Goal: Task Accomplishment & Management: Complete application form

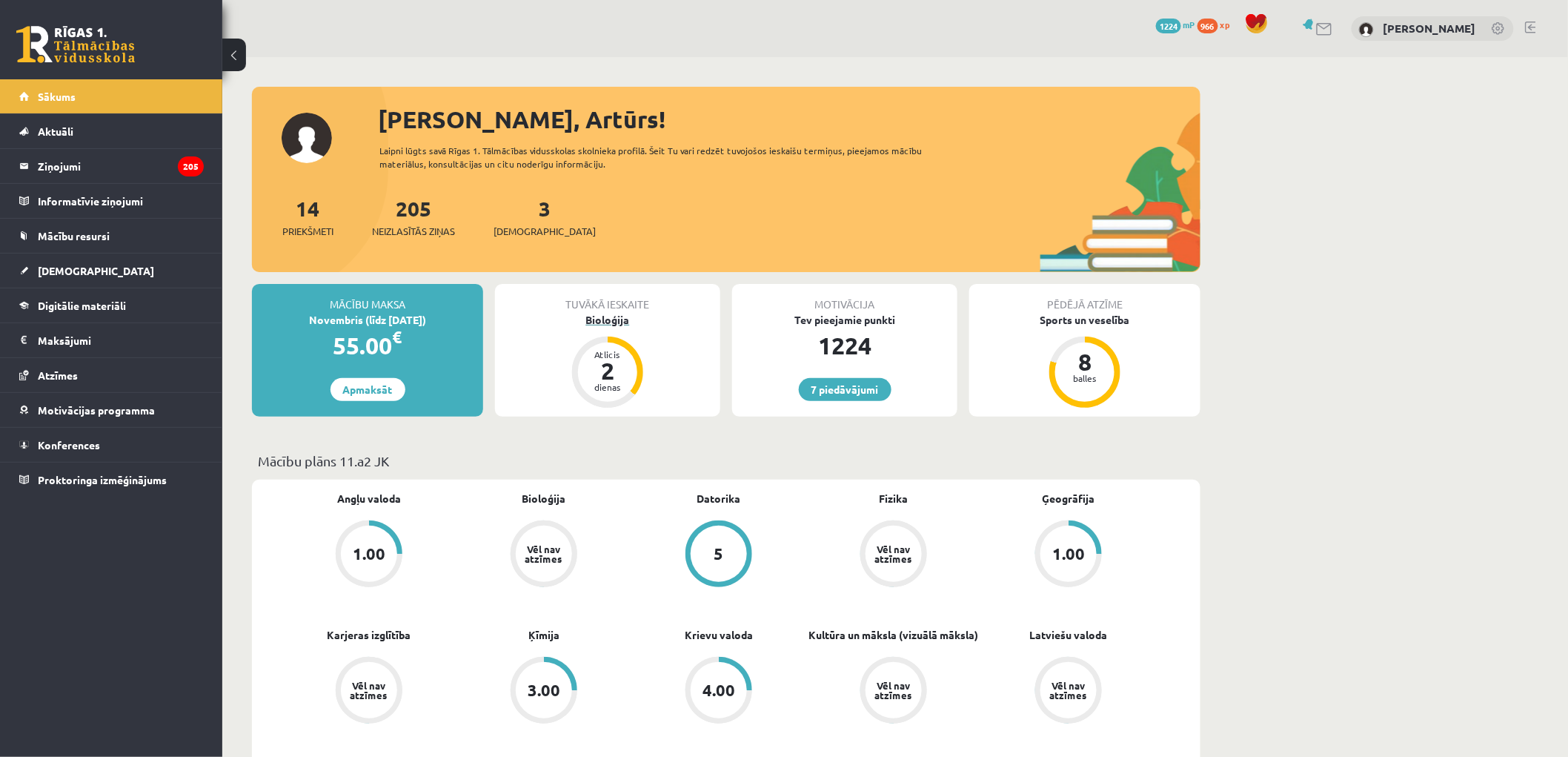
click at [614, 322] on div "Bioloģija" at bounding box center [607, 319] width 225 height 15
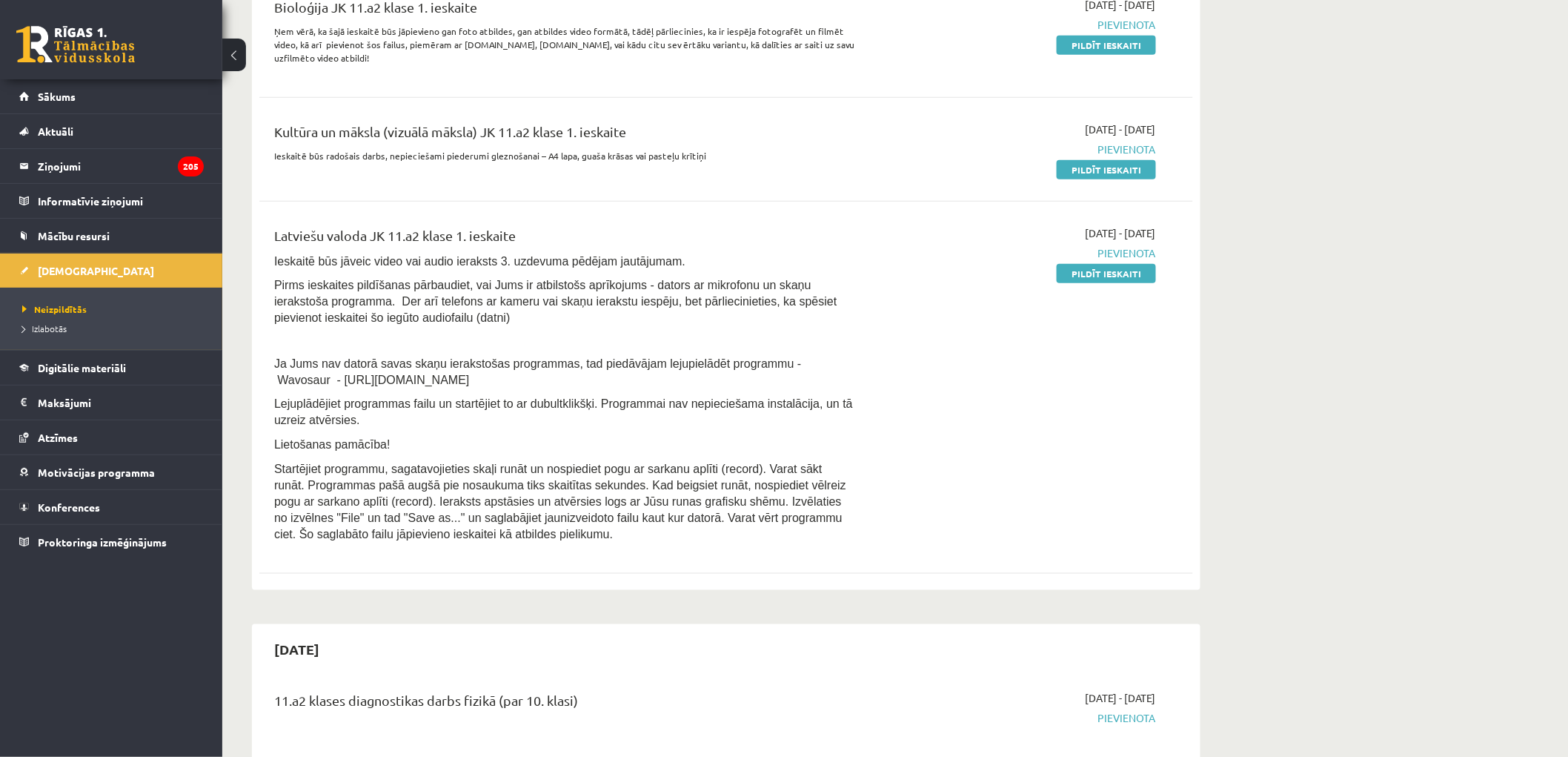
scroll to position [329, 0]
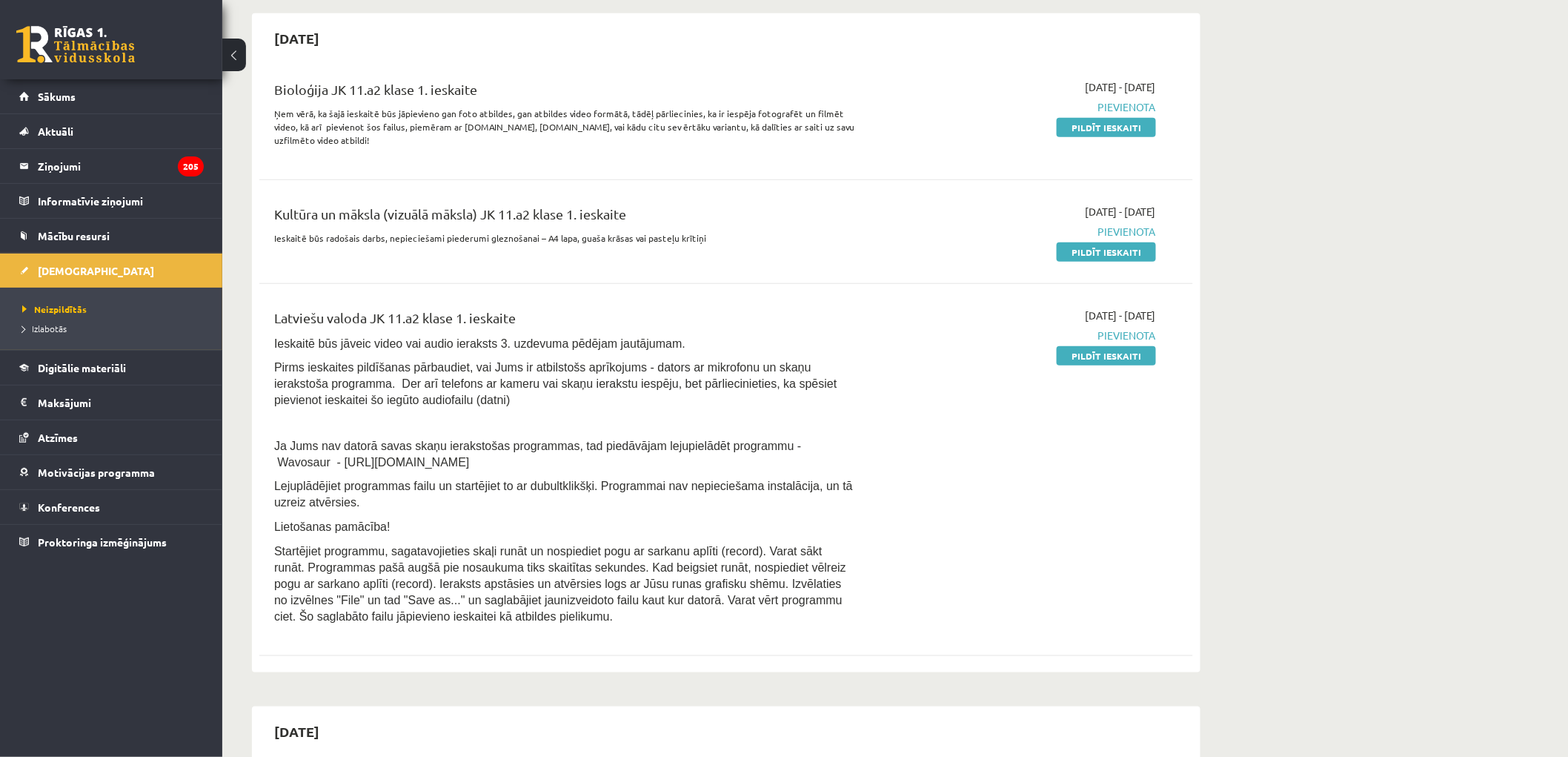
click at [1099, 357] on link "Pildīt ieskaiti" at bounding box center [1107, 356] width 99 height 19
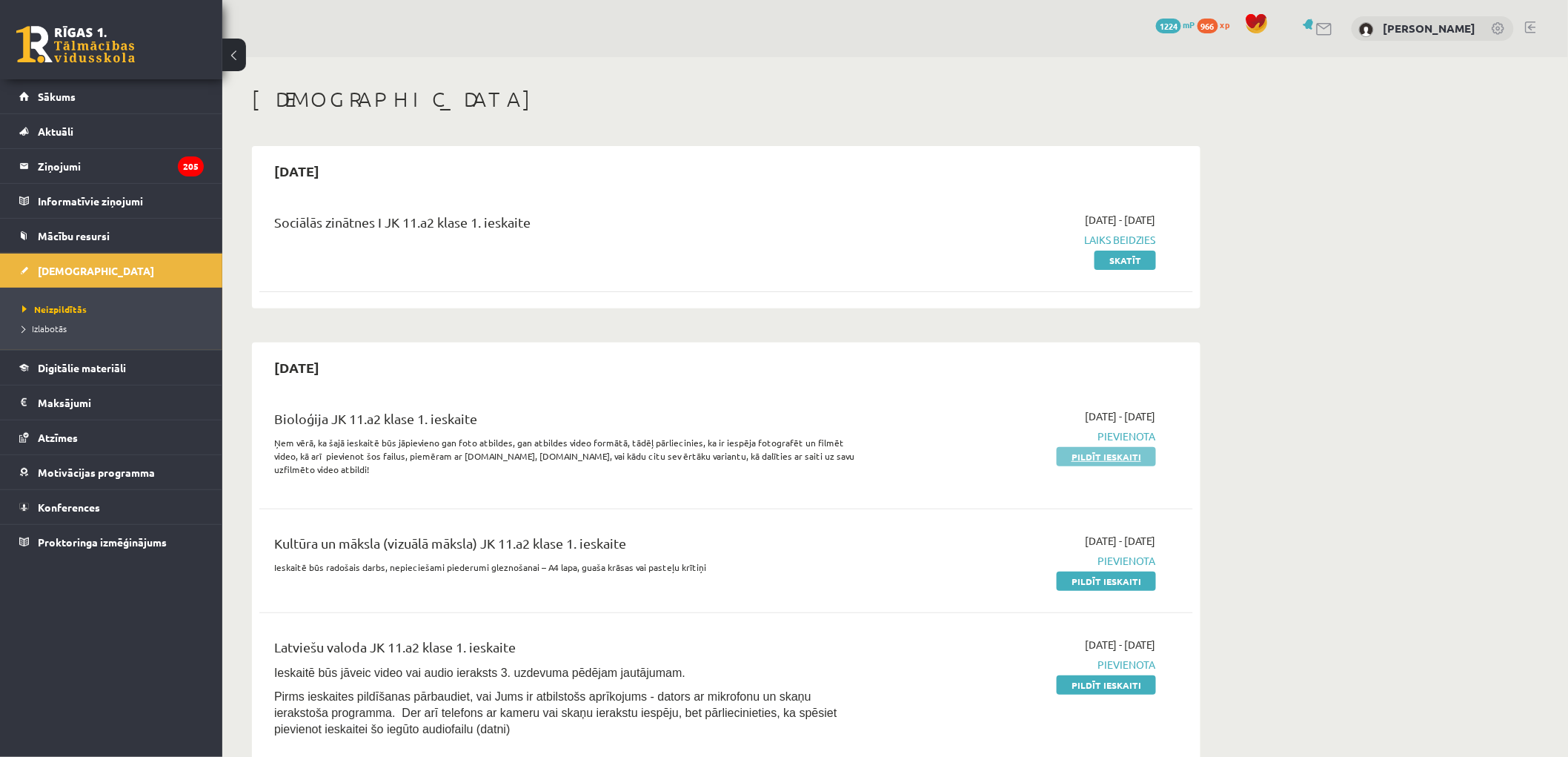
click at [1089, 457] on link "Pildīt ieskaiti" at bounding box center [1107, 456] width 99 height 19
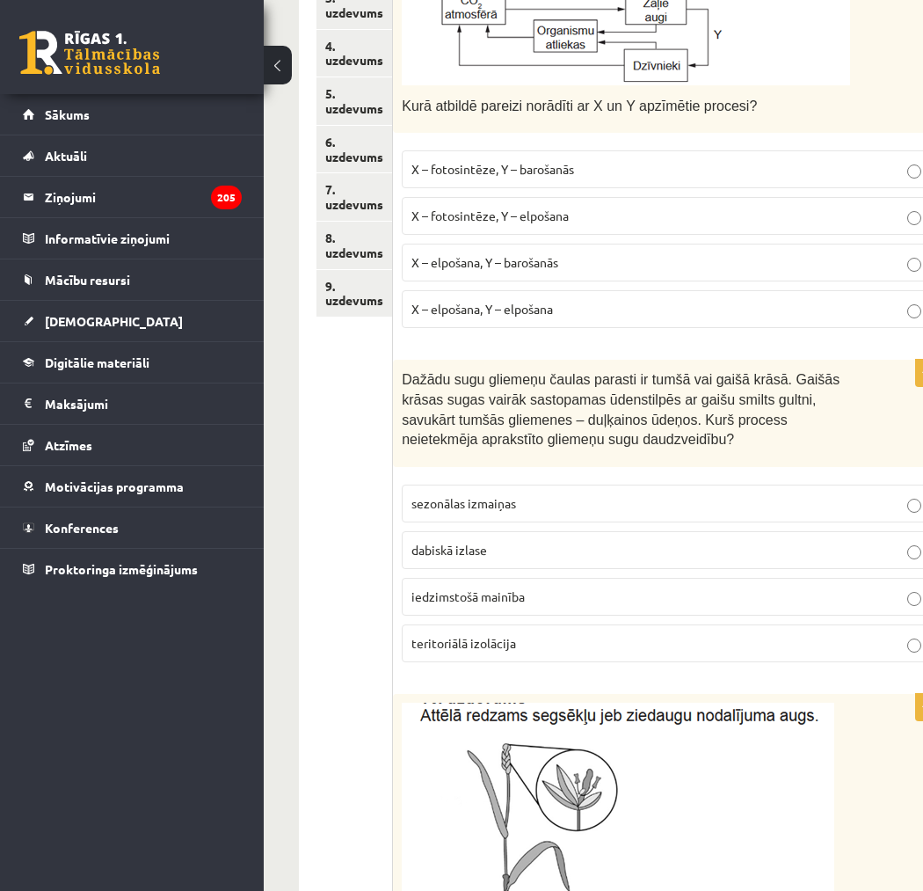
scroll to position [195, 0]
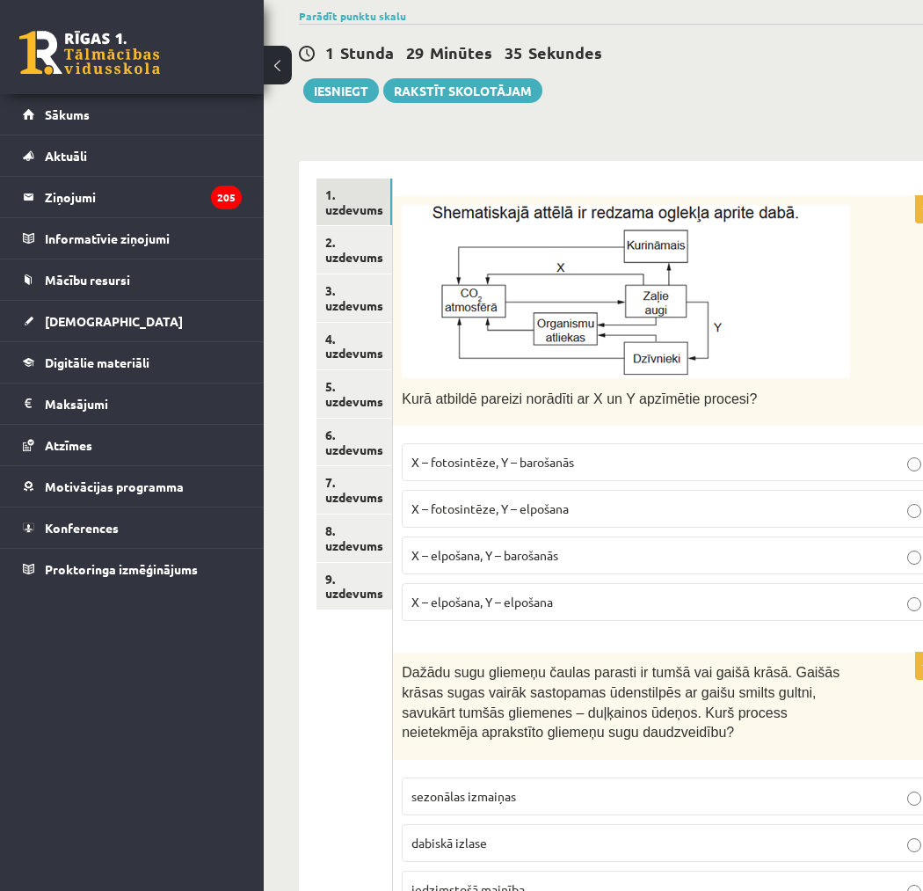
drag, startPoint x: 473, startPoint y: 431, endPoint x: 473, endPoint y: 445, distance: 14.1
click at [475, 434] on div "1p Kurā atbildē pareizi norādīti ar X un Y apzīmētie procesi? X – fotosintēze, …" at bounding box center [671, 416] width 556 height 440
drag, startPoint x: 473, startPoint y: 445, endPoint x: 462, endPoint y: 514, distance: 70.2
click at [473, 446] on label "X – fotosintēze, Y – barošanās" at bounding box center [671, 462] width 538 height 38
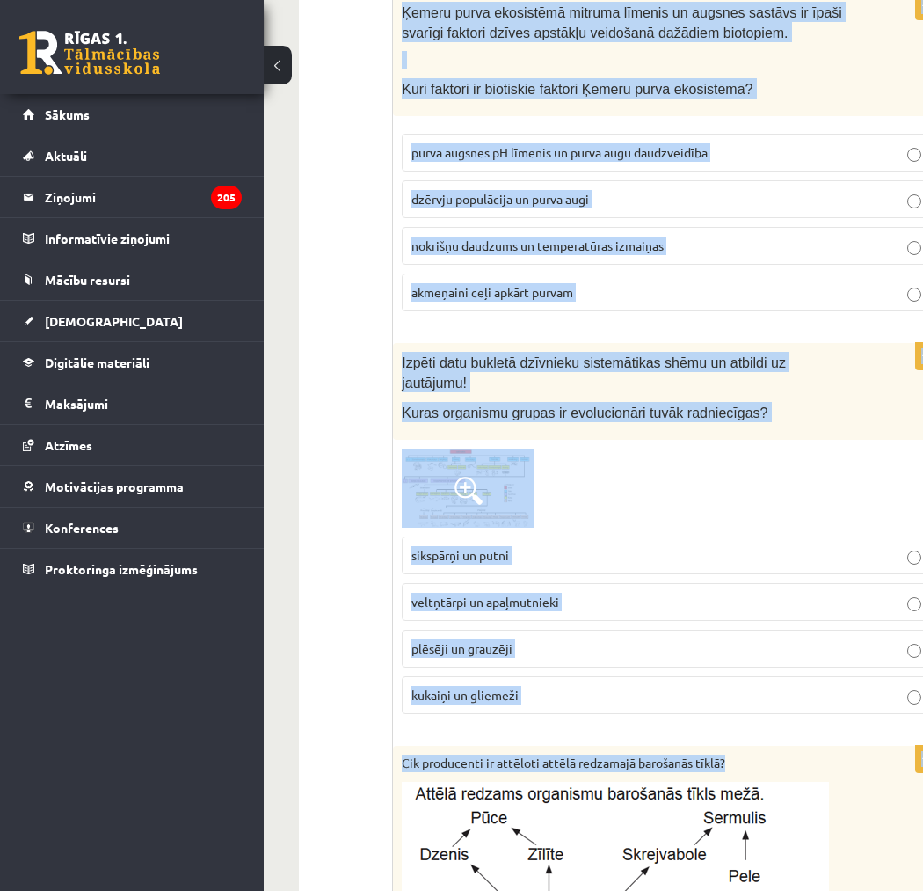
scroll to position [2388, 0]
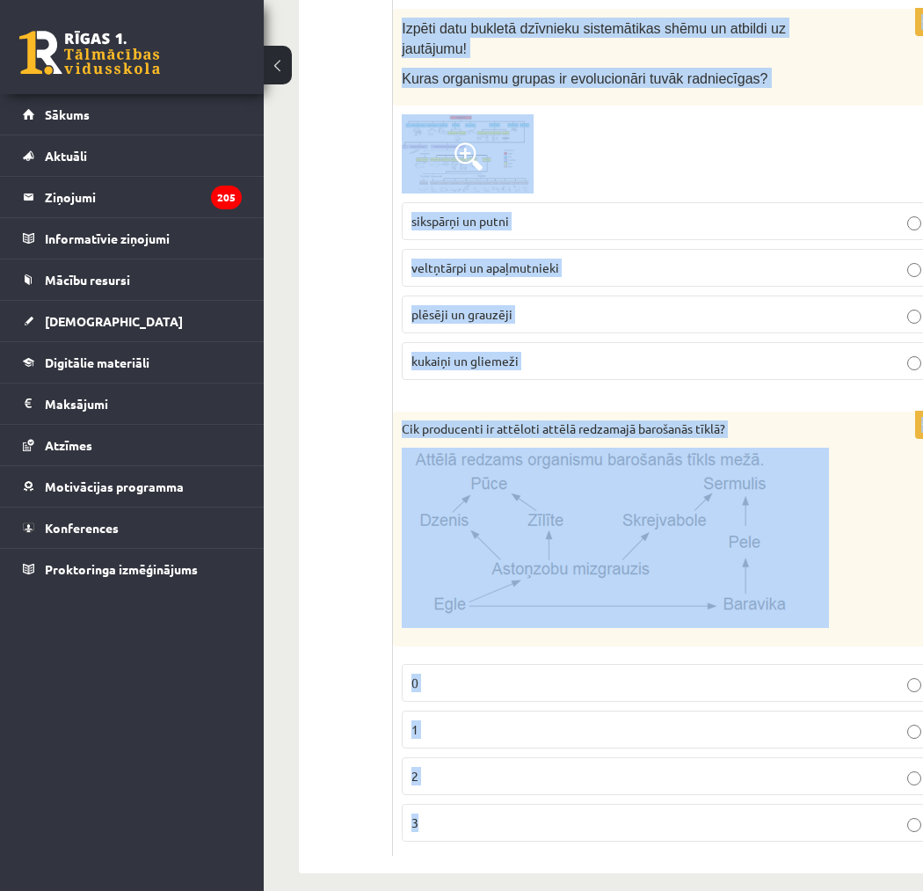
drag, startPoint x: 401, startPoint y: 673, endPoint x: 595, endPoint y: 849, distance: 262.6
copy form "Dažādu sugu gliemeņu čaulas parasti ir tumšā vai gaišā krāsā. Gaišās krāsas sug…"
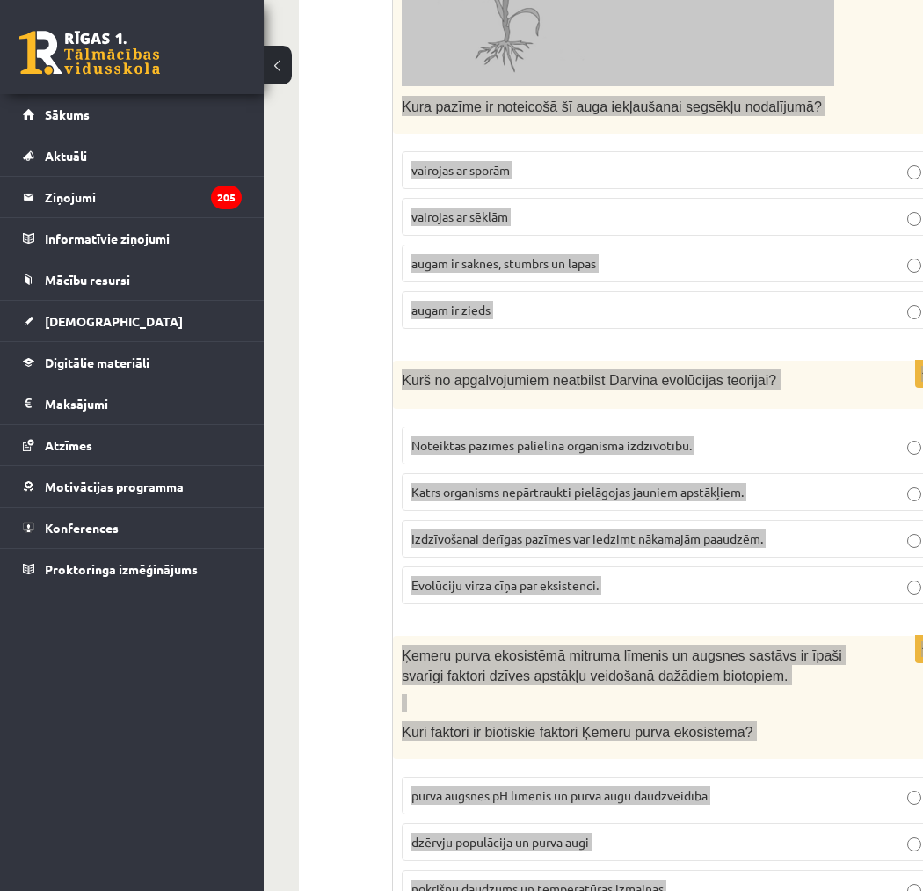
scroll to position [1021, 0]
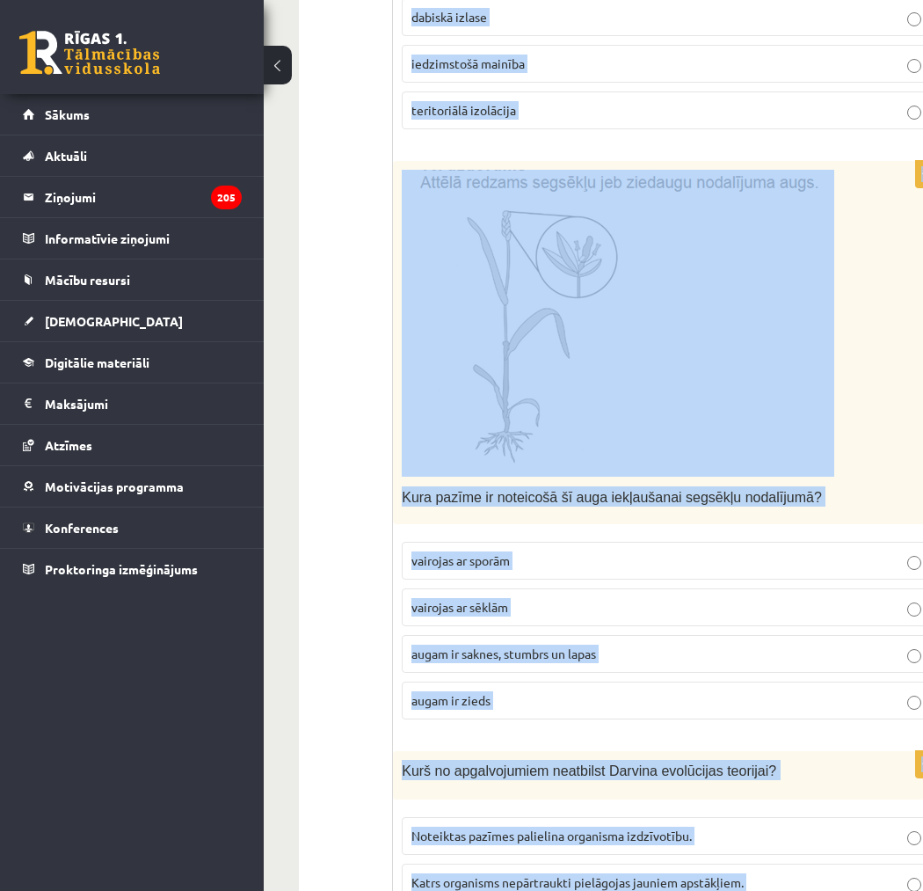
click at [866, 316] on div "Kura pazīme ir noteicošā šī auga iekļaušanai segsēkļu nodalījumā?" at bounding box center [671, 343] width 556 height 364
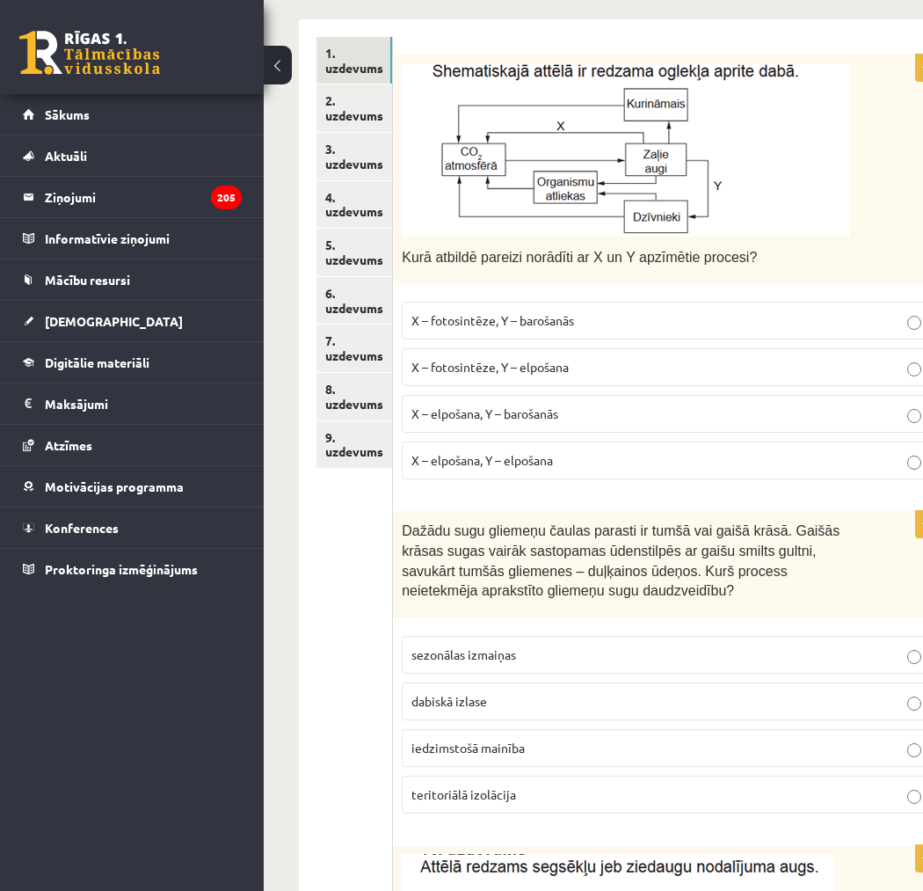
scroll to position [532, 0]
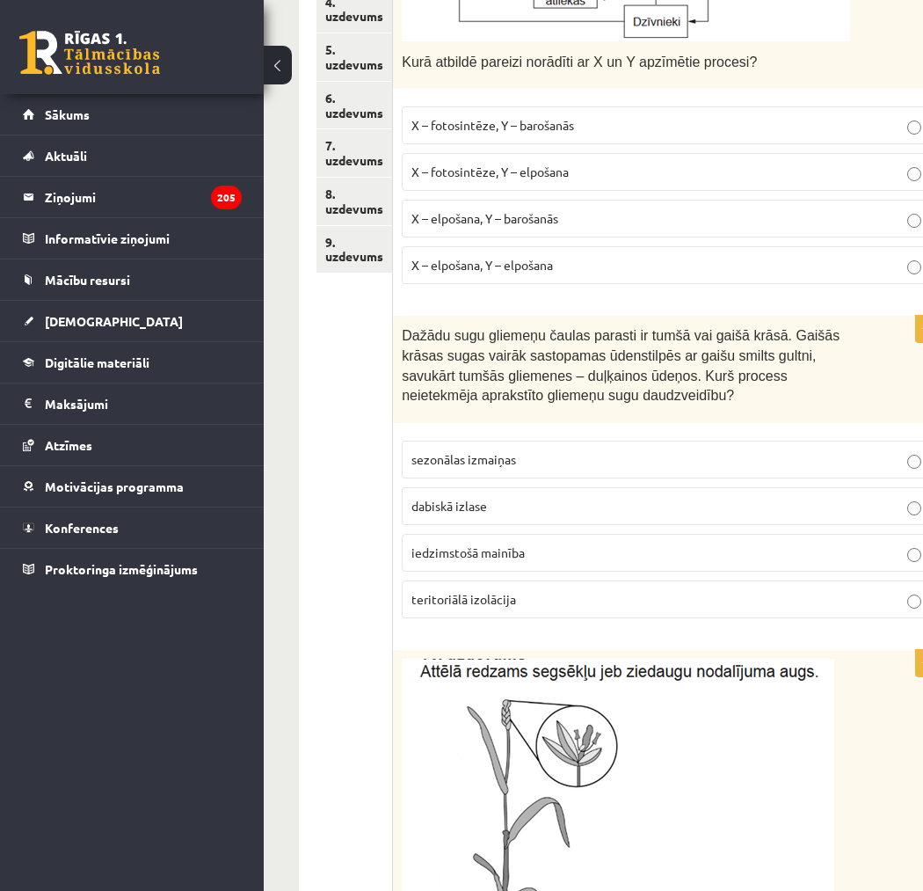
click at [539, 448] on label "sezonālas izmaiņas" at bounding box center [671, 459] width 538 height 38
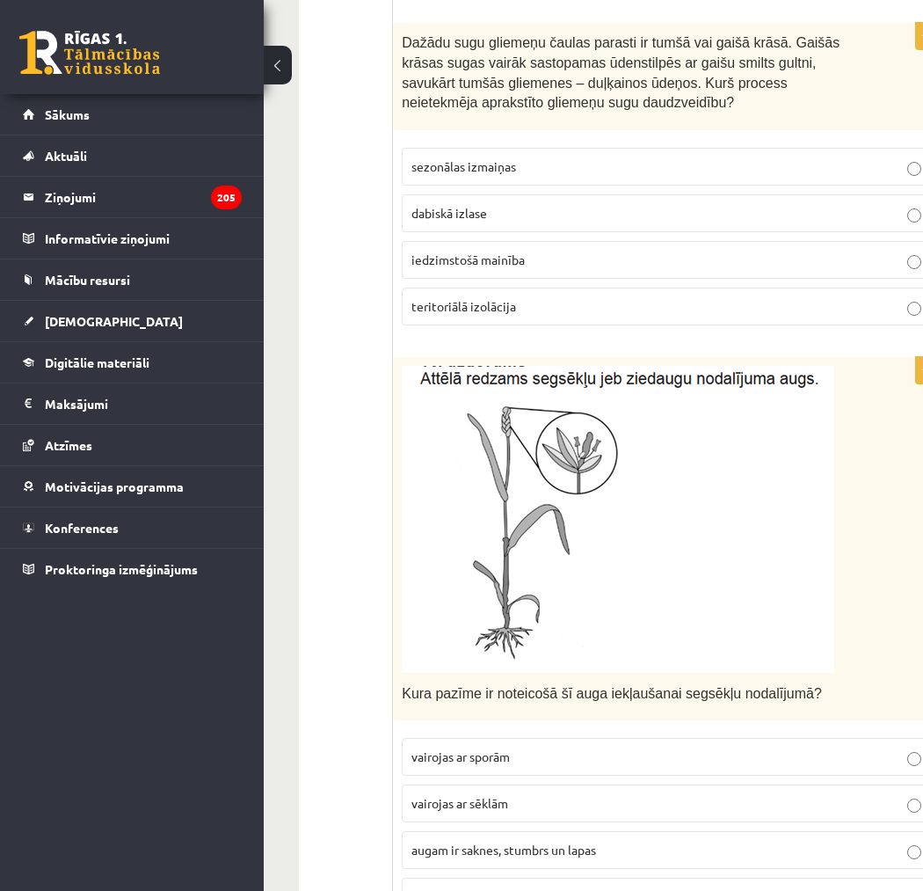
scroll to position [1021, 0]
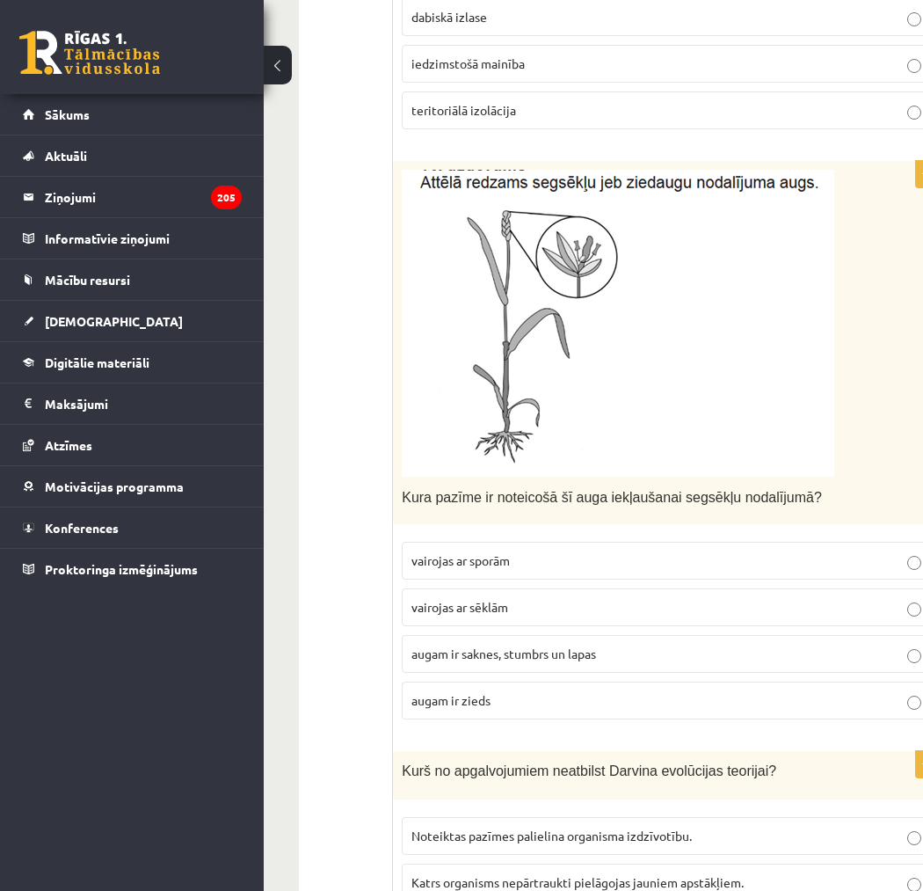
click at [499, 708] on p "augam ir zieds" at bounding box center [670, 700] width 519 height 18
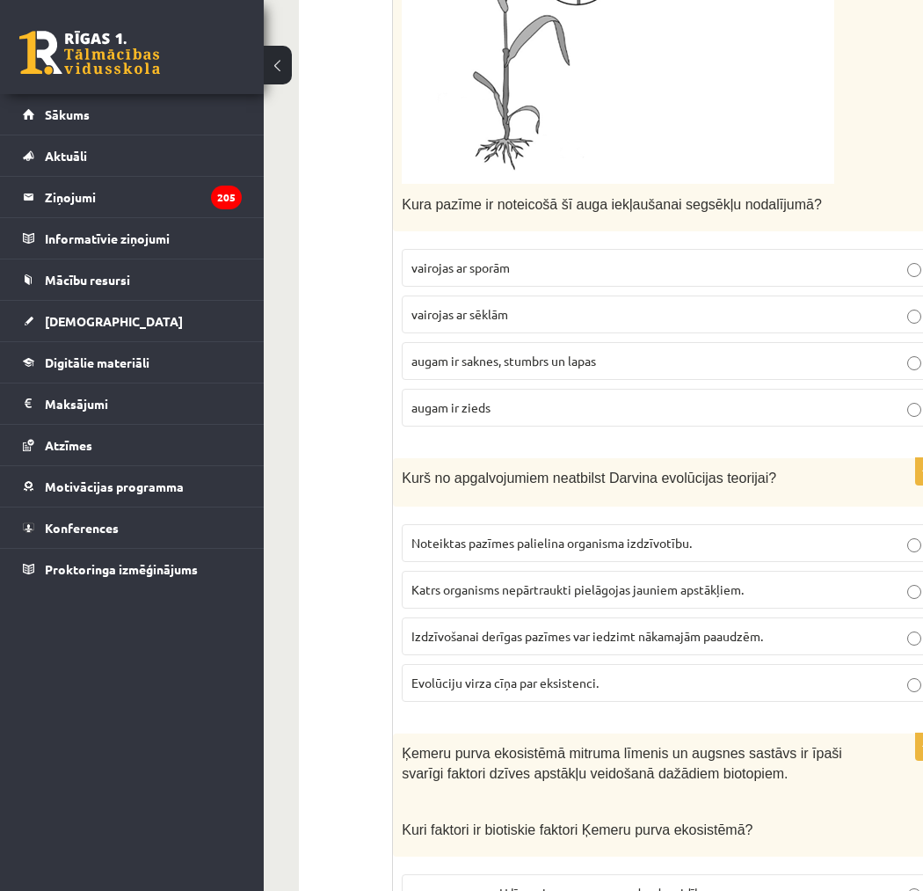
scroll to position [1509, 0]
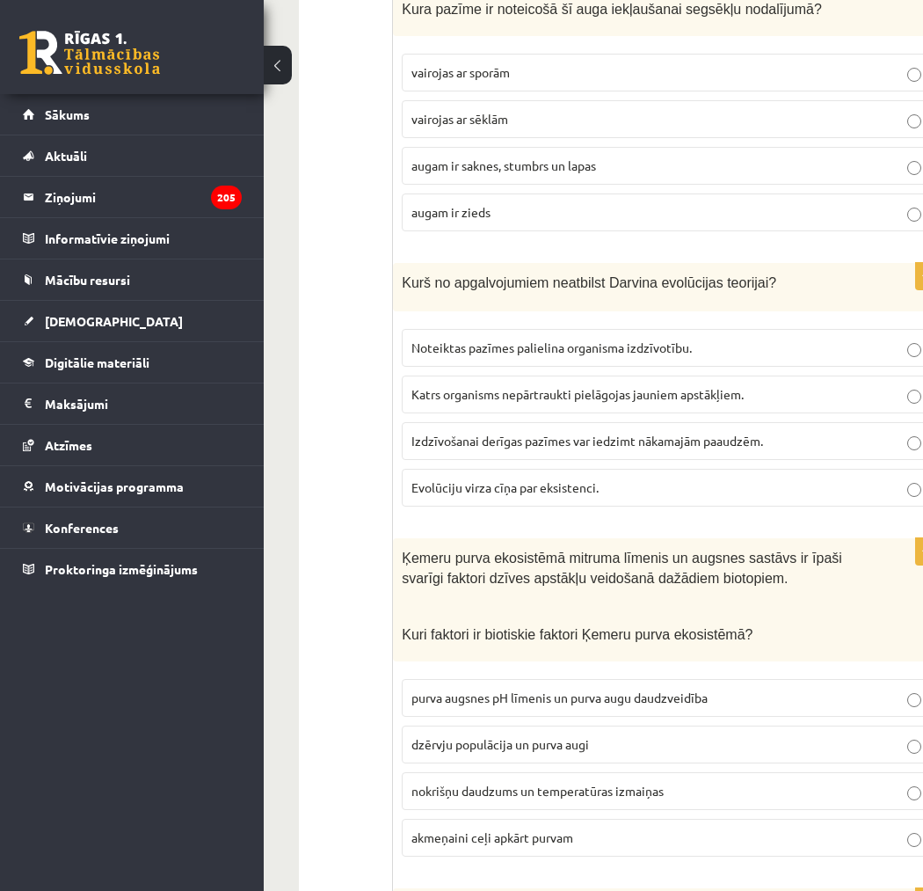
click at [559, 389] on span "Katrs organisms nepārtraukti pielāgojas jauniem apstākļiem." at bounding box center [577, 394] width 332 height 16
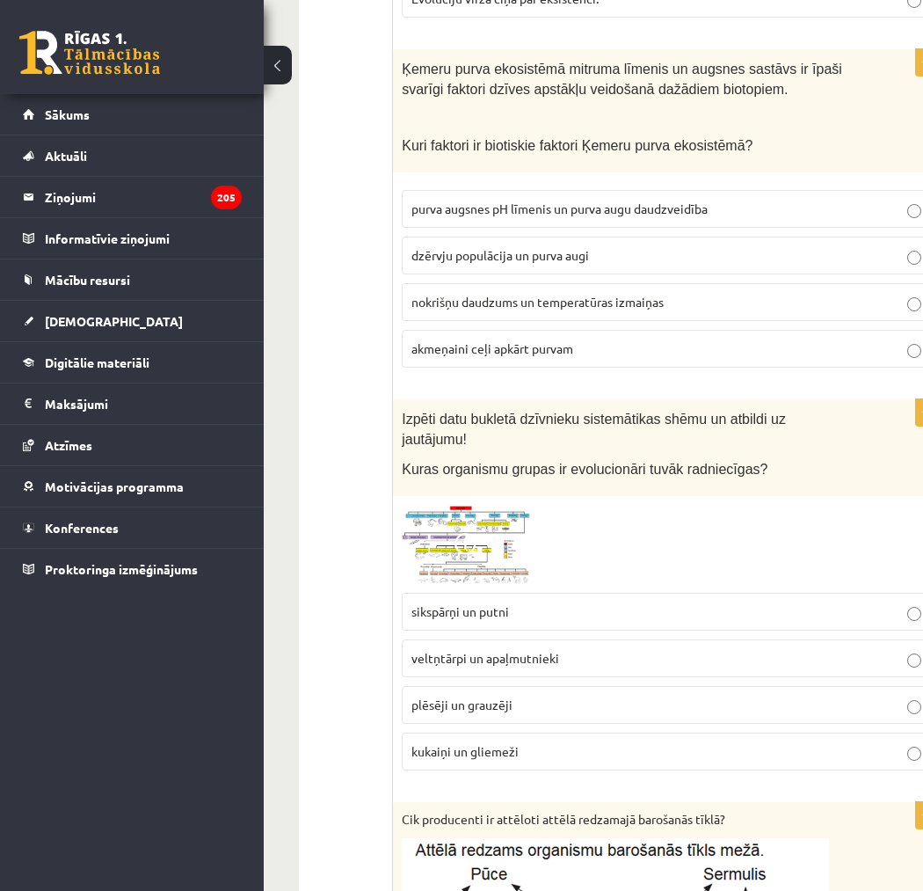
scroll to position [1802, 0]
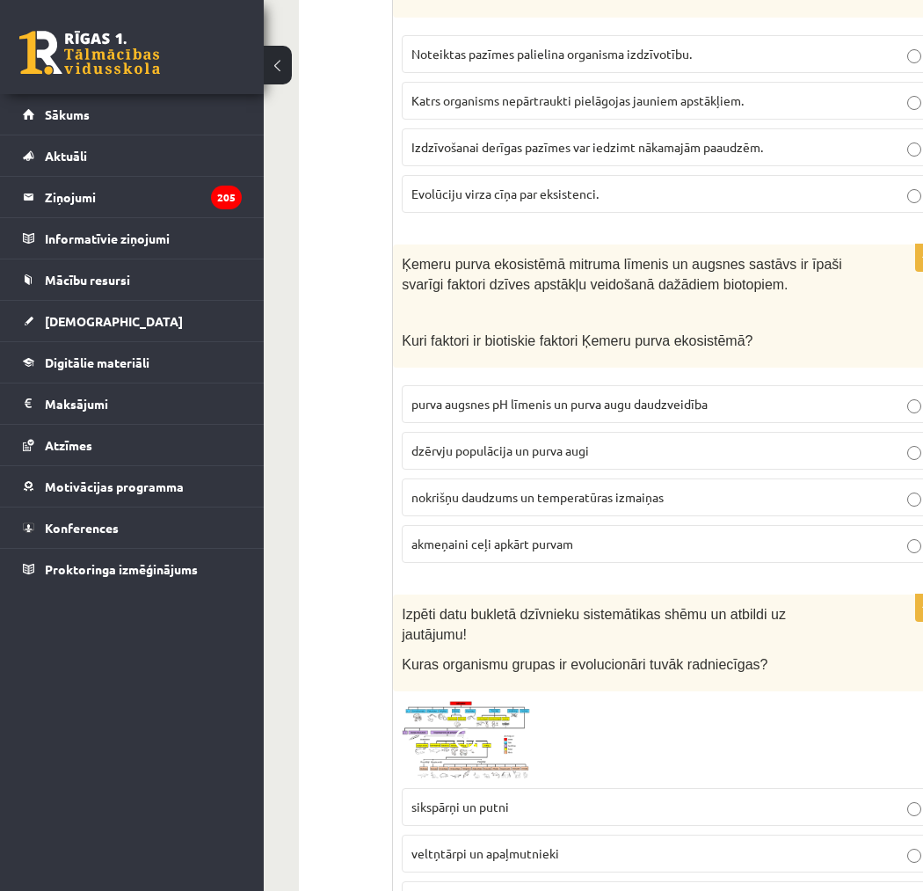
click at [636, 453] on p "dzērvju populācija un purva augi" at bounding box center [670, 450] width 519 height 18
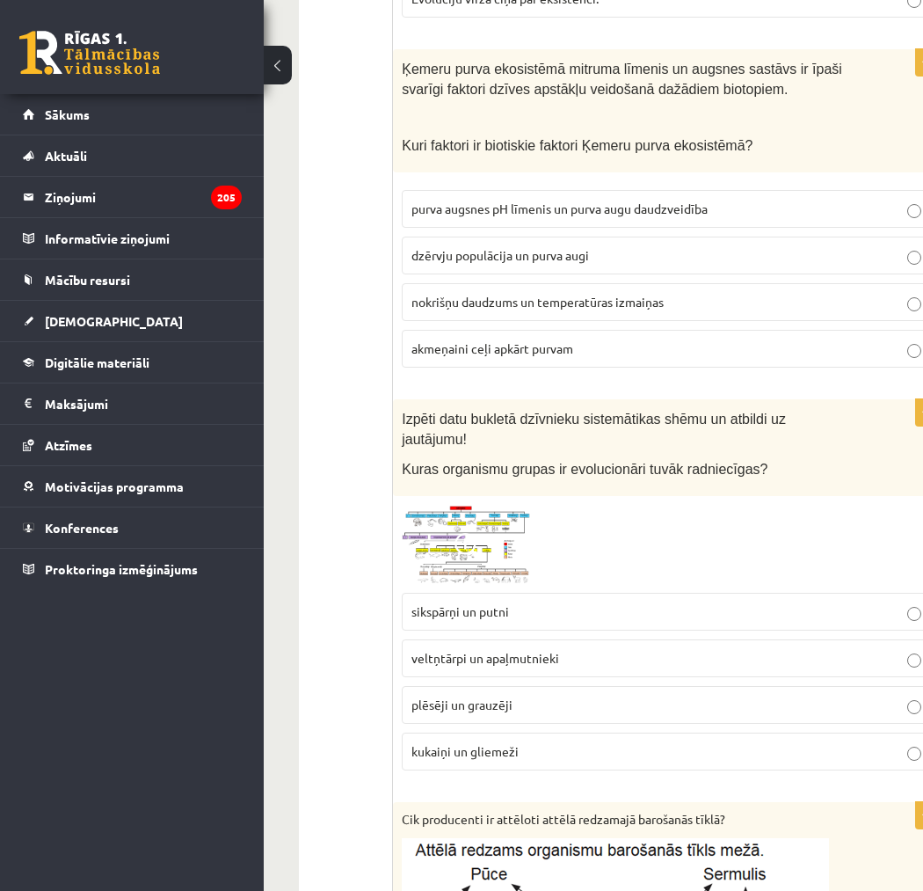
scroll to position [2095, 0]
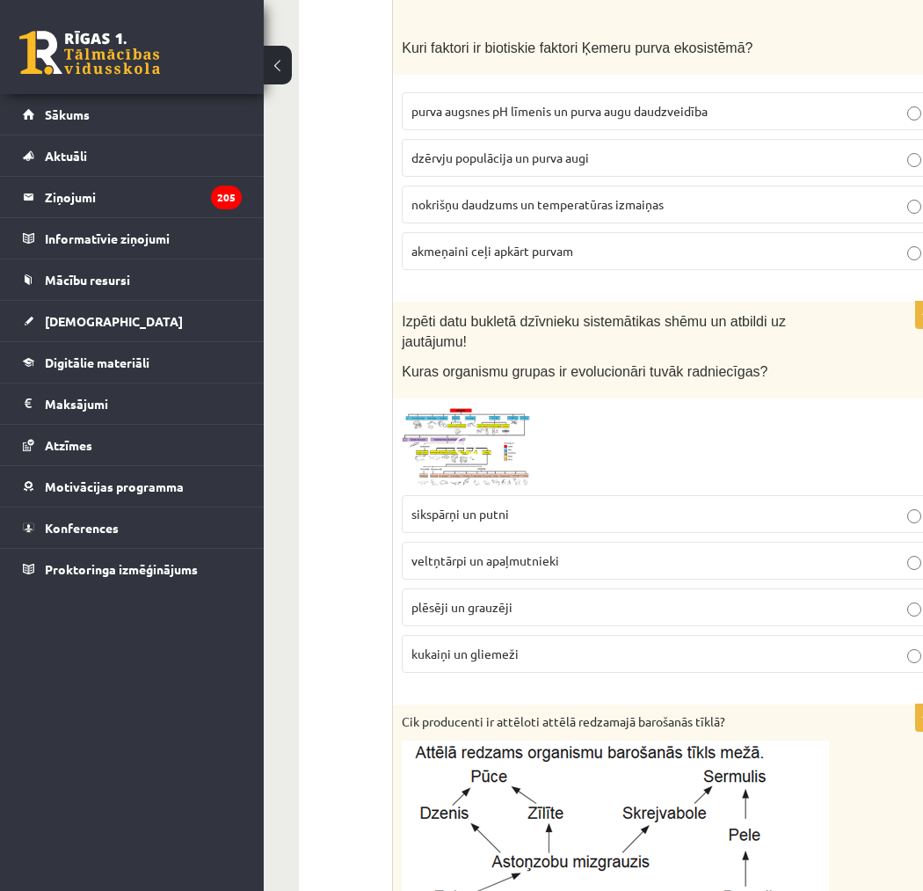
click at [464, 599] on span "plēsēji un grauzēji" at bounding box center [461, 607] width 101 height 16
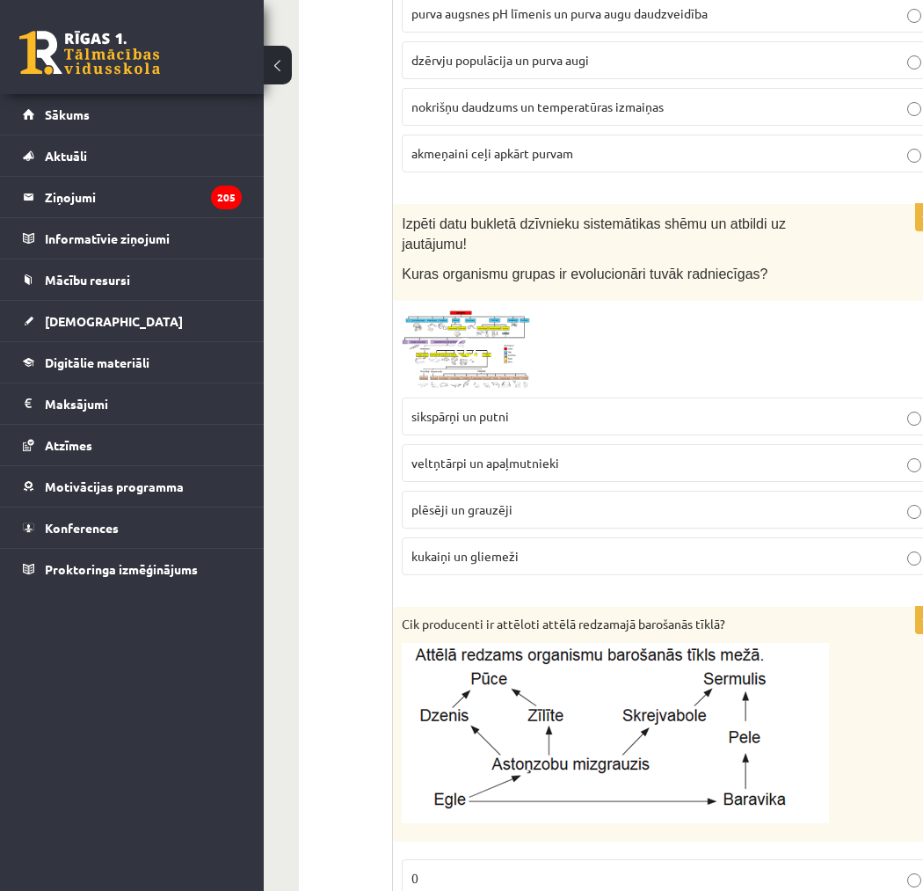
scroll to position [2388, 0]
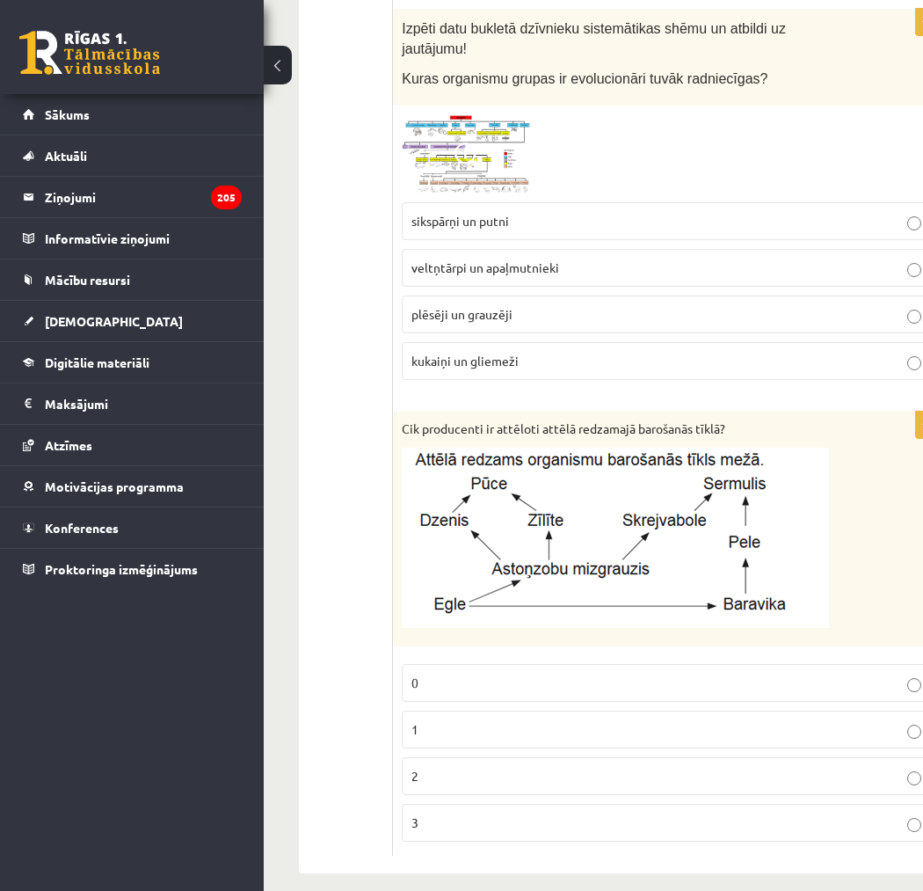
click at [463, 720] on p "1" at bounding box center [670, 729] width 519 height 18
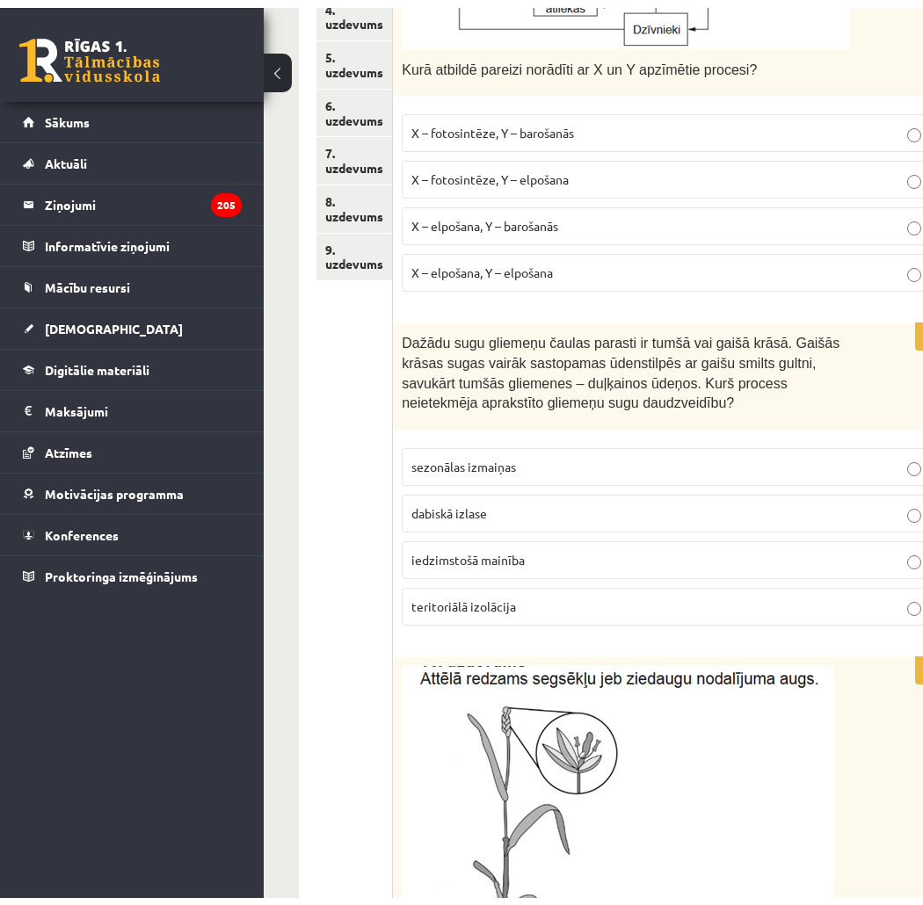
scroll to position [0, 0]
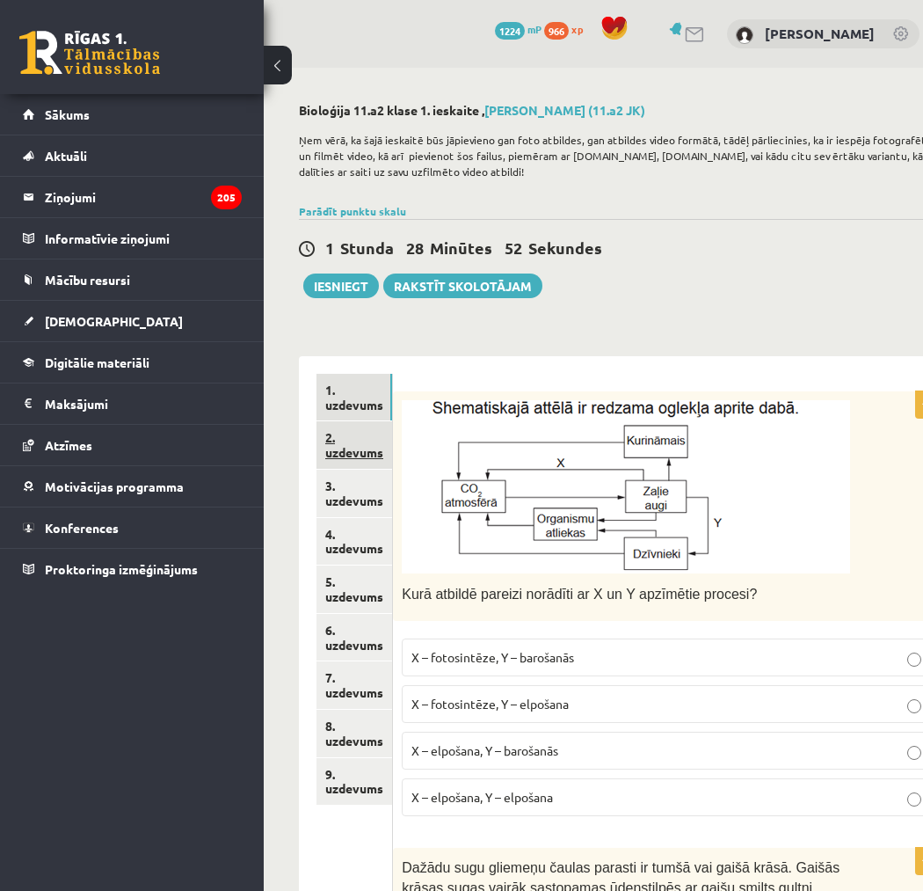
click at [338, 451] on link "2. uzdevums" at bounding box center [354, 444] width 76 height 47
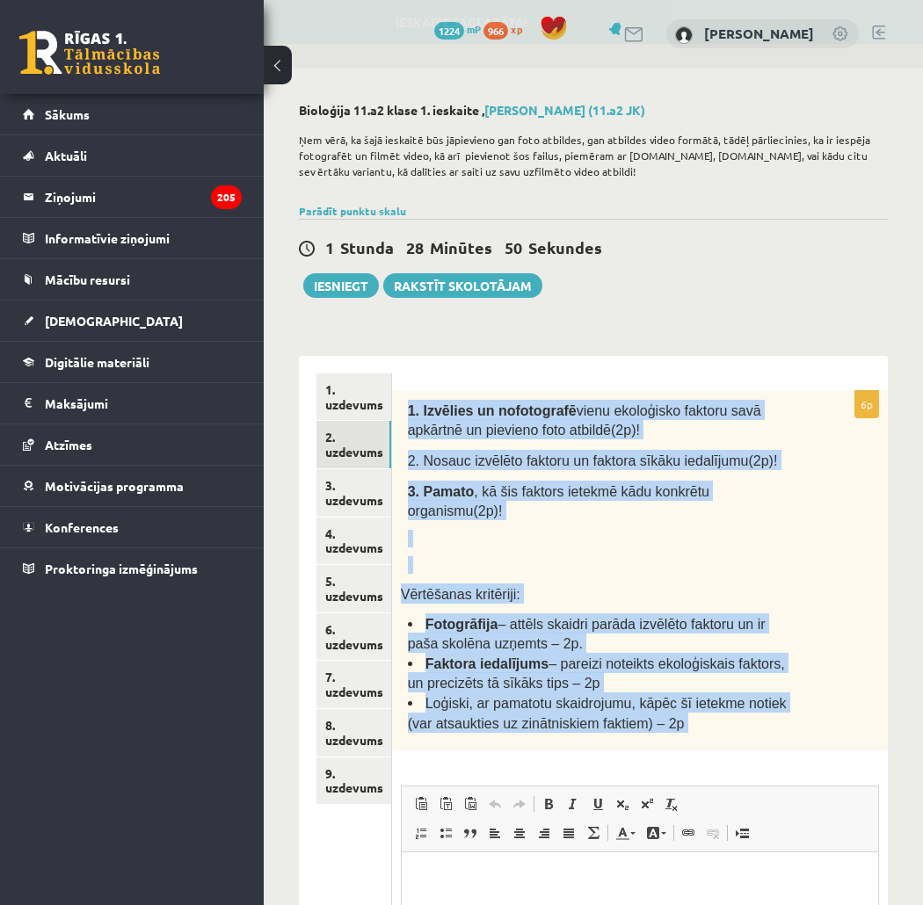
drag, startPoint x: 405, startPoint y: 403, endPoint x: 693, endPoint y: 731, distance: 436.7
click at [693, 737] on div "6p 1. Izvēlies un nofotografē vienu ekoloģisko faktoru savā apkārtnē un pievien…" at bounding box center [640, 771] width 496 height 760
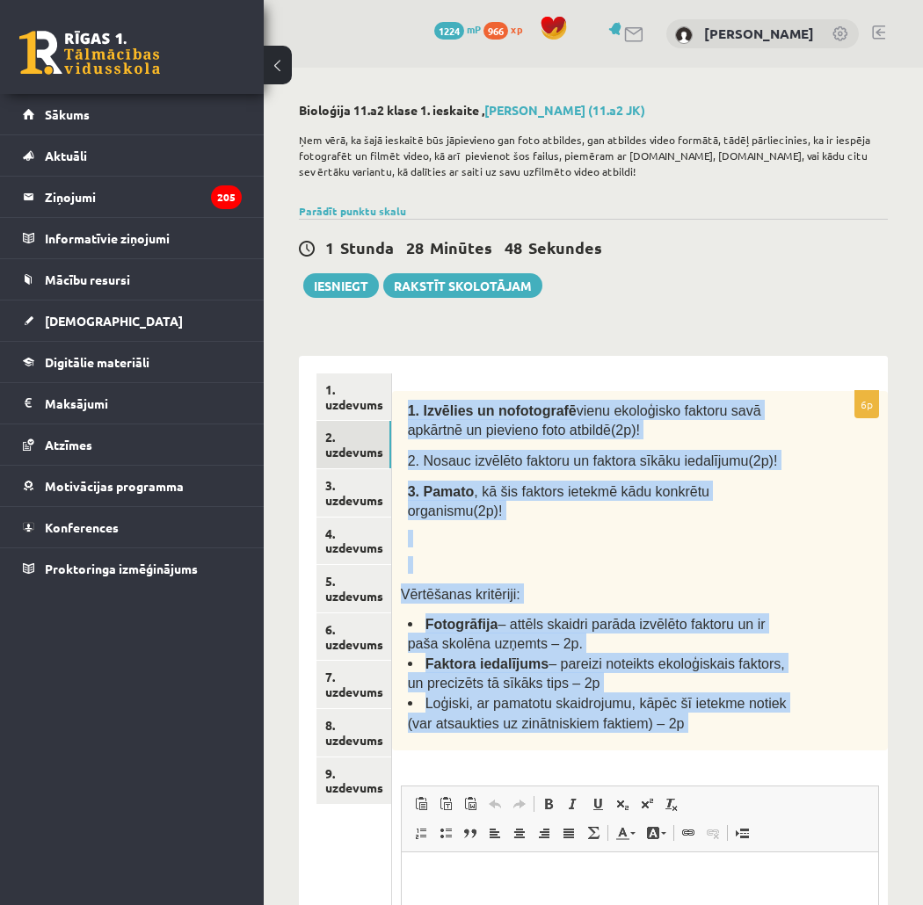
copy div "1. Izvēlies un nofotografē vienu ekoloģisko faktoru savā apkārtnē un pievieno f…"
click at [844, 330] on div "**********" at bounding box center [593, 636] width 659 height 1137
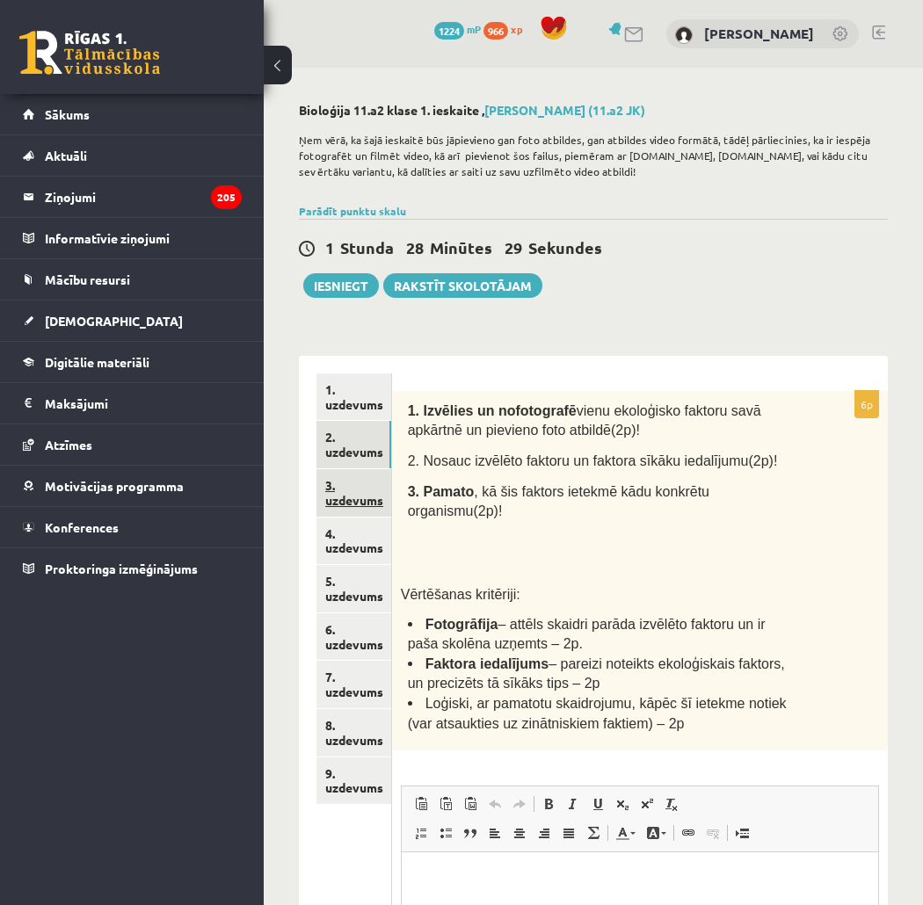
click at [352, 498] on link "3. uzdevums" at bounding box center [353, 492] width 75 height 47
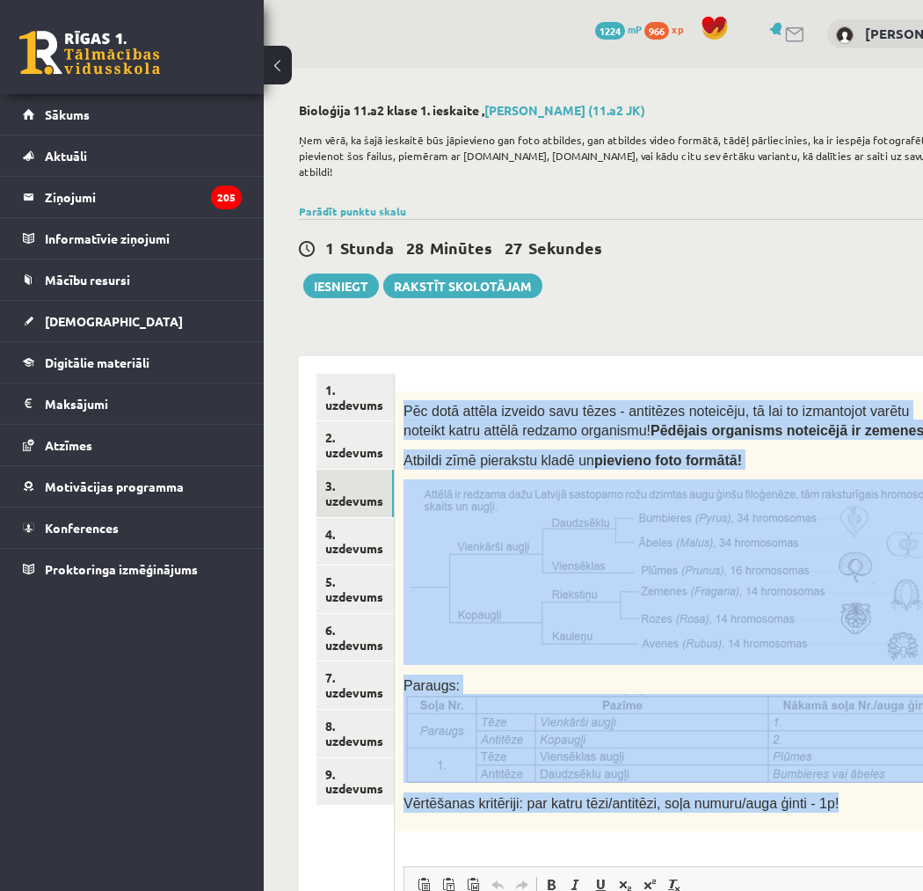
drag, startPoint x: 404, startPoint y: 387, endPoint x: 888, endPoint y: 780, distance: 623.1
click at [888, 780] on div "Pēc dotā attēla izveido savu tēzes - antitēzes noteicēju, tā lai to izmantojot …" at bounding box center [722, 611] width 654 height 440
click at [353, 521] on link "4. uzdevums" at bounding box center [354, 541] width 77 height 47
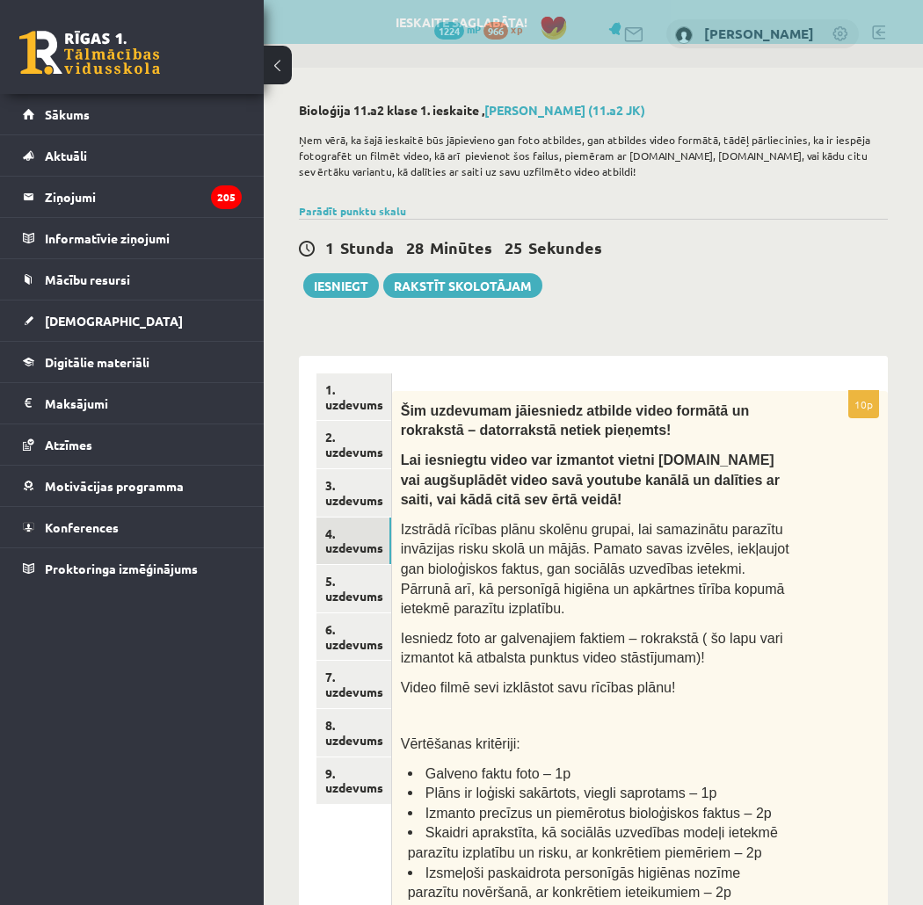
scroll to position [390, 0]
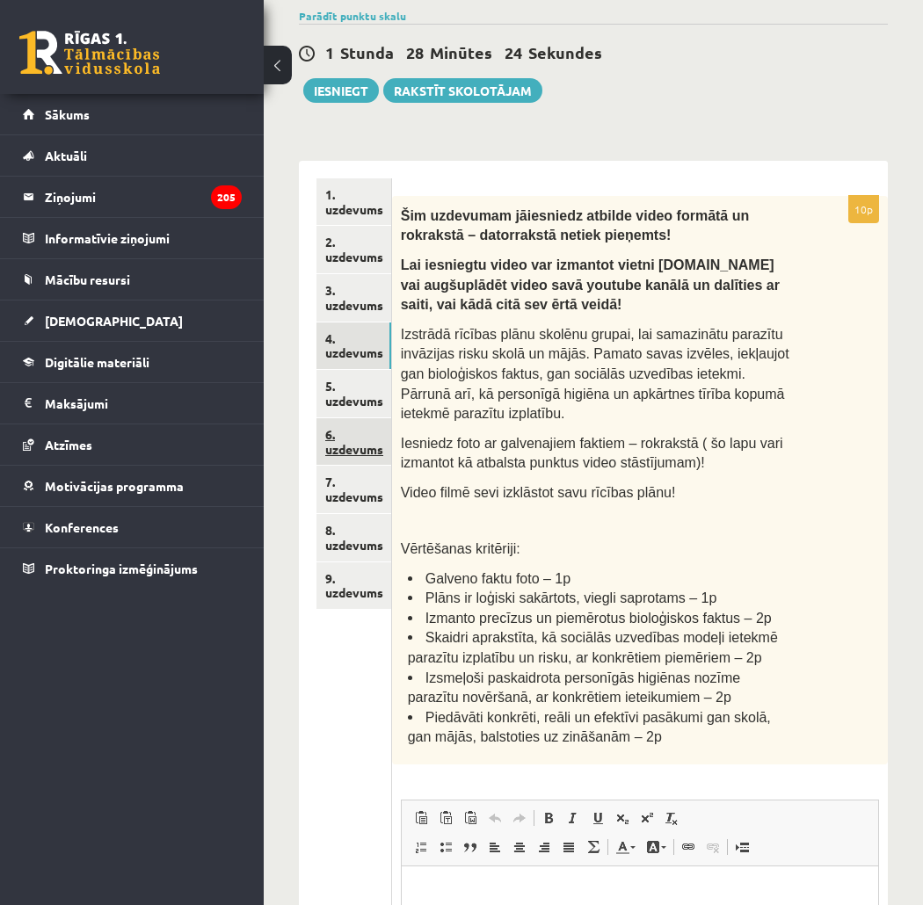
click at [357, 420] on link "6. uzdevums" at bounding box center [353, 441] width 75 height 47
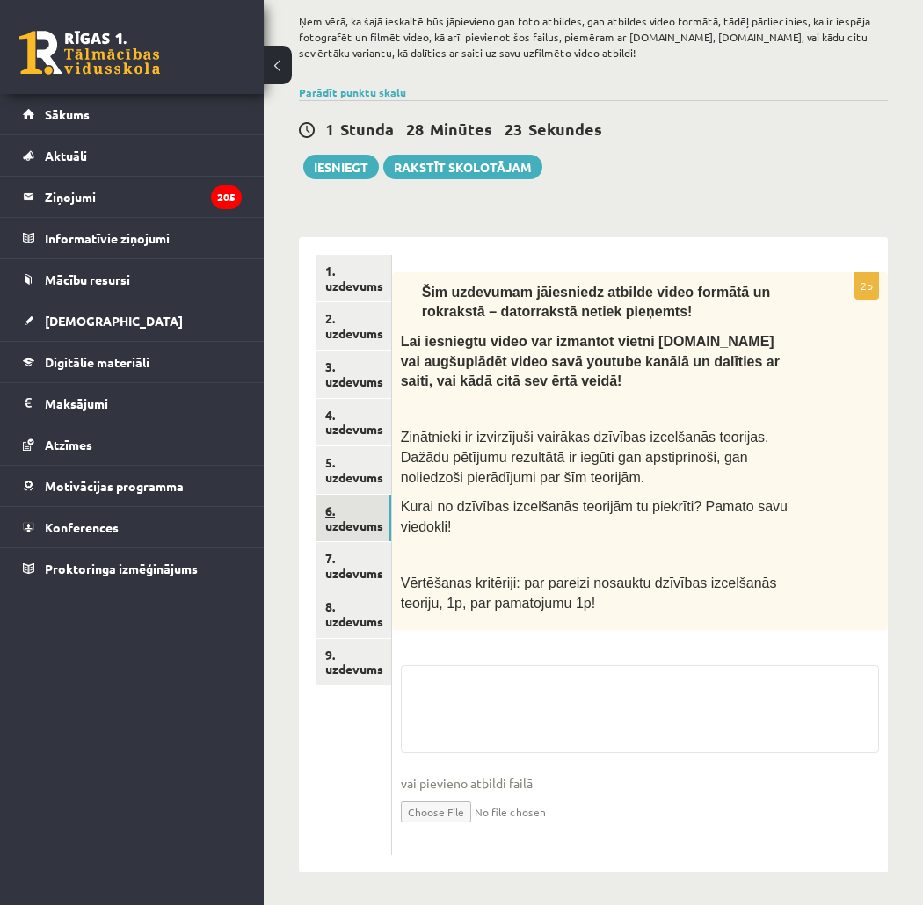
scroll to position [195, 0]
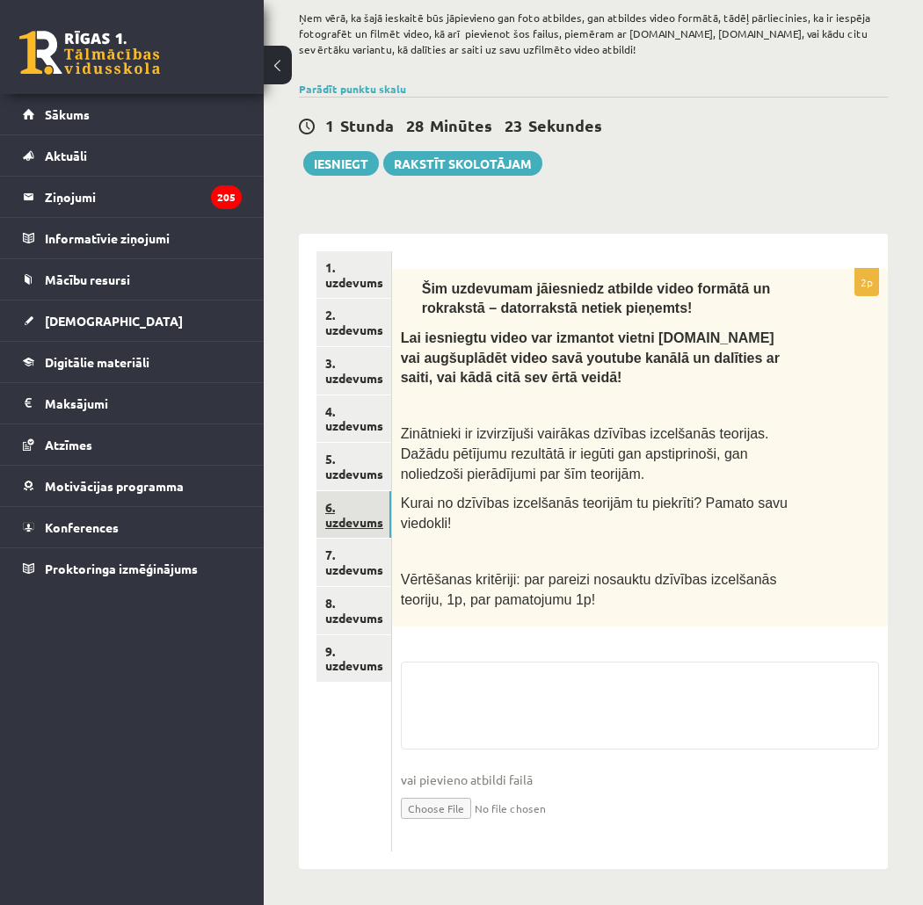
click at [347, 524] on ul "1. uzdevums 2. uzdevums 3. uzdevums 4. uzdevums 5. uzdevums 6. uzdevums 7. uzde…" at bounding box center [354, 551] width 76 height 600
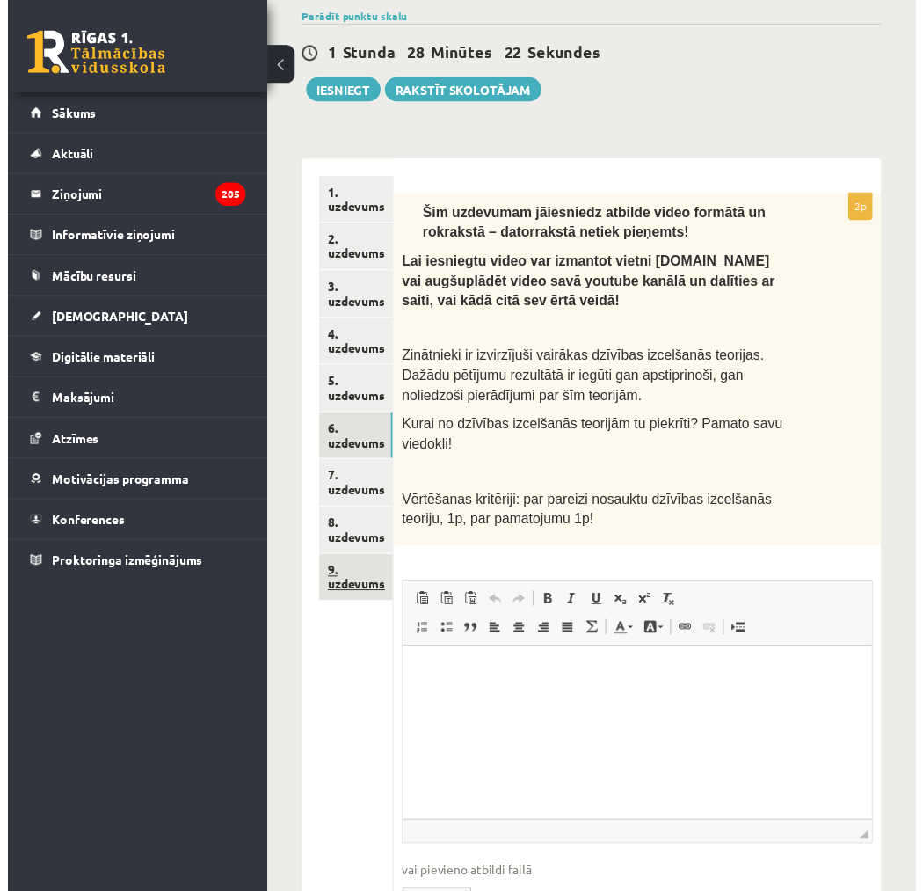
scroll to position [0, 0]
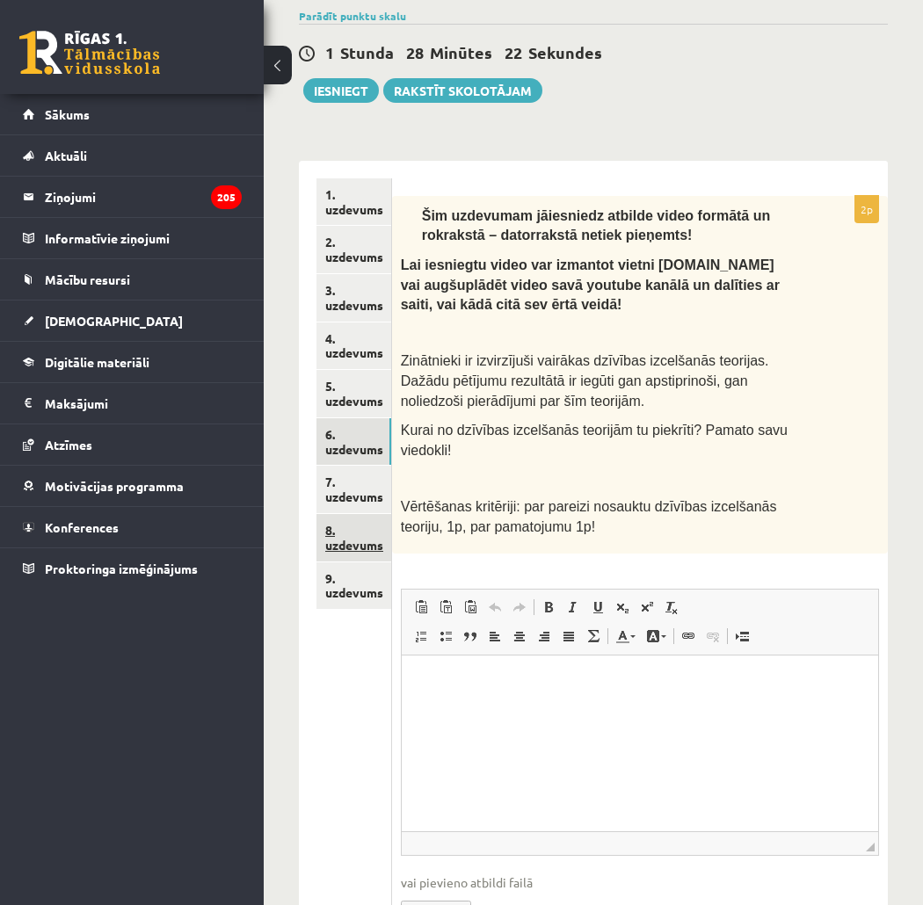
click at [369, 517] on link "8. uzdevums" at bounding box center [353, 537] width 75 height 47
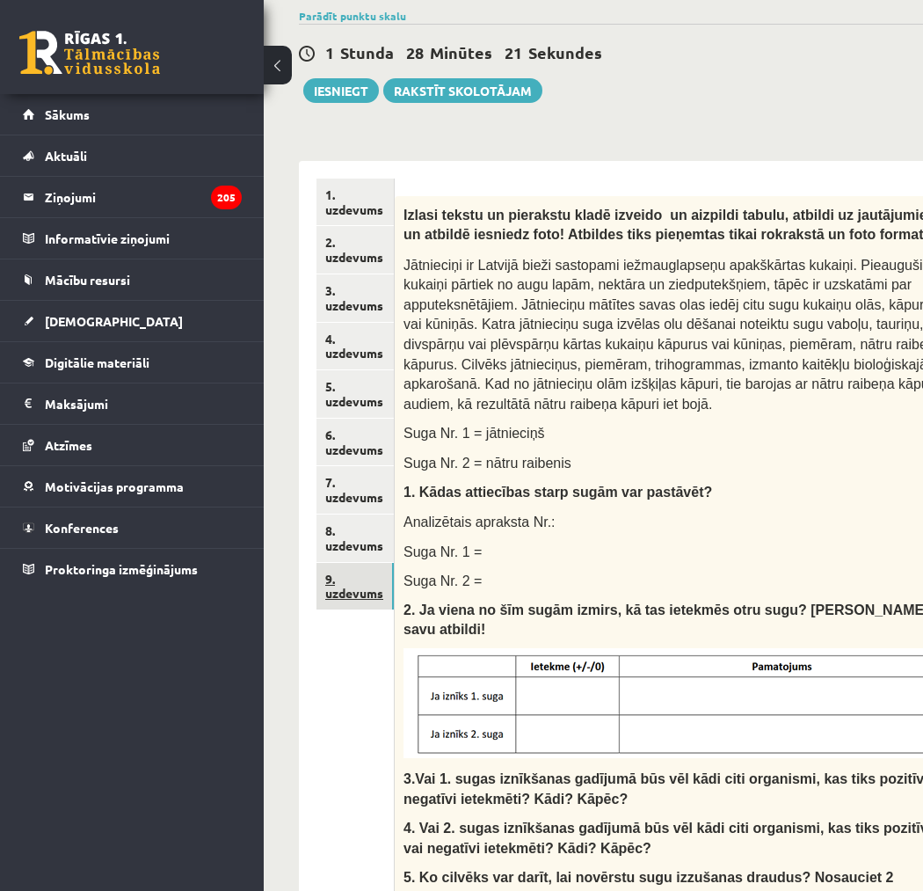
click at [367, 563] on link "9. uzdevums" at bounding box center [354, 586] width 77 height 47
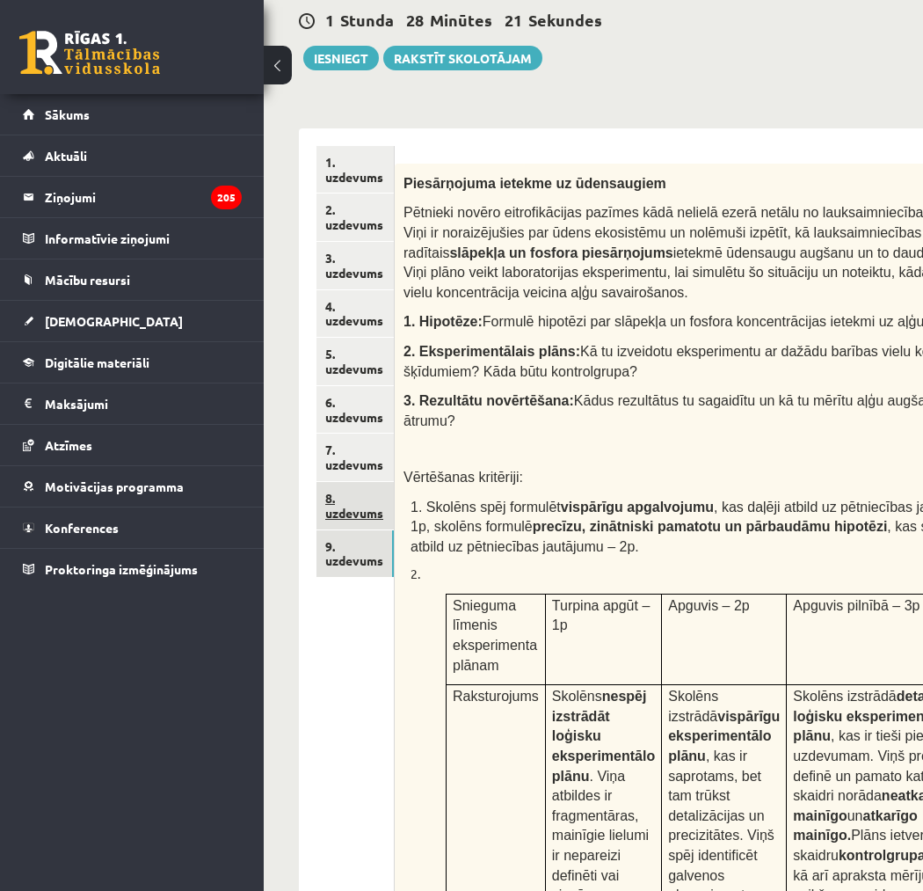
click at [360, 529] on link "8. uzdevums" at bounding box center [354, 505] width 77 height 47
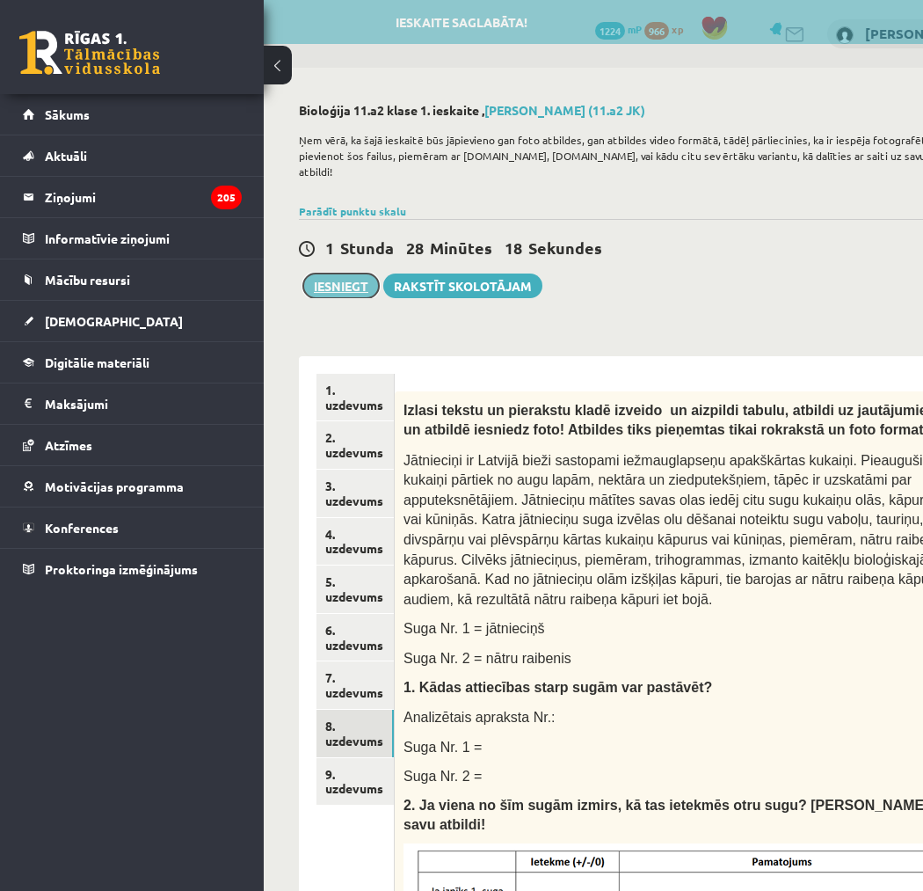
click at [340, 273] on button "Iesniegt" at bounding box center [341, 285] width 76 height 25
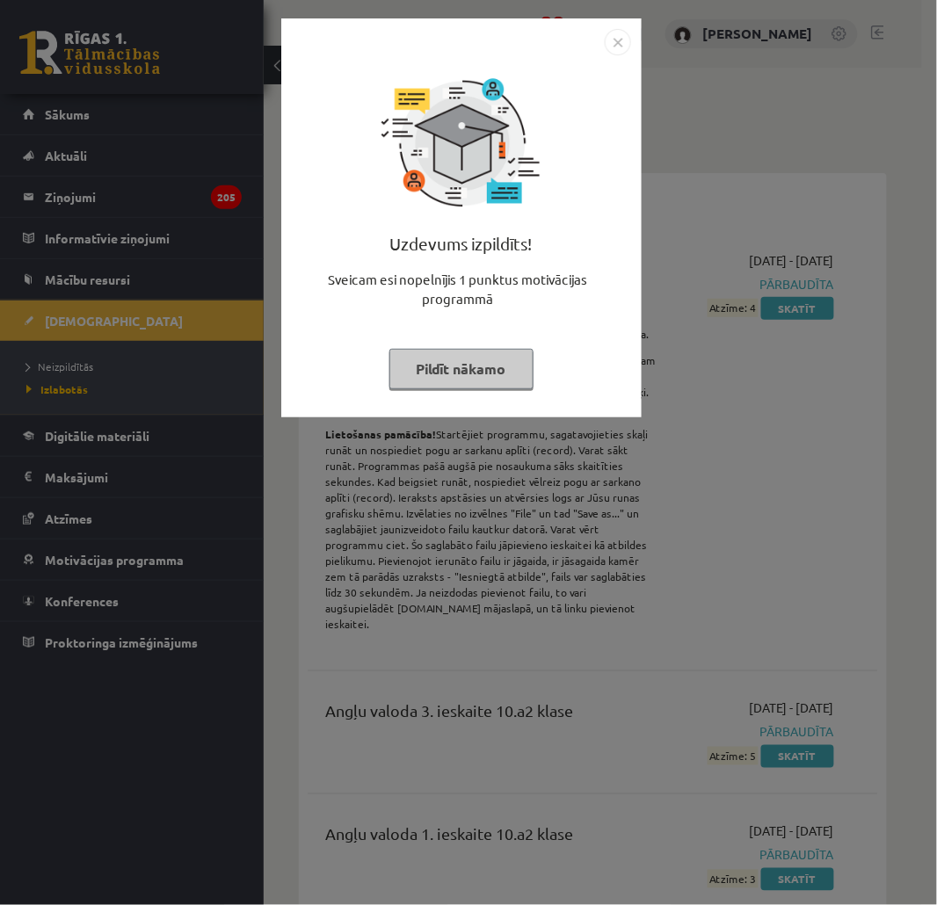
click at [524, 380] on button "Pildīt nākamo" at bounding box center [461, 369] width 144 height 40
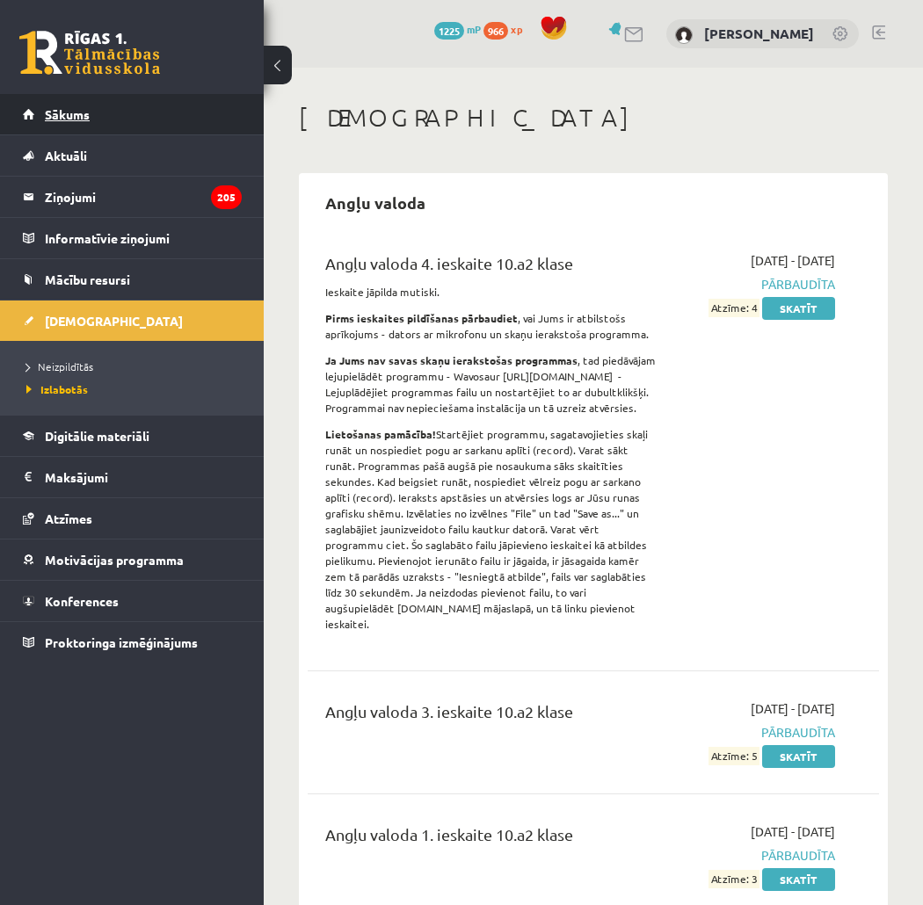
click at [155, 115] on link "Sākums" at bounding box center [132, 114] width 219 height 40
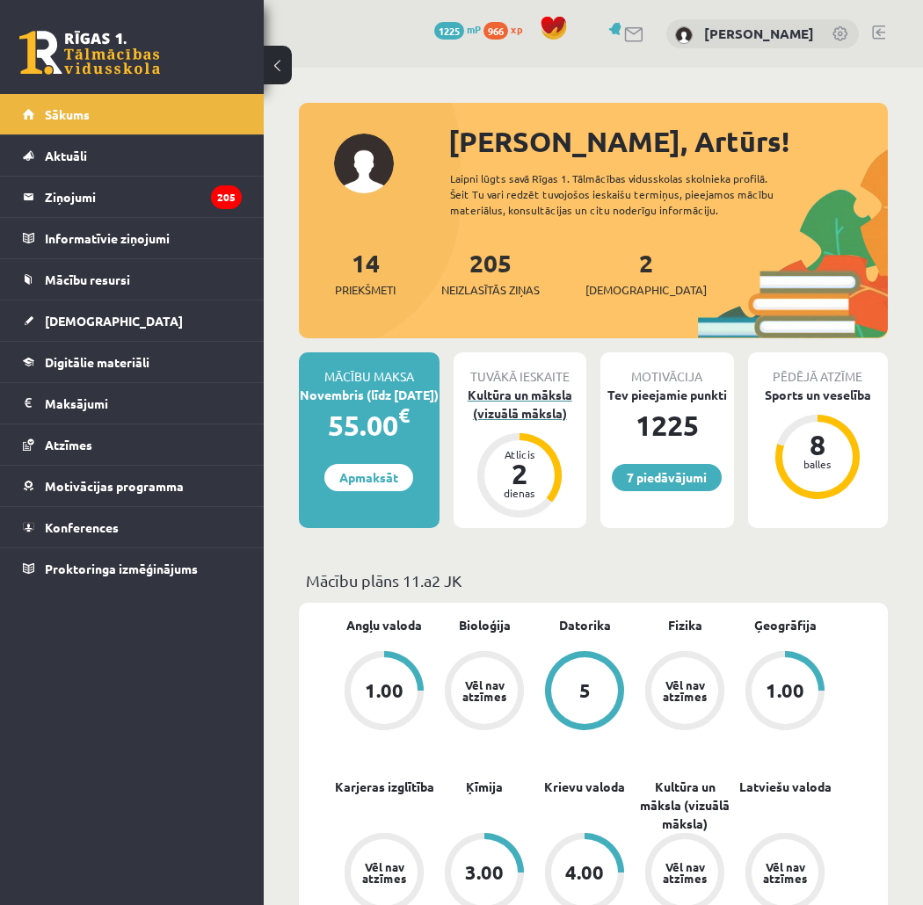
click at [525, 410] on div "Kultūra un māksla (vizuālā māksla)" at bounding box center [521, 404] width 134 height 37
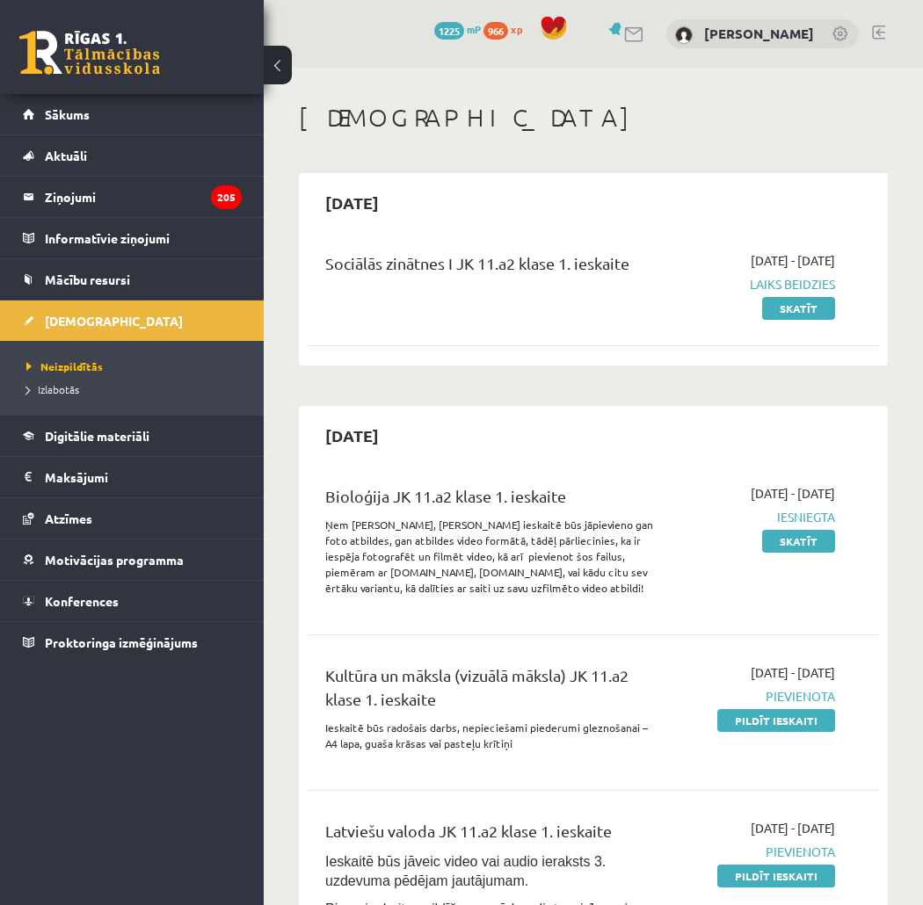
scroll to position [195, 0]
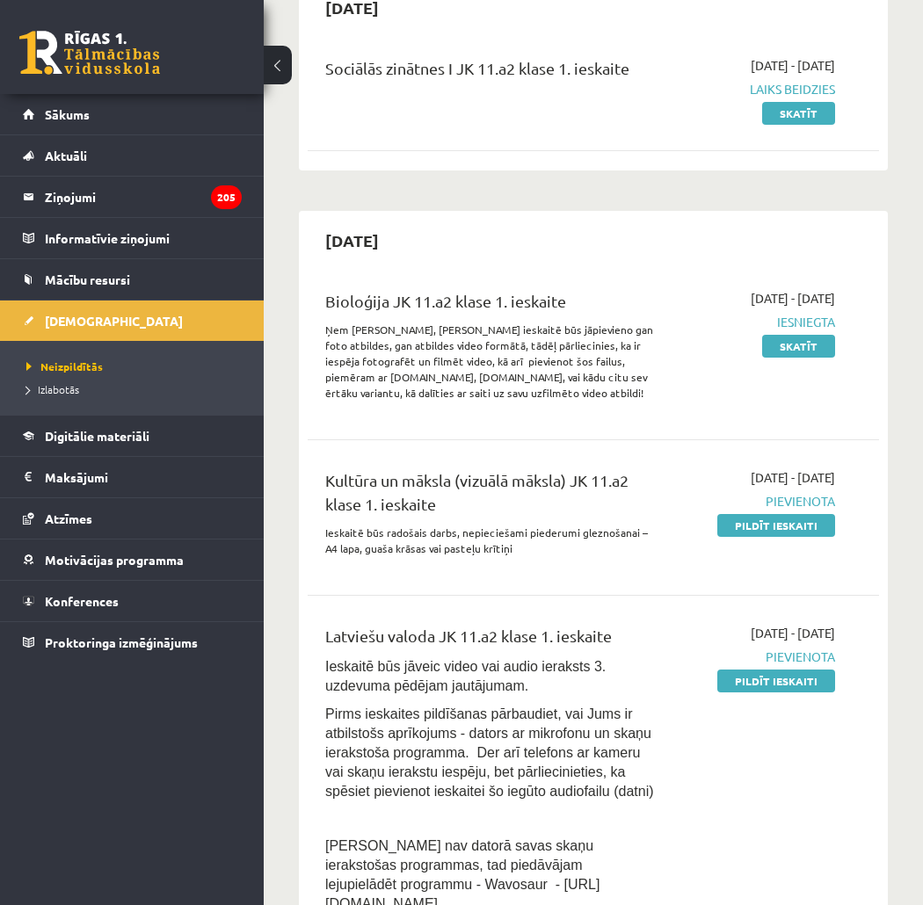
click at [795, 533] on link "Pildīt ieskaiti" at bounding box center [776, 525] width 118 height 23
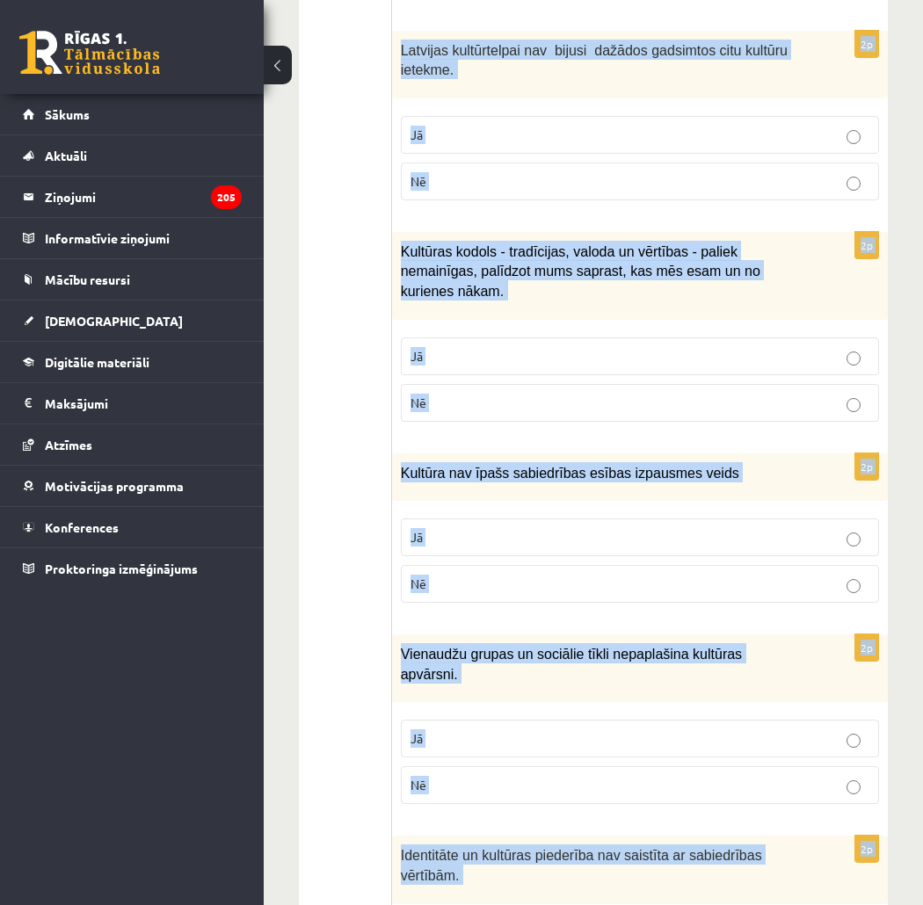
scroll to position [2444, 0]
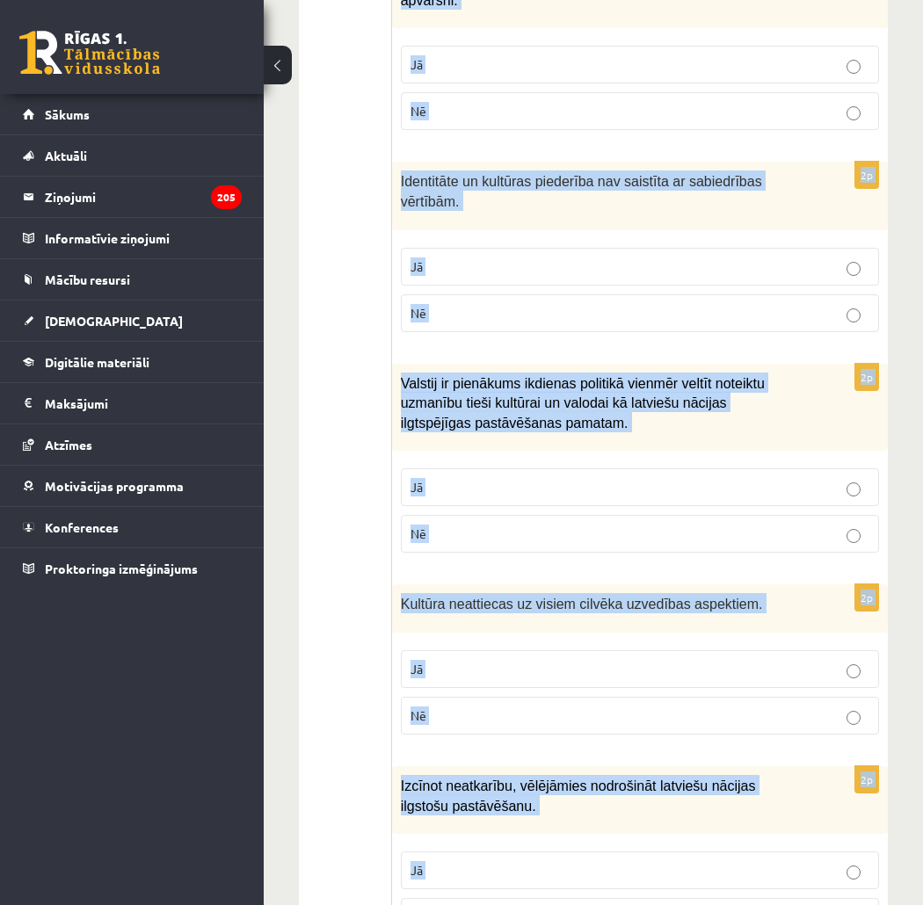
drag, startPoint x: 481, startPoint y: 498, endPoint x: 637, endPoint y: 851, distance: 385.7
copy form "Loremi dol sitametcons ad elitsed! 1d Eiusmodtemp incid utlabore etdoloremag al…"
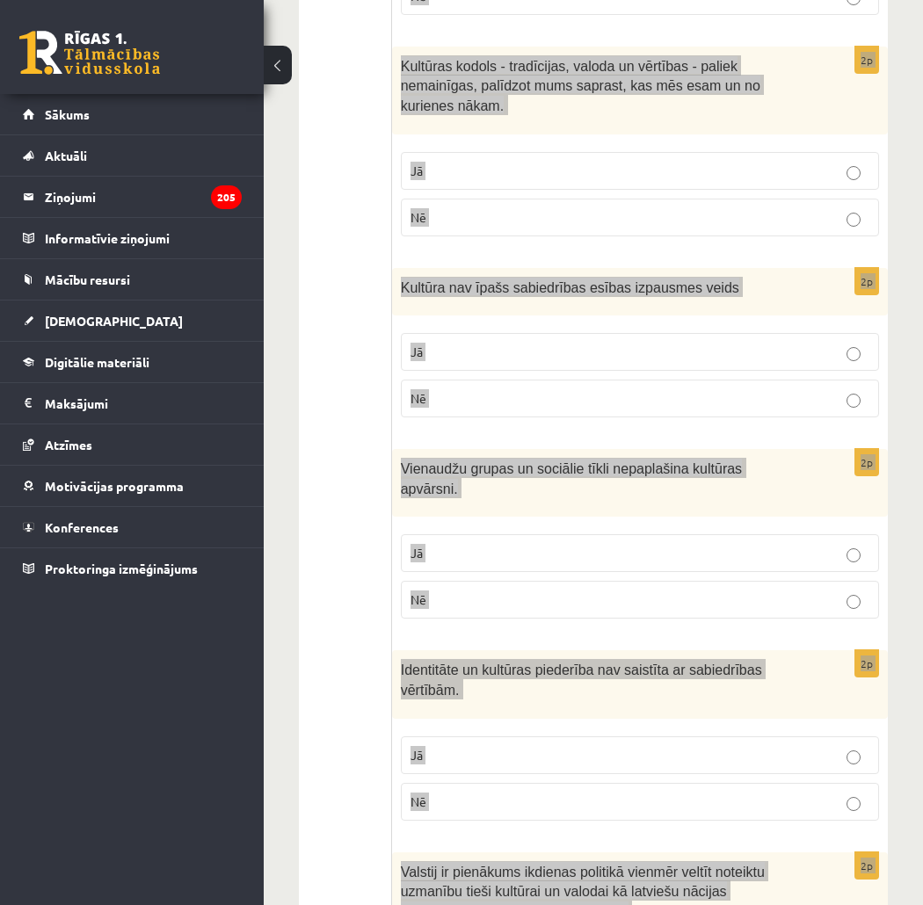
scroll to position [1369, 0]
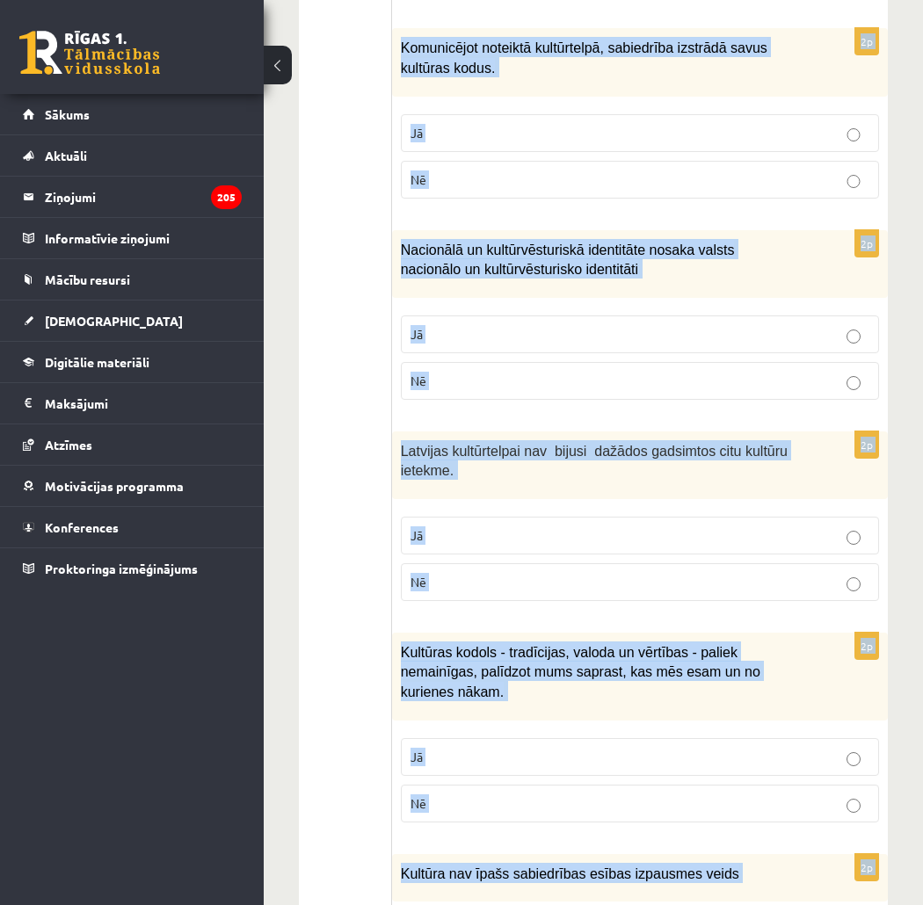
click at [831, 563] on fieldset "Jā Nē" at bounding box center [640, 557] width 478 height 98
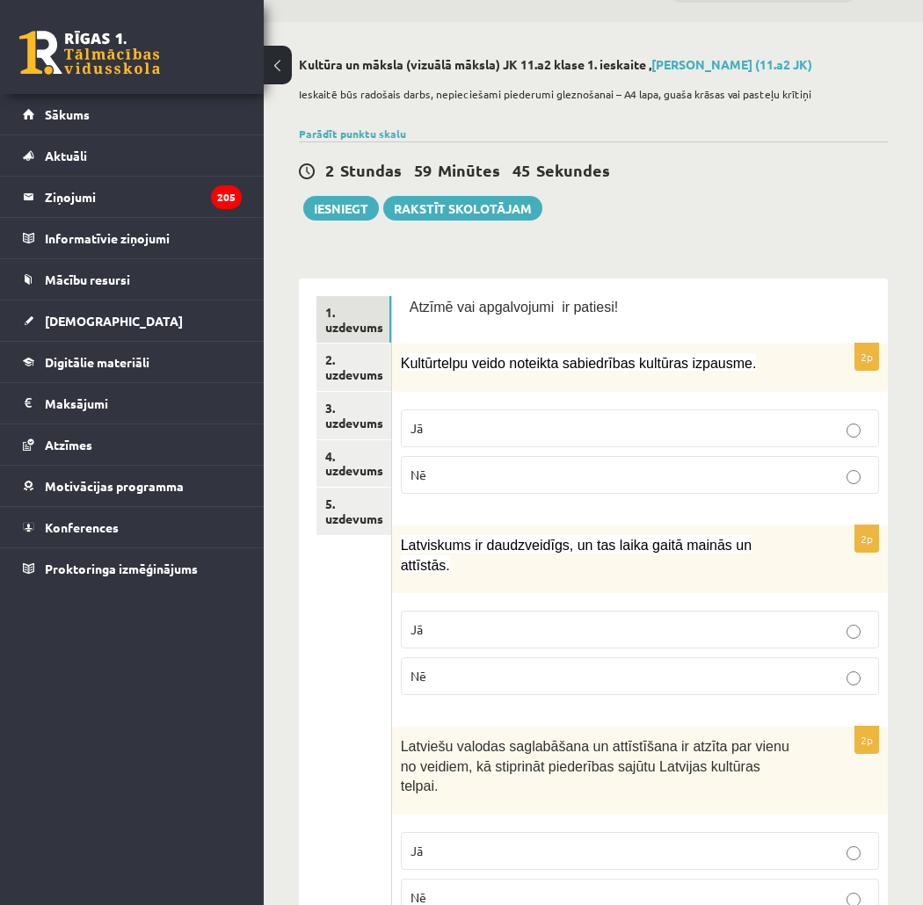
scroll to position [0, 0]
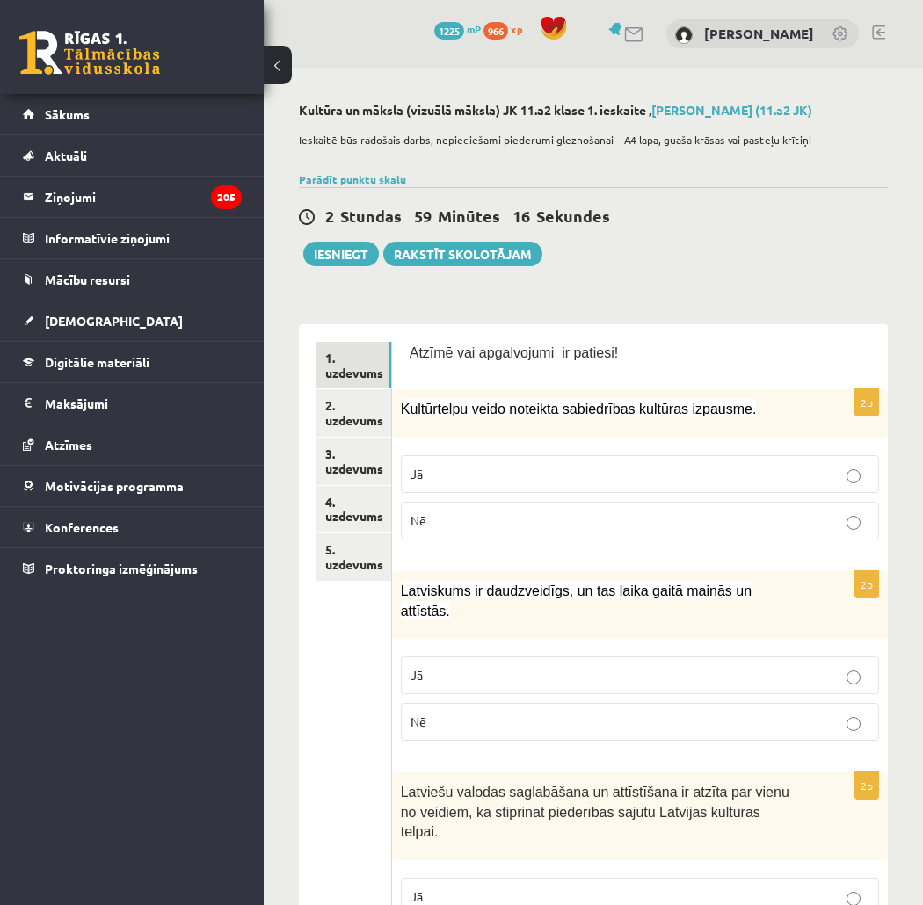
click at [576, 467] on p "Jā" at bounding box center [640, 474] width 459 height 18
click at [642, 666] on p "Jā" at bounding box center [640, 675] width 459 height 18
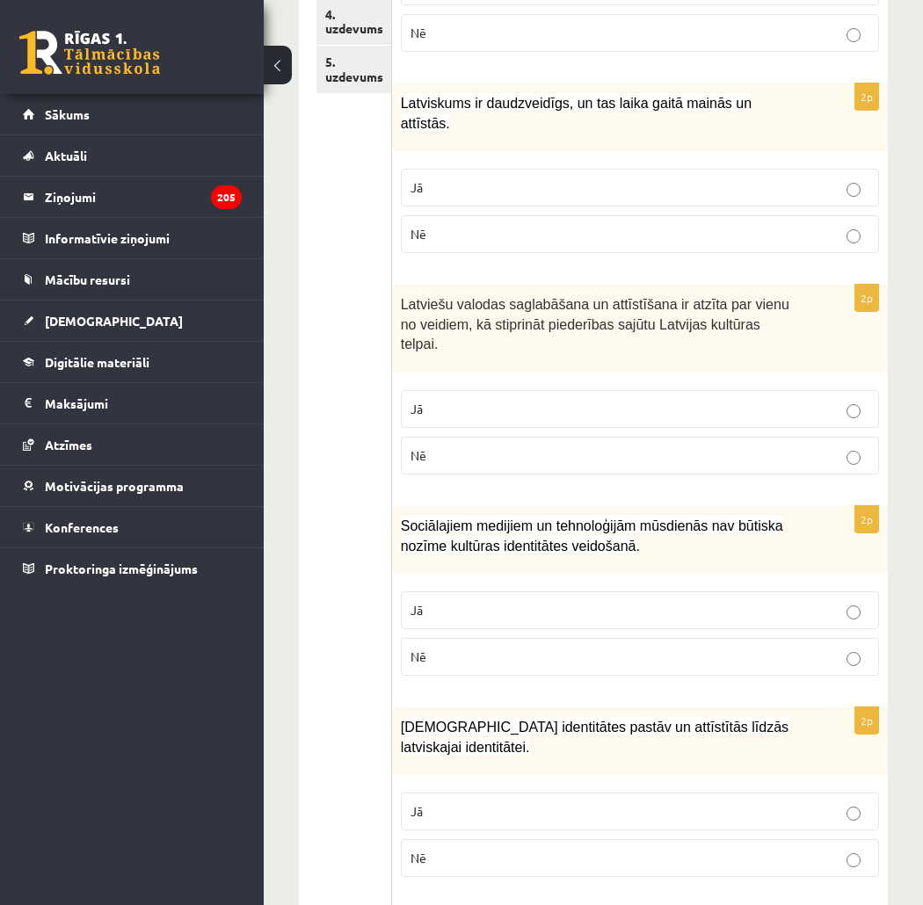
click at [757, 390] on label "Jā" at bounding box center [640, 409] width 478 height 38
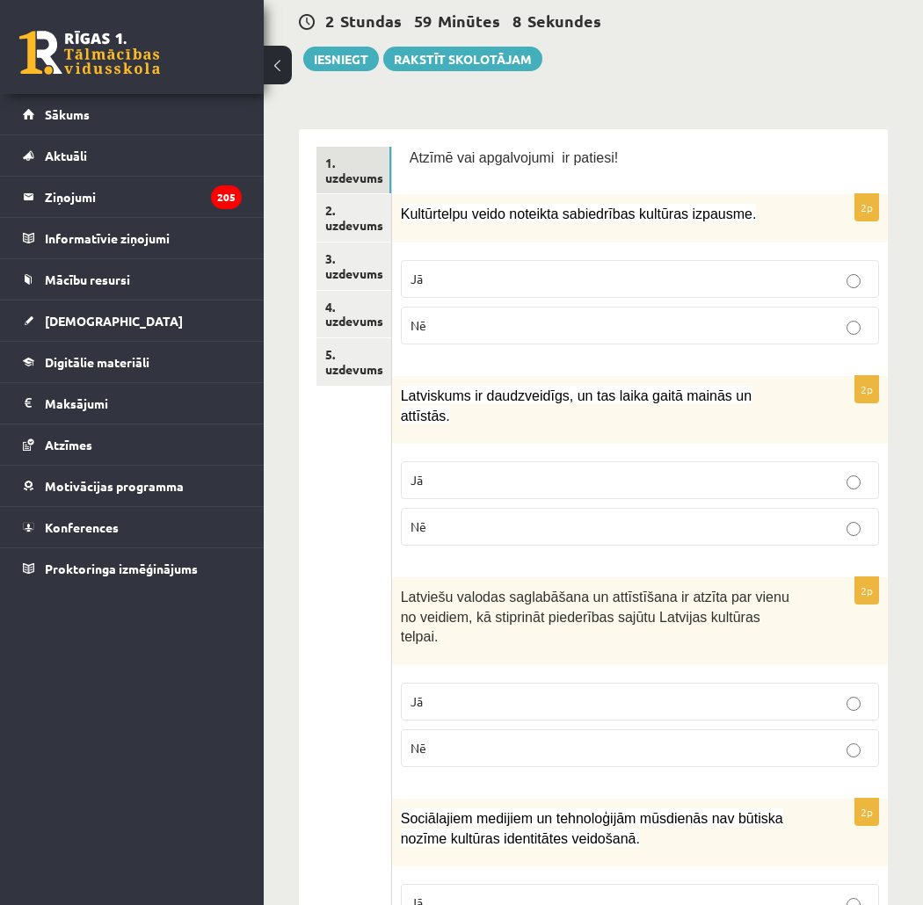
scroll to position [390, 0]
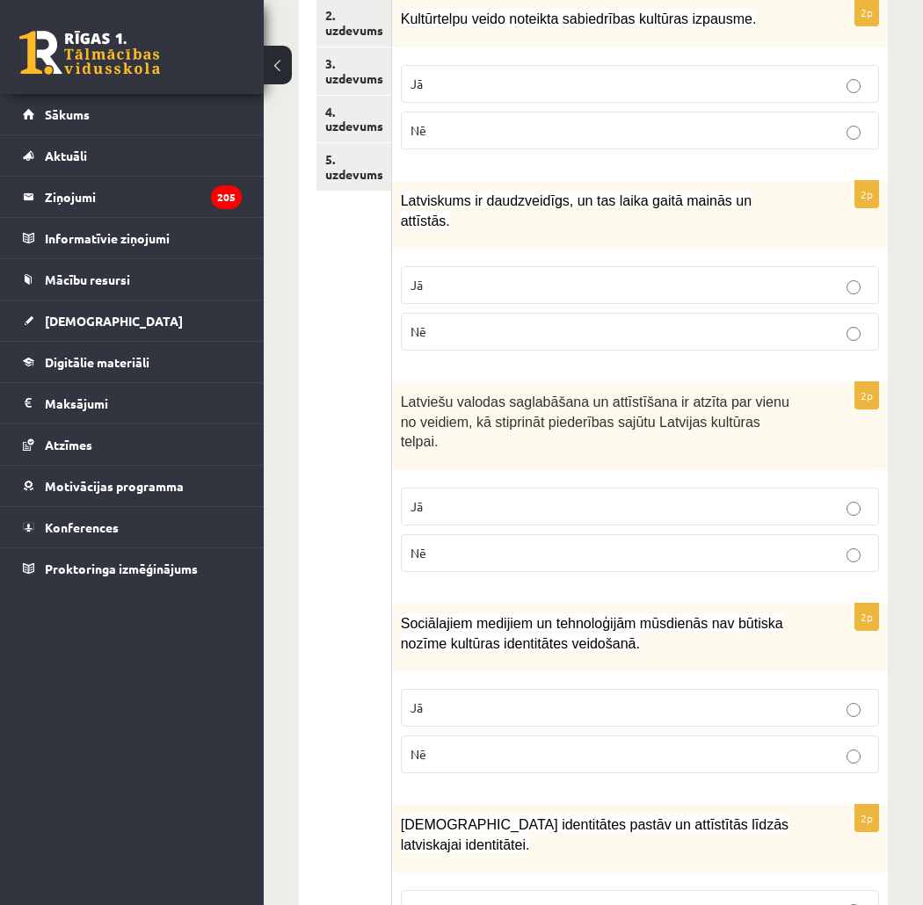
click at [653, 736] on label "Nē" at bounding box center [640, 755] width 478 height 38
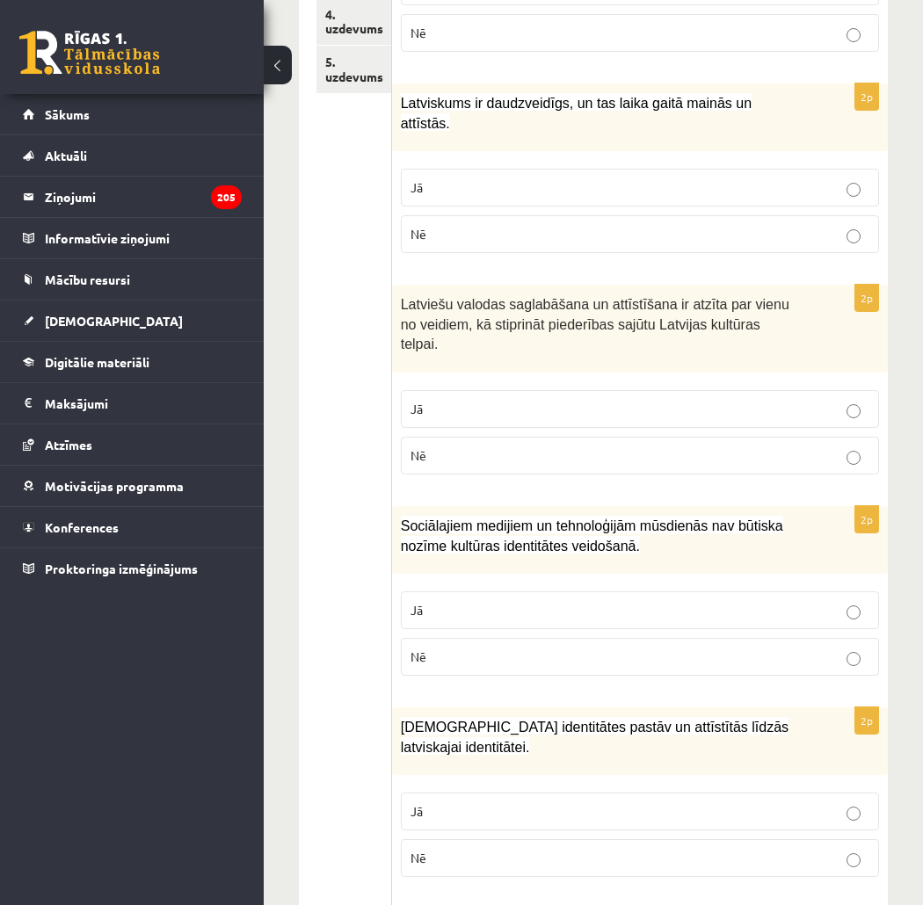
click at [646, 793] on label "Jā" at bounding box center [640, 812] width 478 height 38
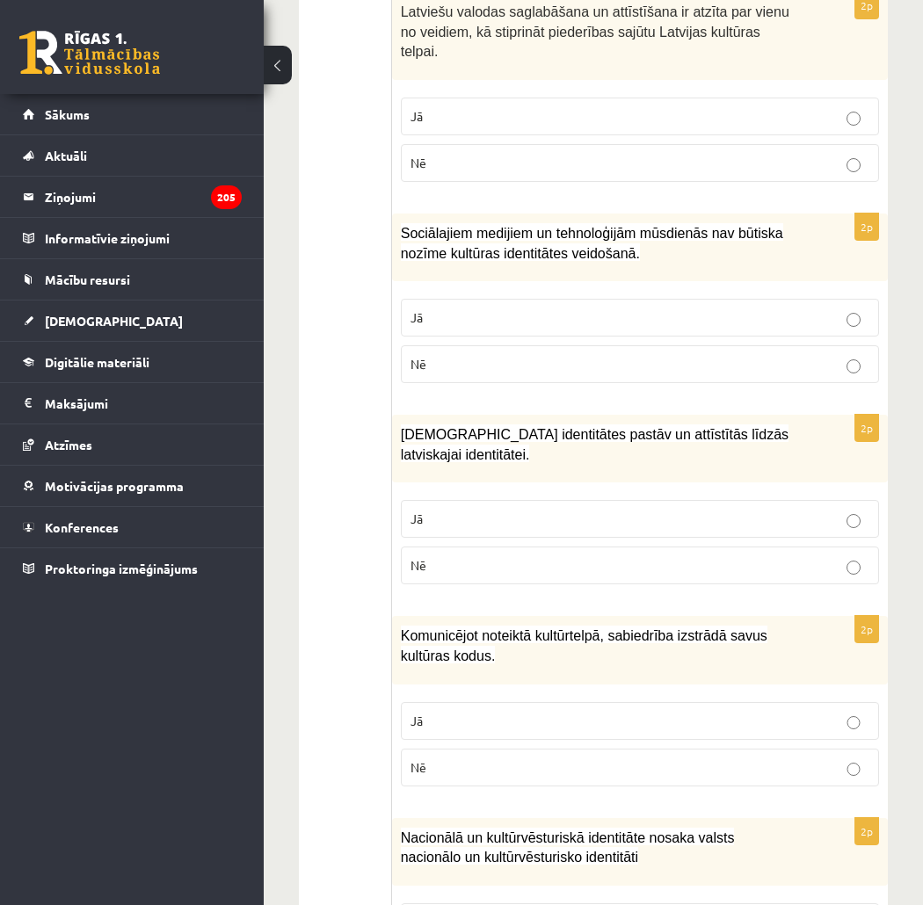
click at [655, 702] on label "Jā" at bounding box center [640, 721] width 478 height 38
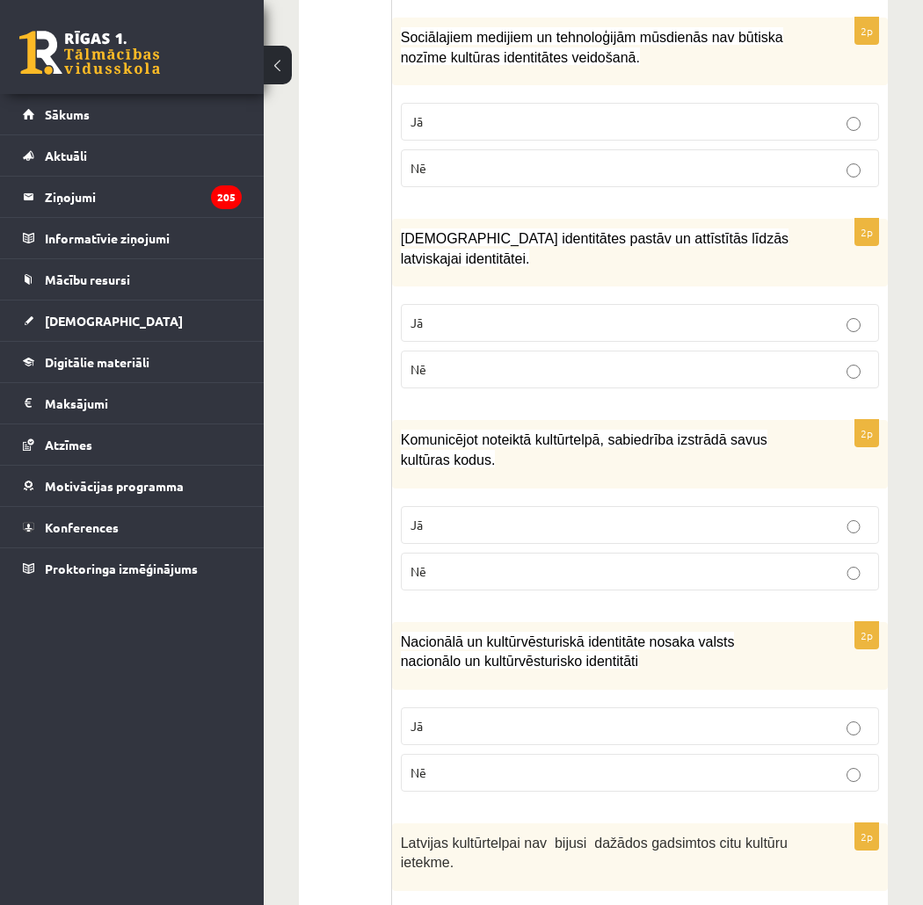
click at [677, 764] on p "Nē" at bounding box center [640, 773] width 459 height 18
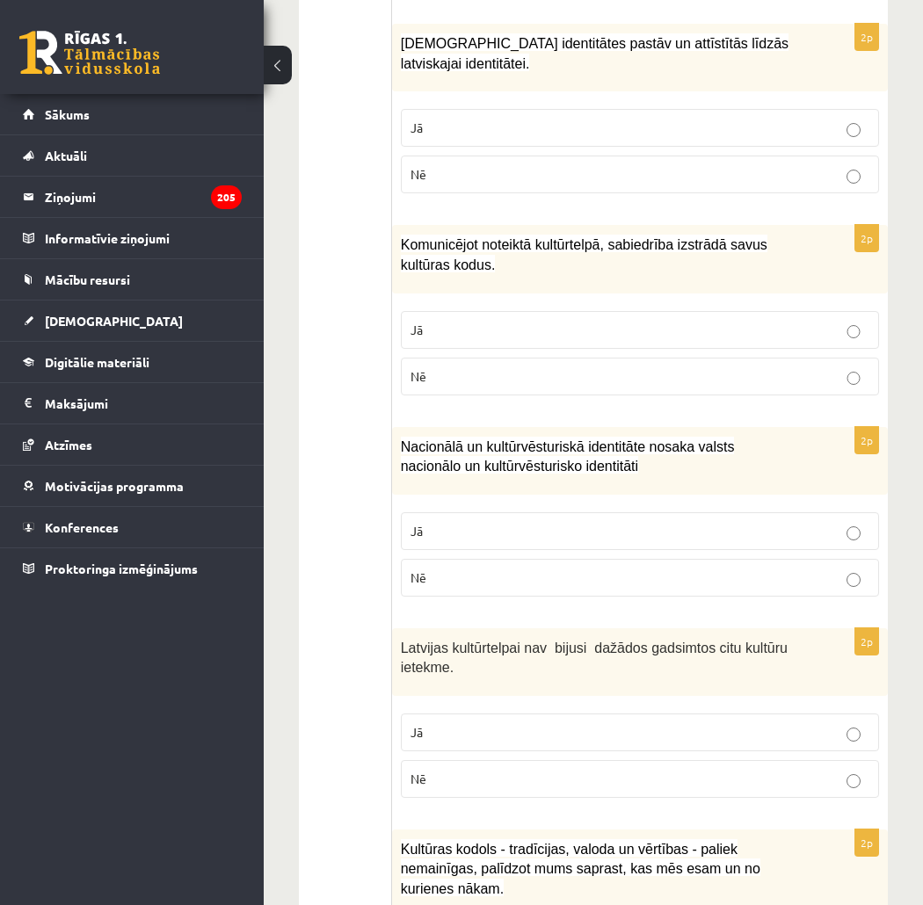
click at [678, 770] on p "Nē" at bounding box center [640, 779] width 459 height 18
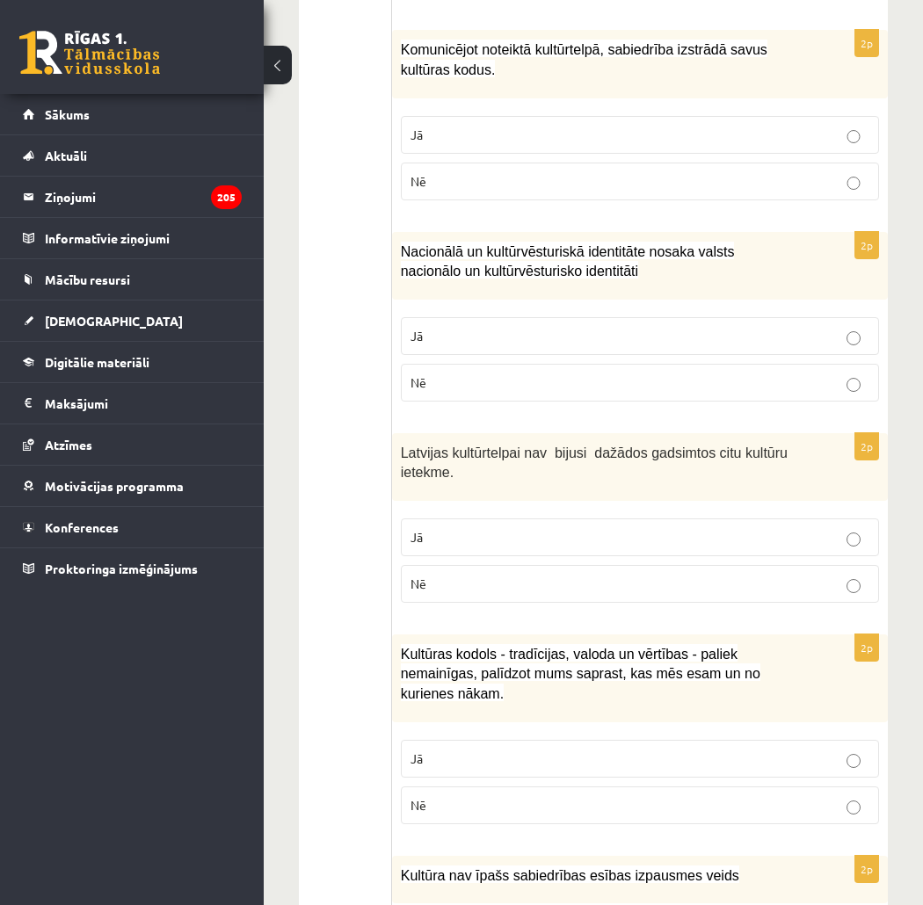
click at [745, 750] on p "Jā" at bounding box center [640, 759] width 459 height 18
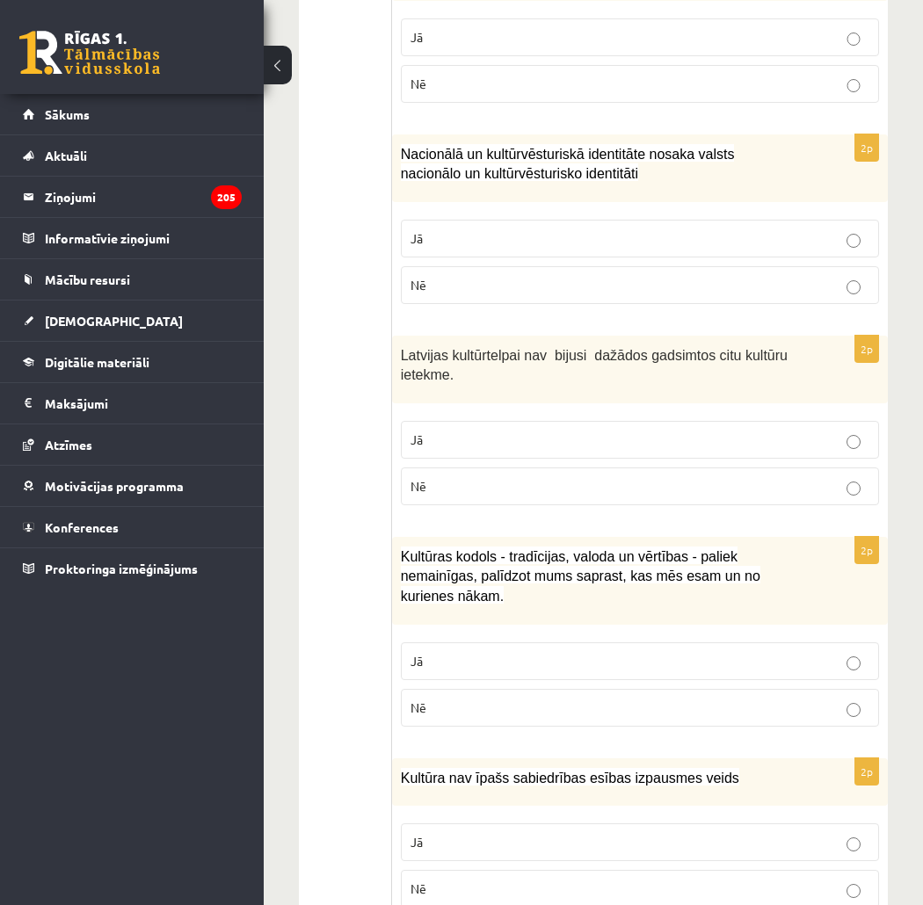
scroll to position [1562, 0]
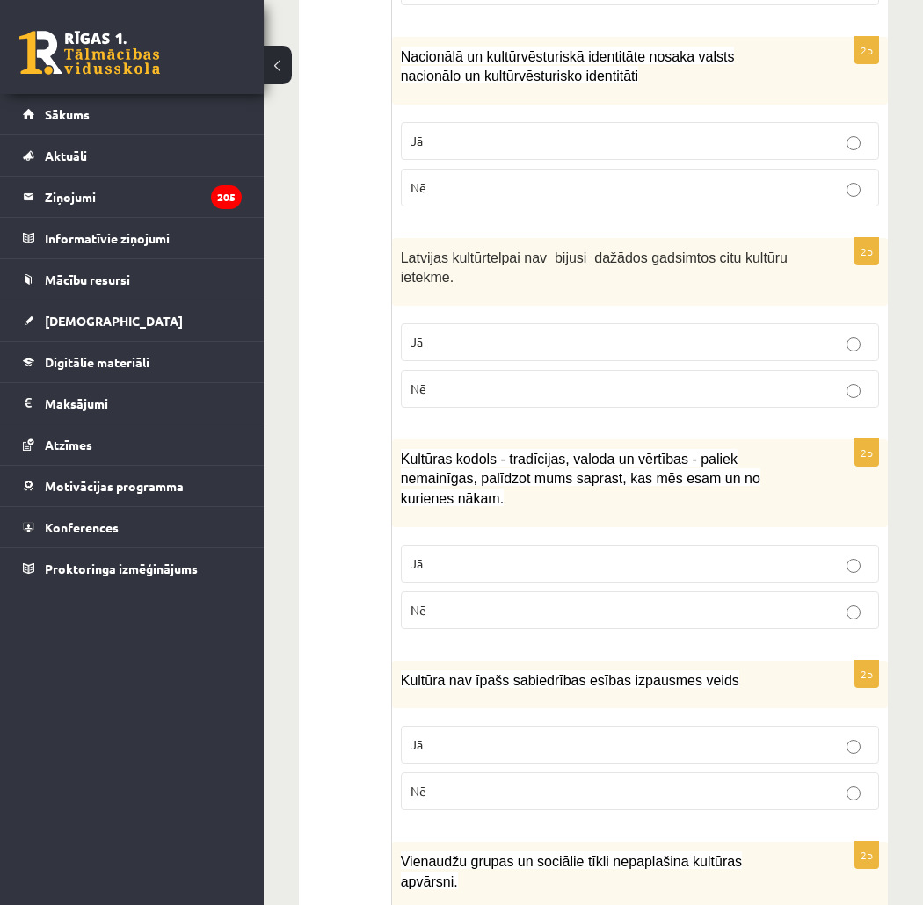
click at [717, 782] on p "Nē" at bounding box center [640, 791] width 459 height 18
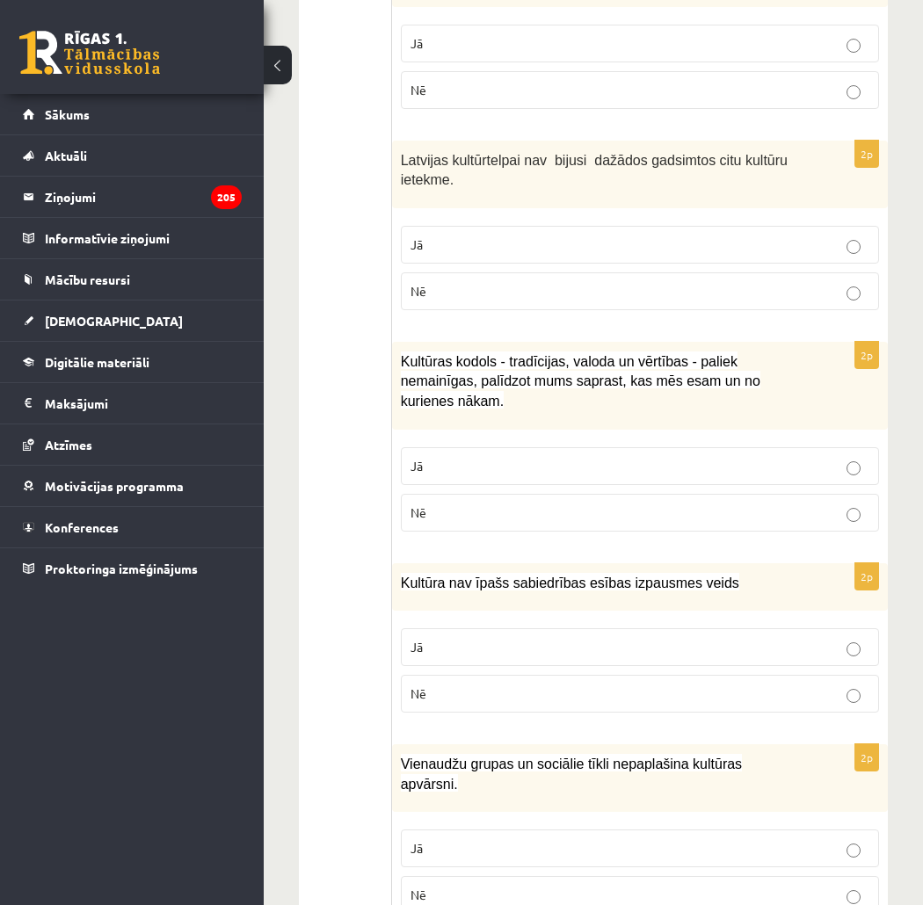
drag, startPoint x: 752, startPoint y: 805, endPoint x: 871, endPoint y: 750, distance: 131.8
click at [751, 876] on label "Nē" at bounding box center [640, 895] width 478 height 38
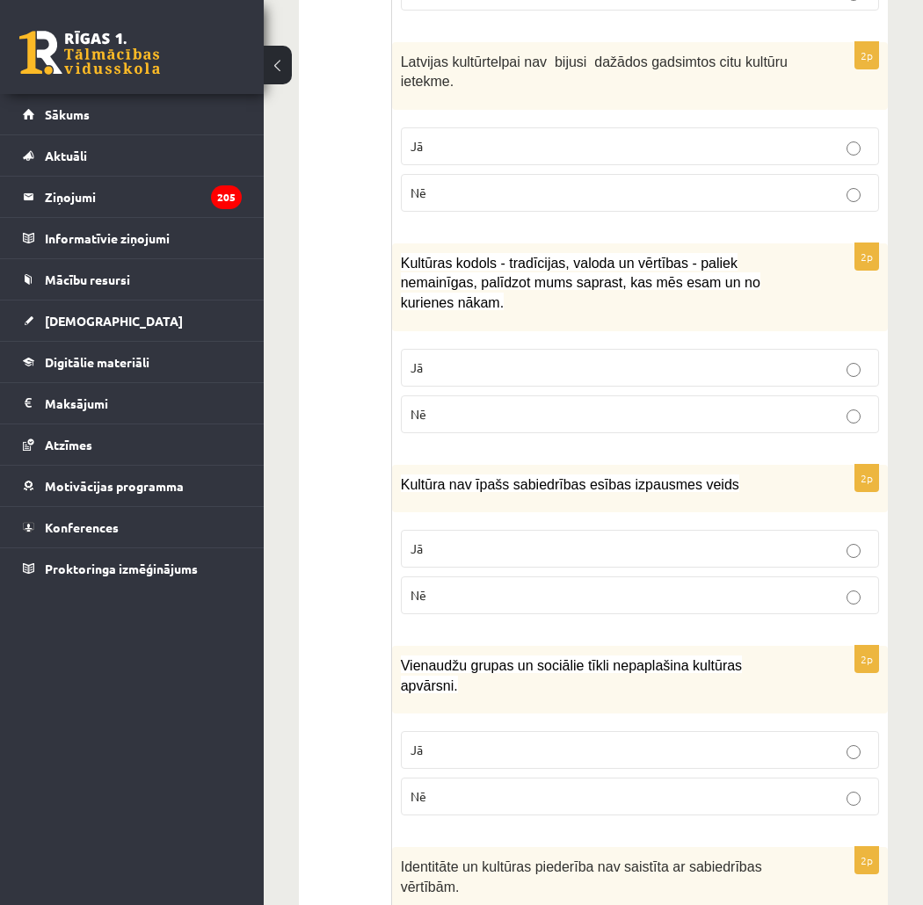
scroll to position [1856, 0]
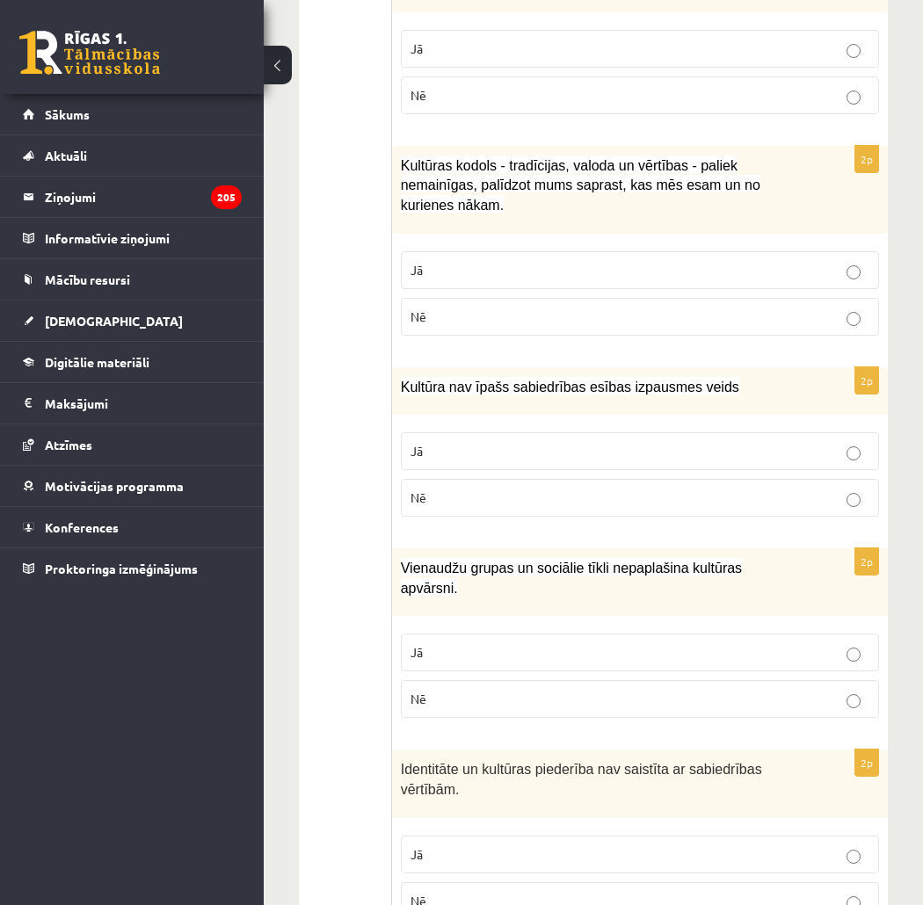
click at [696, 846] on p "Jā" at bounding box center [640, 855] width 459 height 18
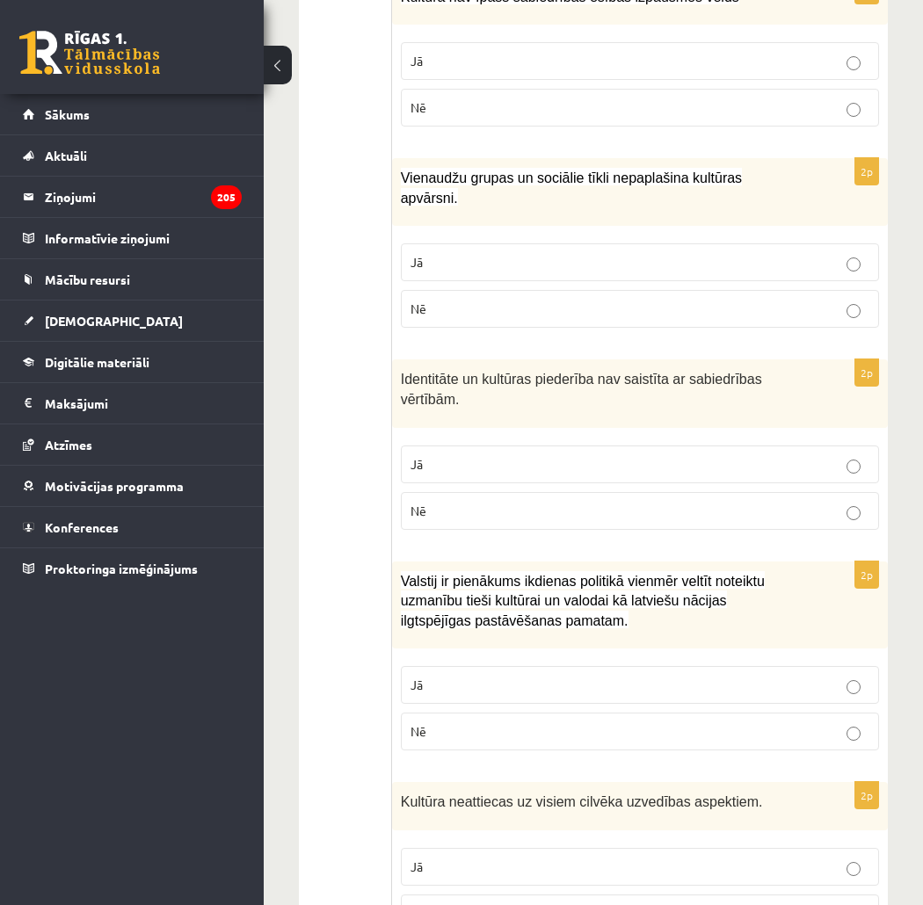
scroll to position [2344, 0]
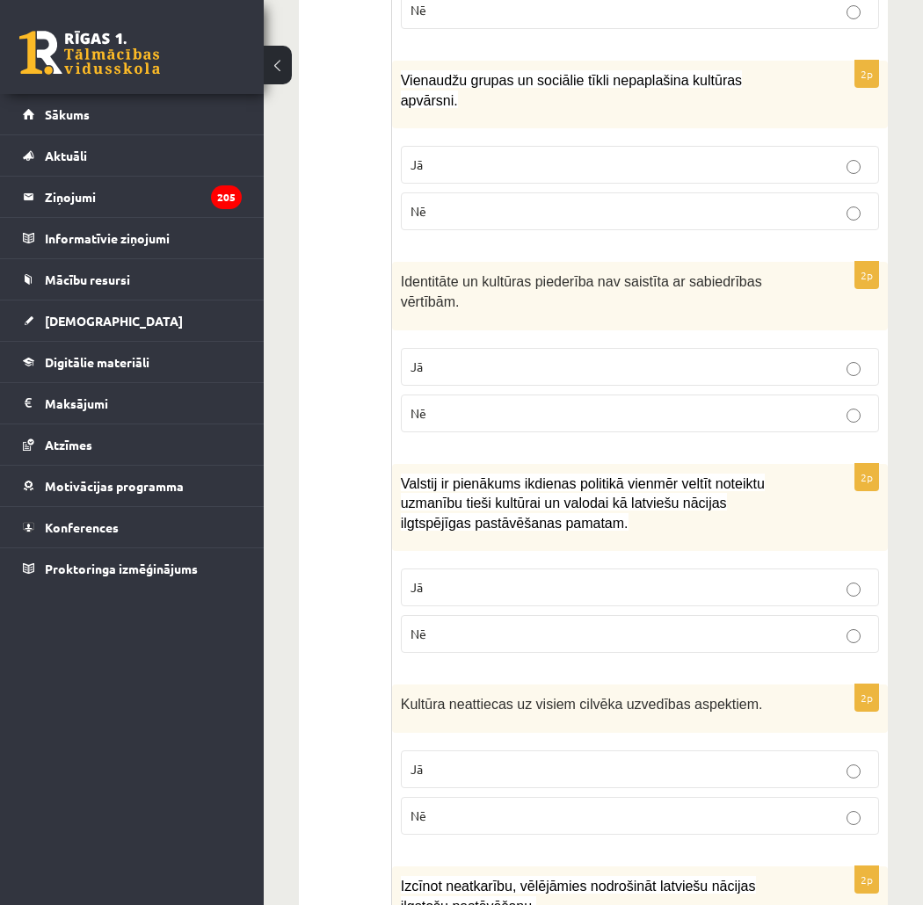
drag, startPoint x: 753, startPoint y: 666, endPoint x: 934, endPoint y: 645, distance: 183.2
click at [753, 760] on p "Jā" at bounding box center [640, 769] width 459 height 18
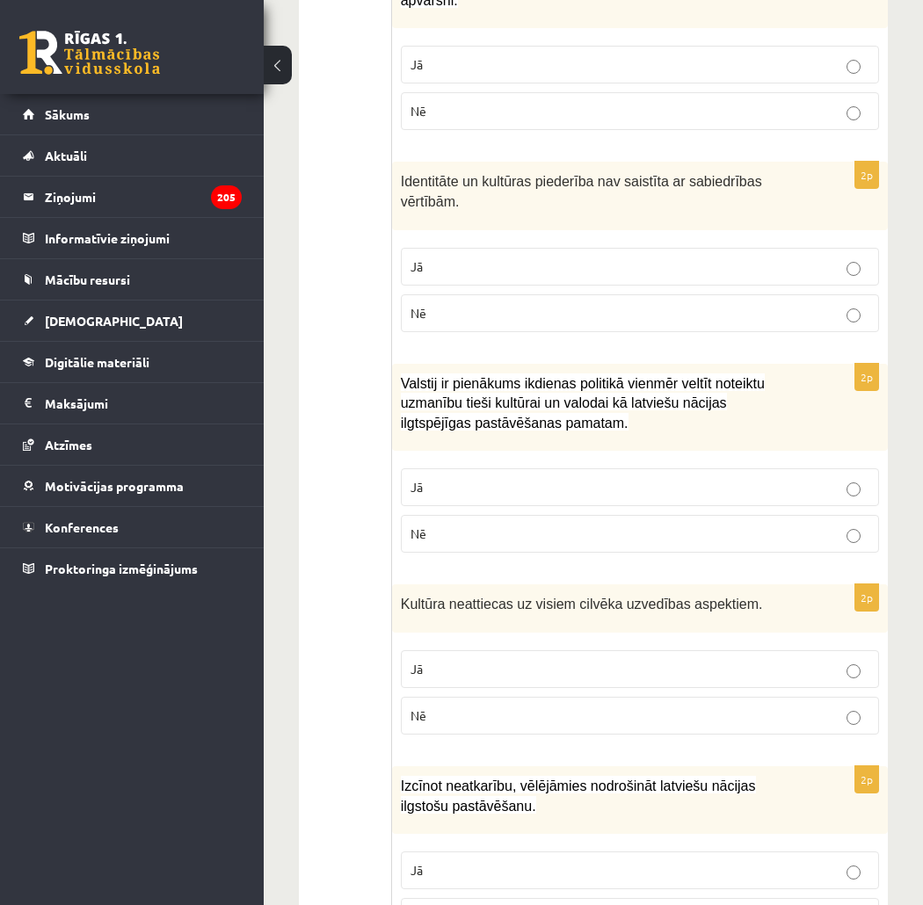
click at [696, 862] on p "Jā" at bounding box center [640, 871] width 459 height 18
click at [753, 707] on p "Nē" at bounding box center [640, 716] width 459 height 18
click at [766, 515] on label "Nē" at bounding box center [640, 534] width 478 height 38
click at [772, 478] on p "Jā" at bounding box center [640, 487] width 459 height 18
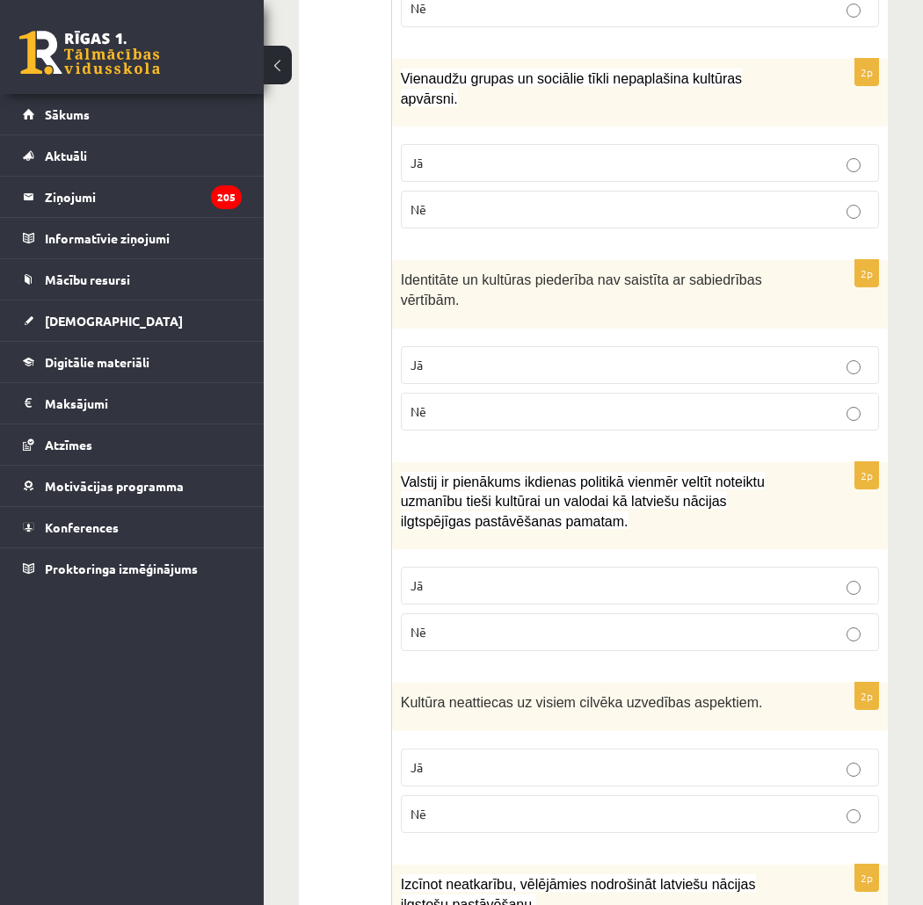
click at [769, 403] on p "Nē" at bounding box center [640, 412] width 459 height 18
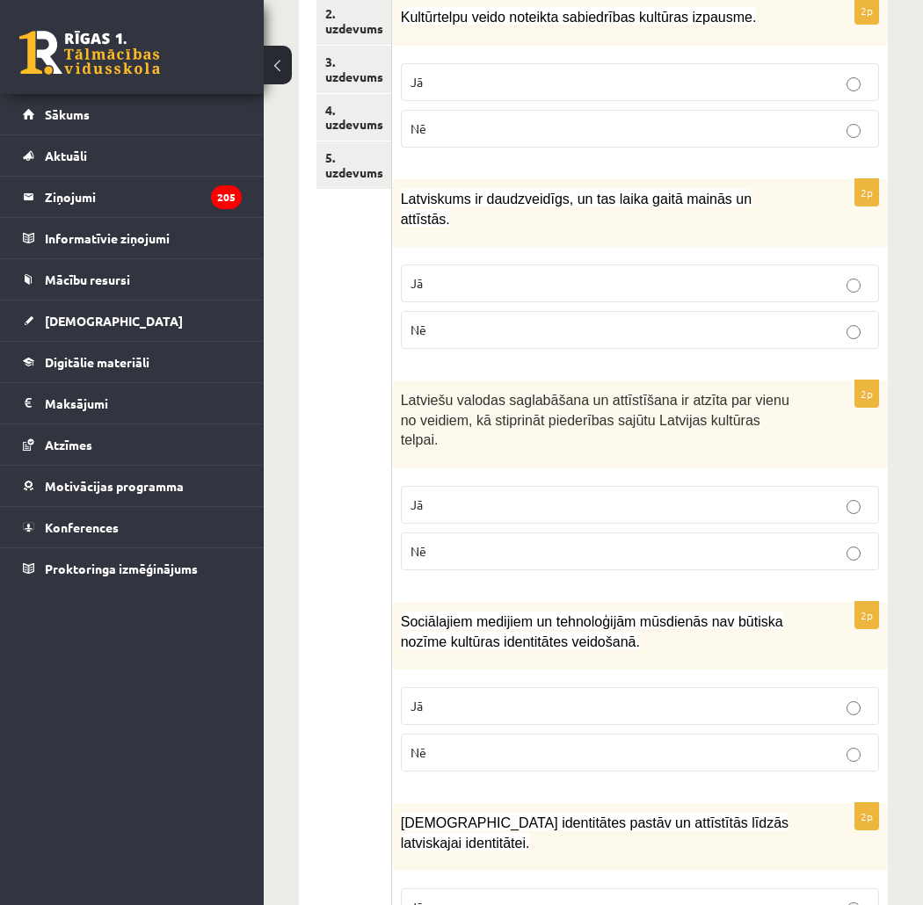
scroll to position [99, 0]
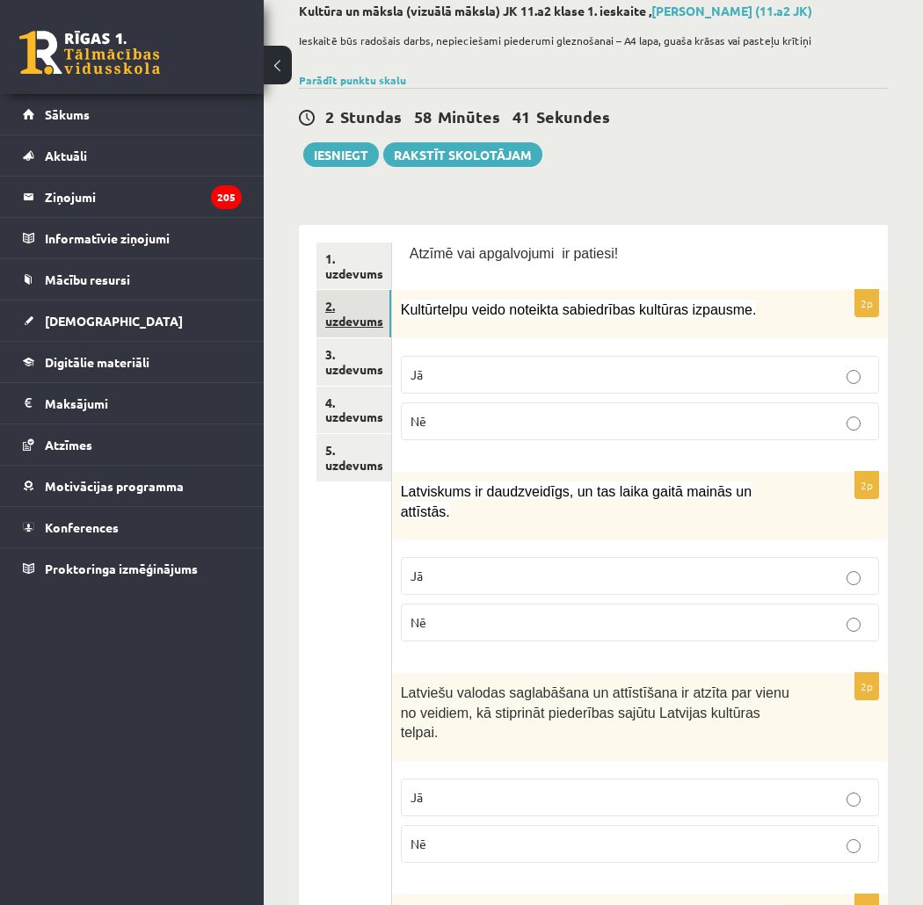
click at [369, 322] on link "2. uzdevums" at bounding box center [353, 313] width 75 height 47
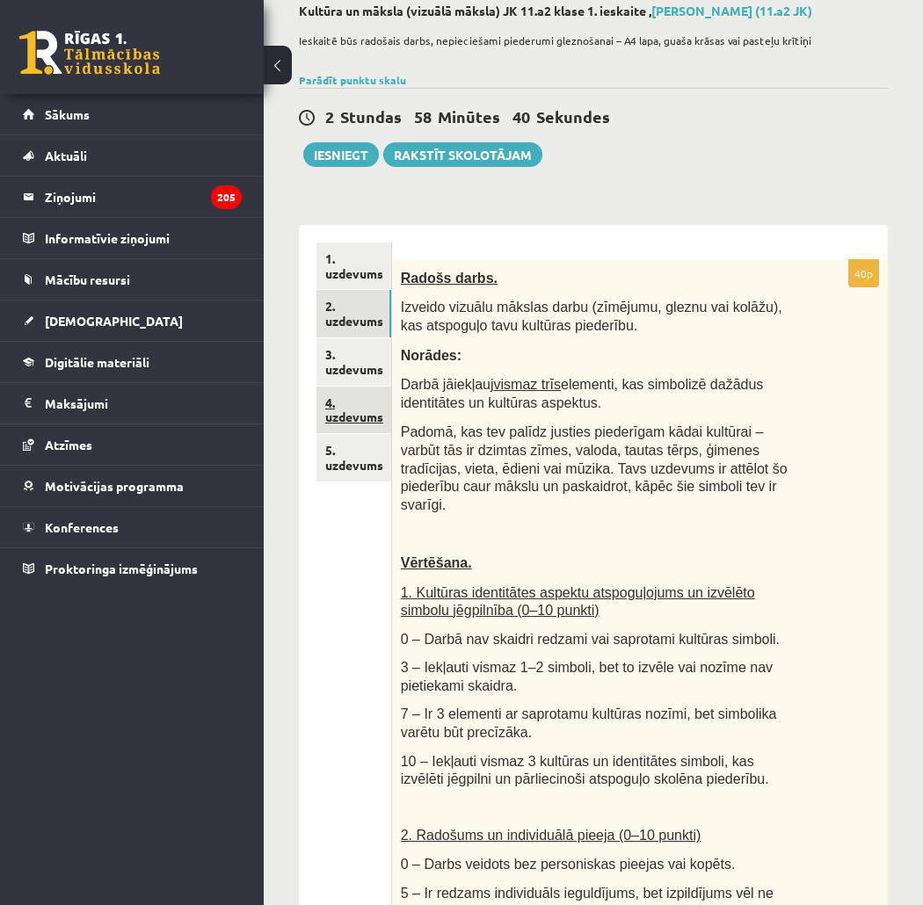
click at [378, 389] on link "4. uzdevums" at bounding box center [353, 410] width 75 height 47
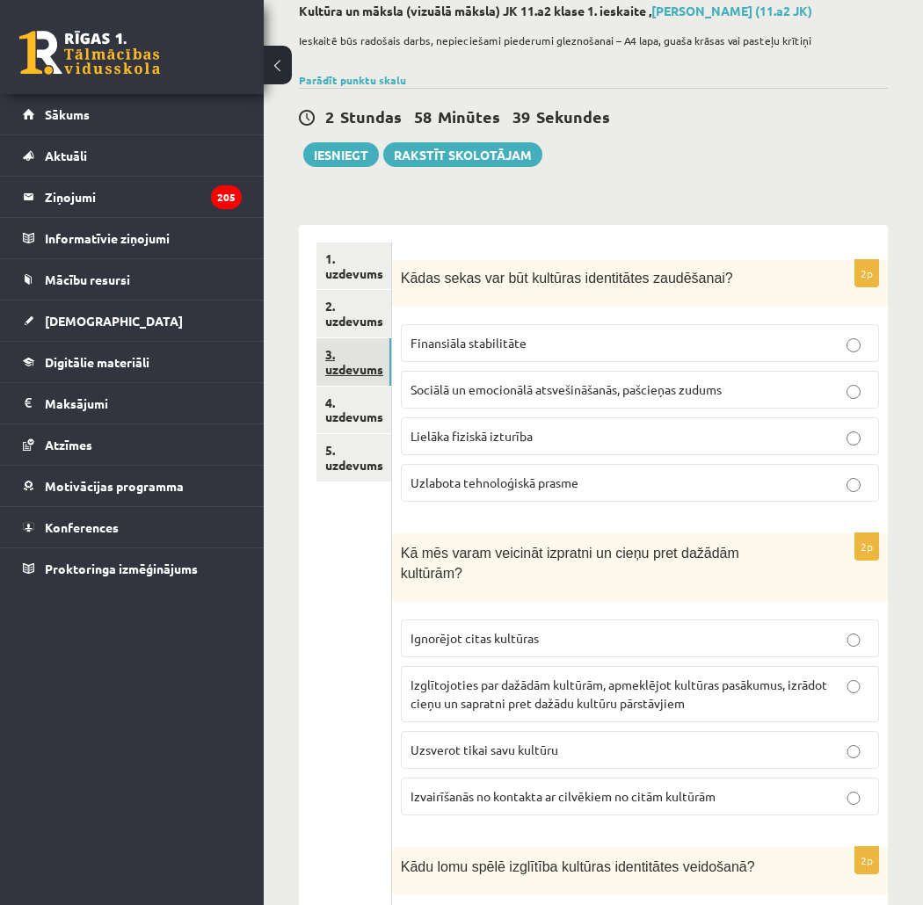
click at [363, 365] on link "3. uzdevums" at bounding box center [353, 361] width 75 height 47
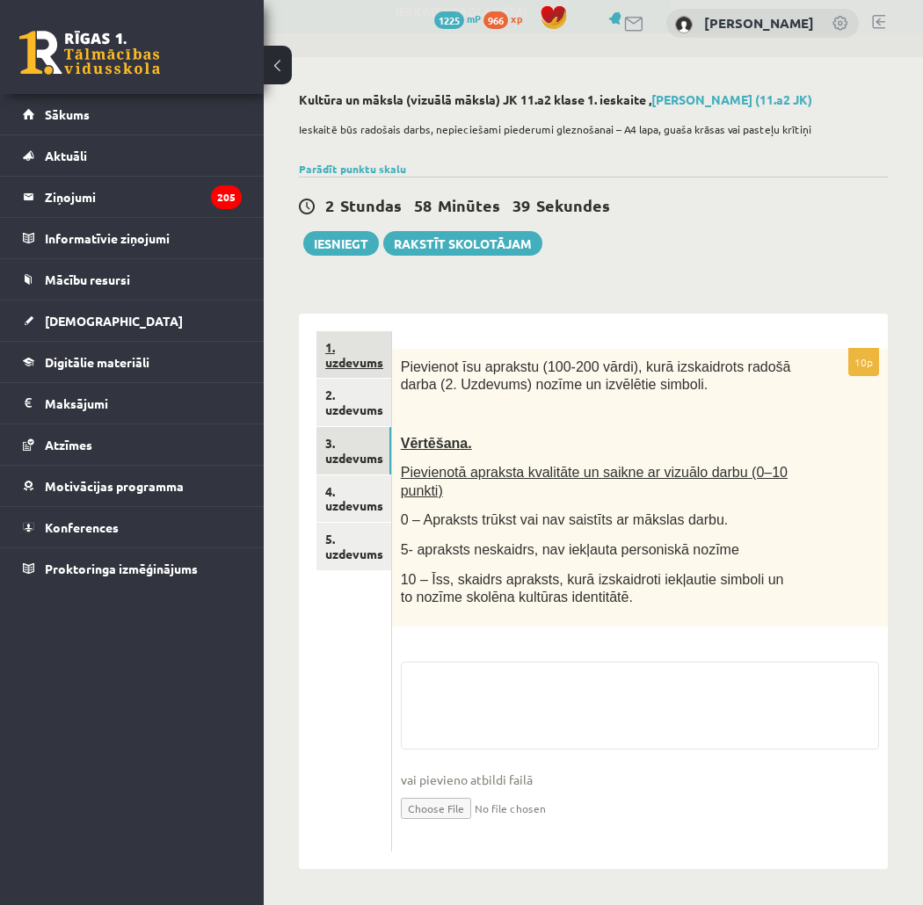
scroll to position [10, 0]
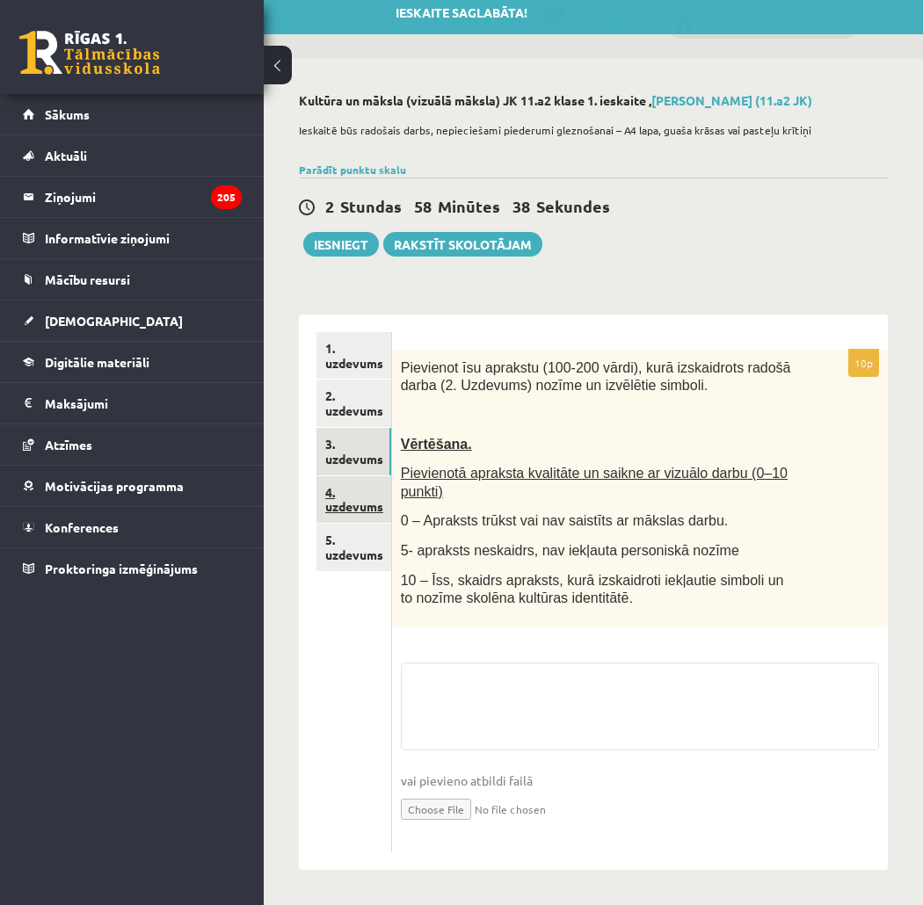
click at [355, 486] on link "4. uzdevums" at bounding box center [353, 499] width 75 height 47
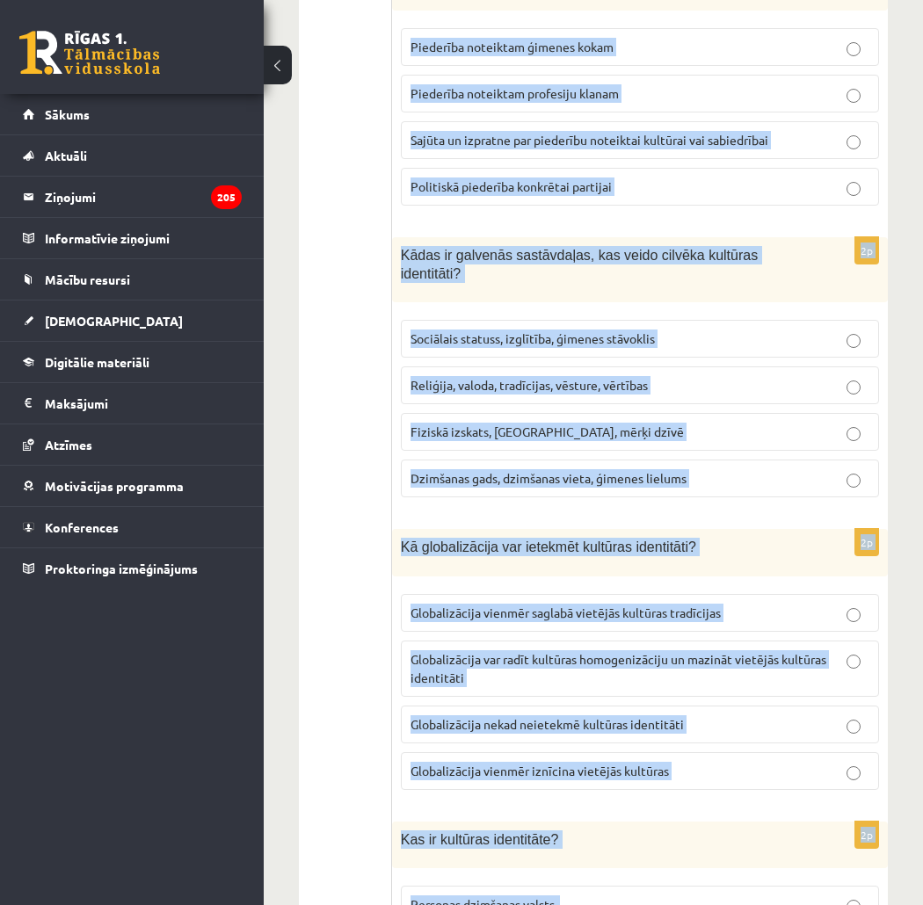
scroll to position [2331, 0]
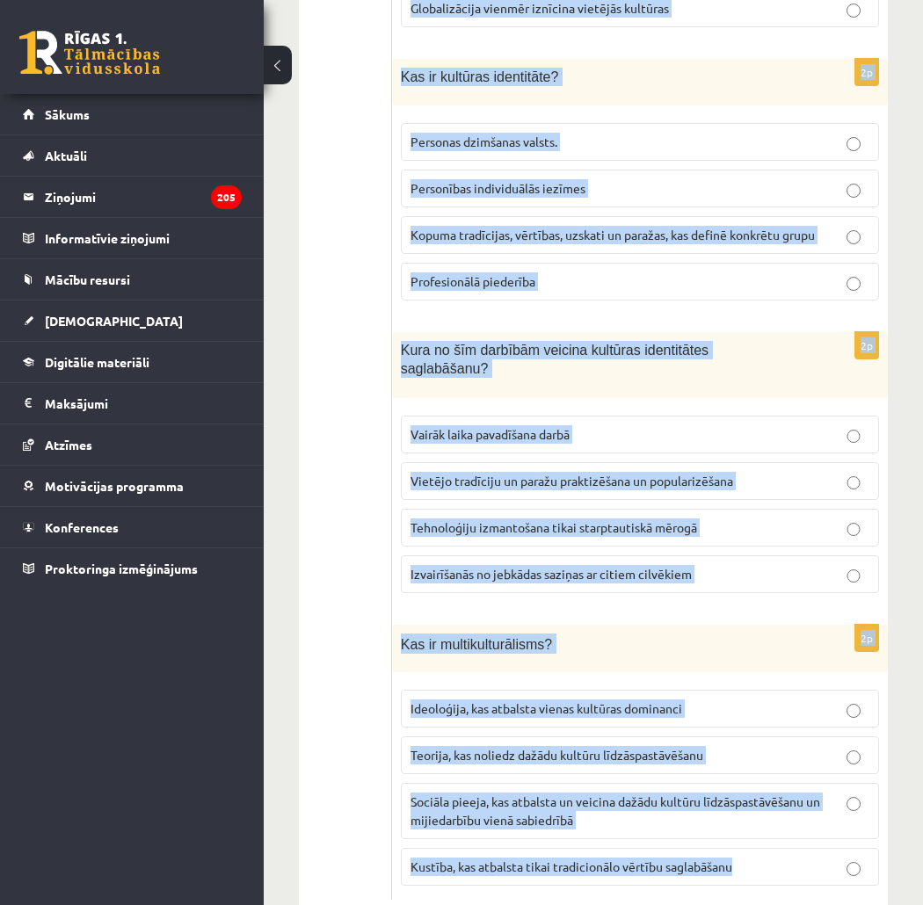
drag, startPoint x: 408, startPoint y: 383, endPoint x: 836, endPoint y: 858, distance: 639.3
copy form "Kādas sekas var būt kultūras identitātes zaudēšanai? Finansiāla stabilitāte Soc…"
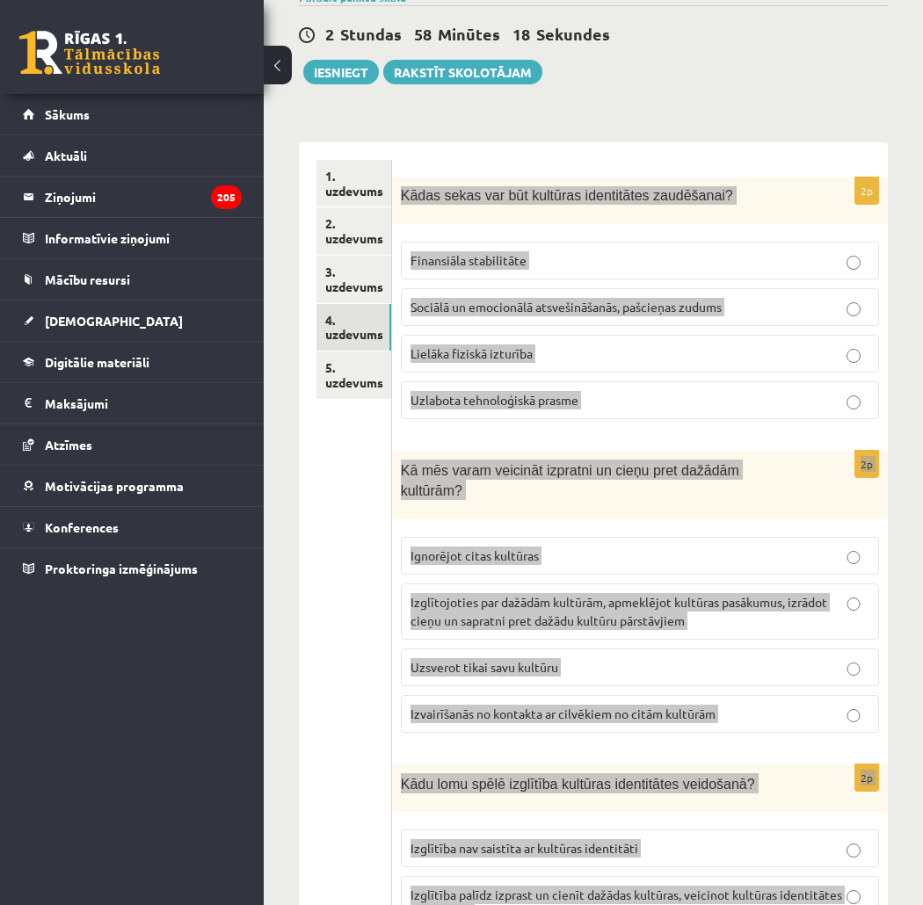
scroll to position [0, 0]
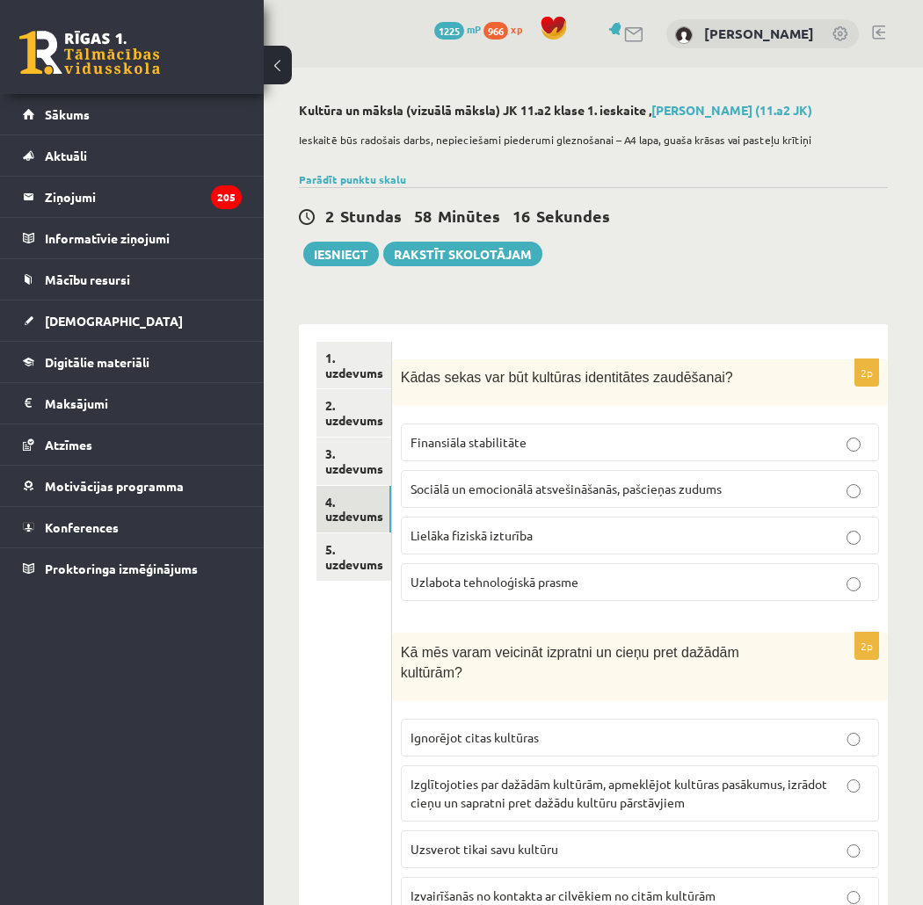
click at [638, 482] on span "Sociālā un emocionālā atsvešināšanās, pašcieņas zudums" at bounding box center [566, 489] width 311 height 16
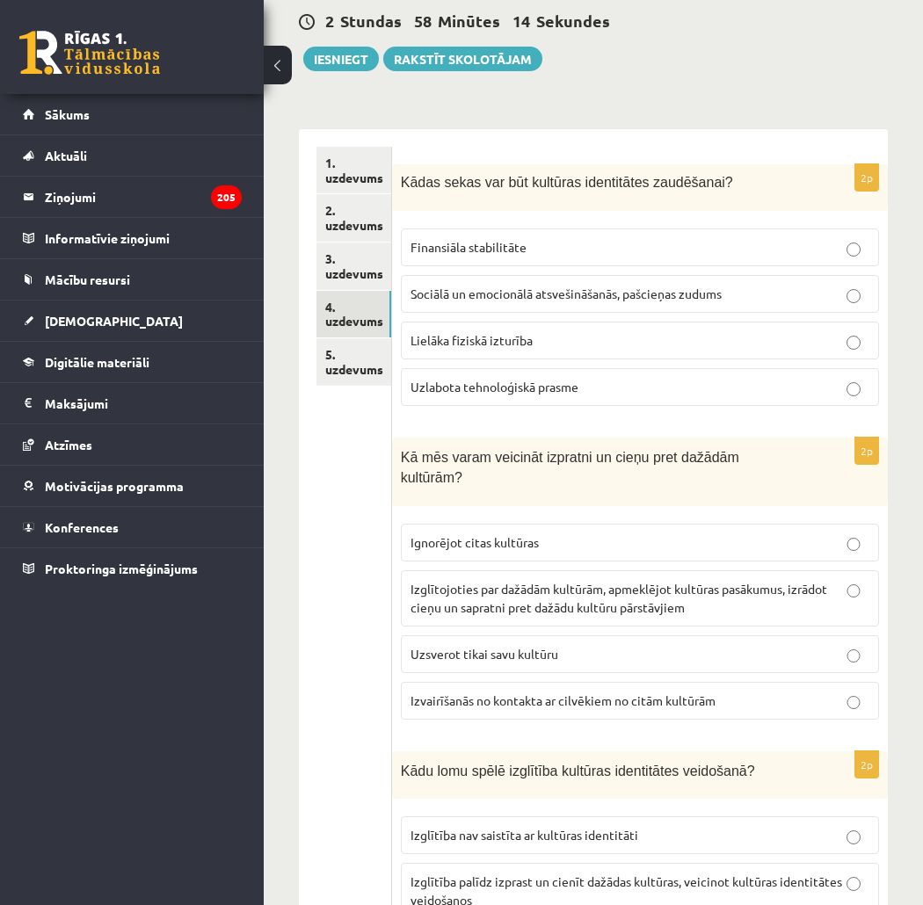
click at [634, 583] on span "Izglītojoties par dažādām kultūrām, apmeklējot kultūras pasākumus, izrādot cieņ…" at bounding box center [619, 598] width 417 height 34
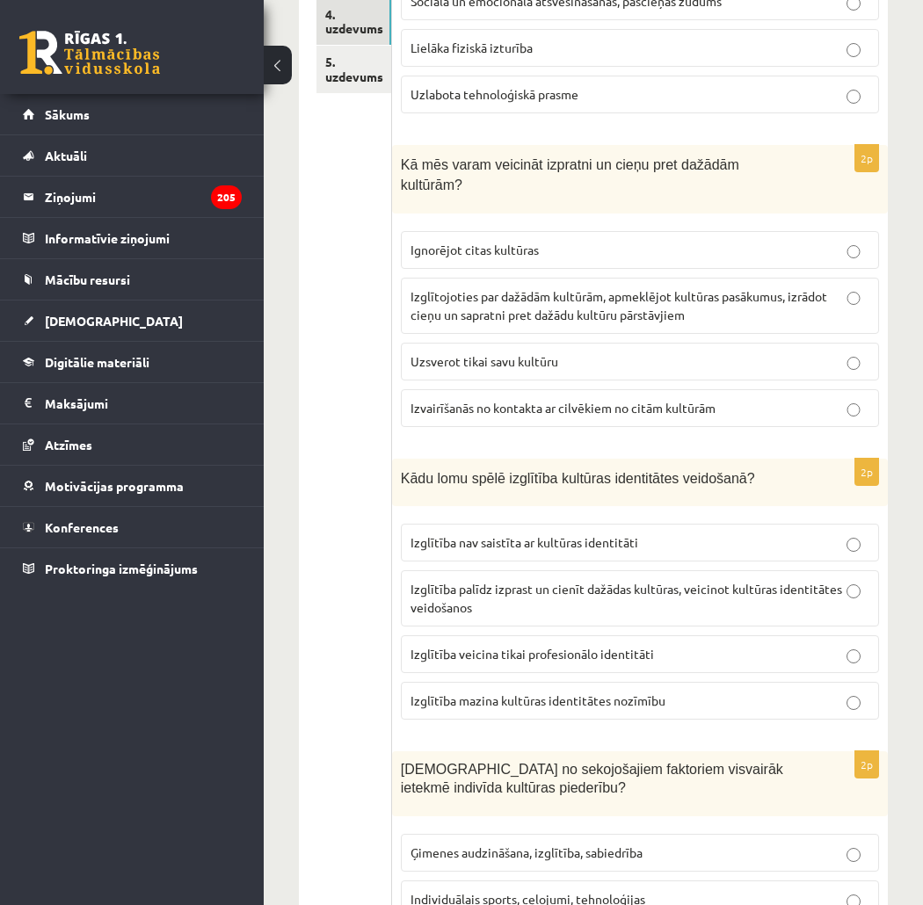
click at [622, 587] on p "Izglītība palīdz izprast un cienīt dažādas kultūras, veicinot kultūras identitā…" at bounding box center [640, 598] width 459 height 37
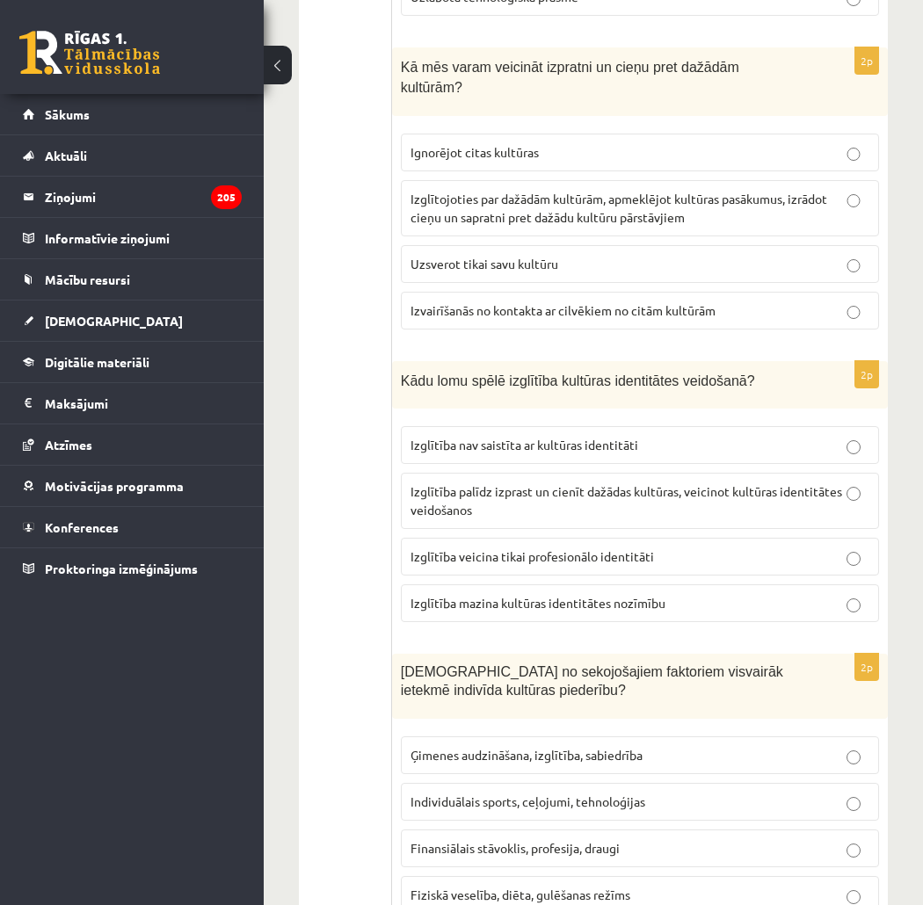
scroll to position [683, 0]
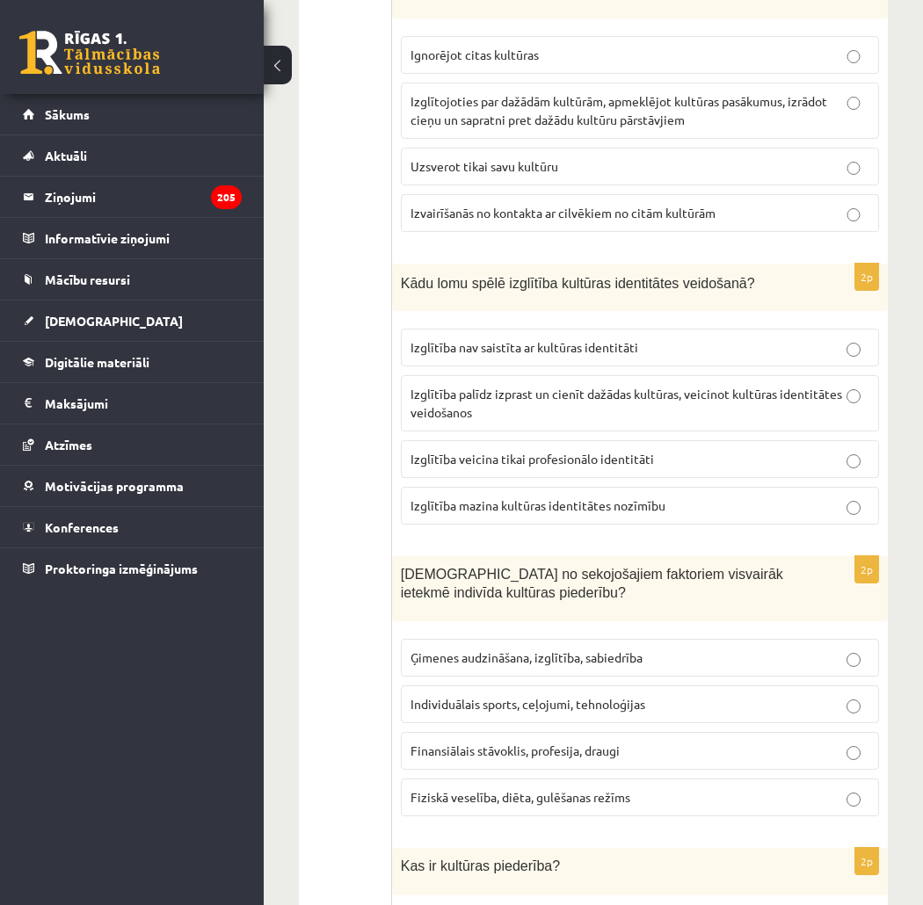
click at [567, 650] on span "Ģimenes audzināšana, izglītība, sabiedrība" at bounding box center [527, 658] width 232 height 16
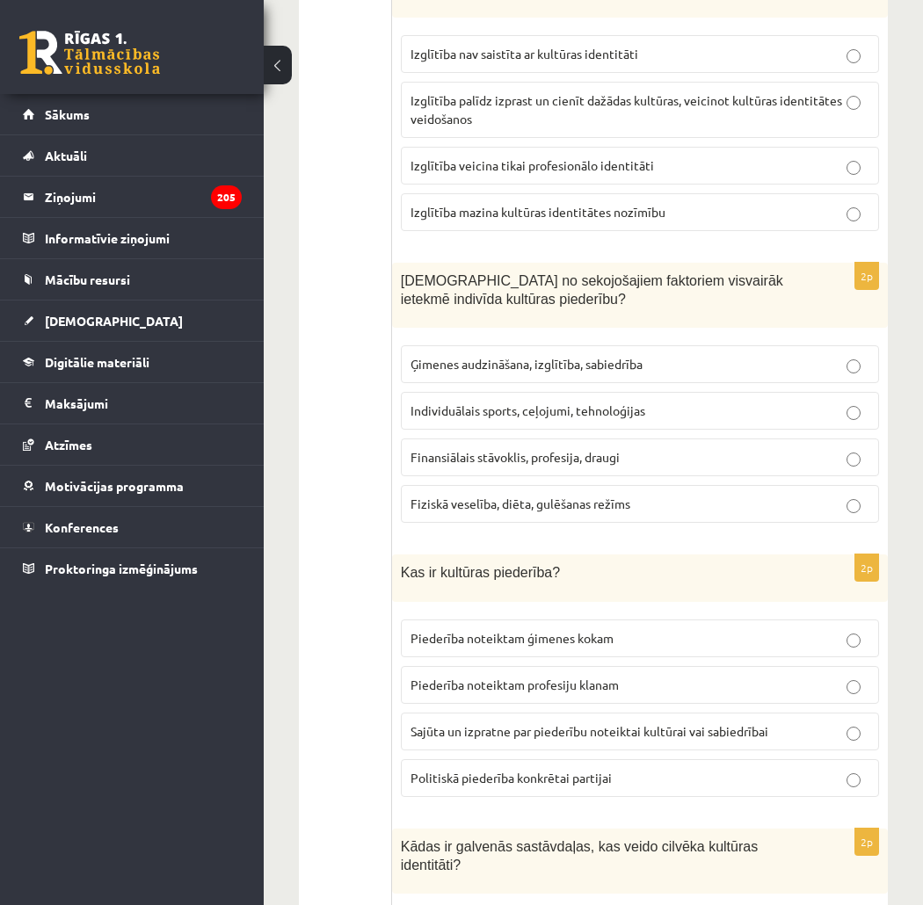
click at [661, 724] on span "Sajūta un izpratne par piederību noteiktai kultūrai vai sabiedrībai" at bounding box center [590, 732] width 358 height 16
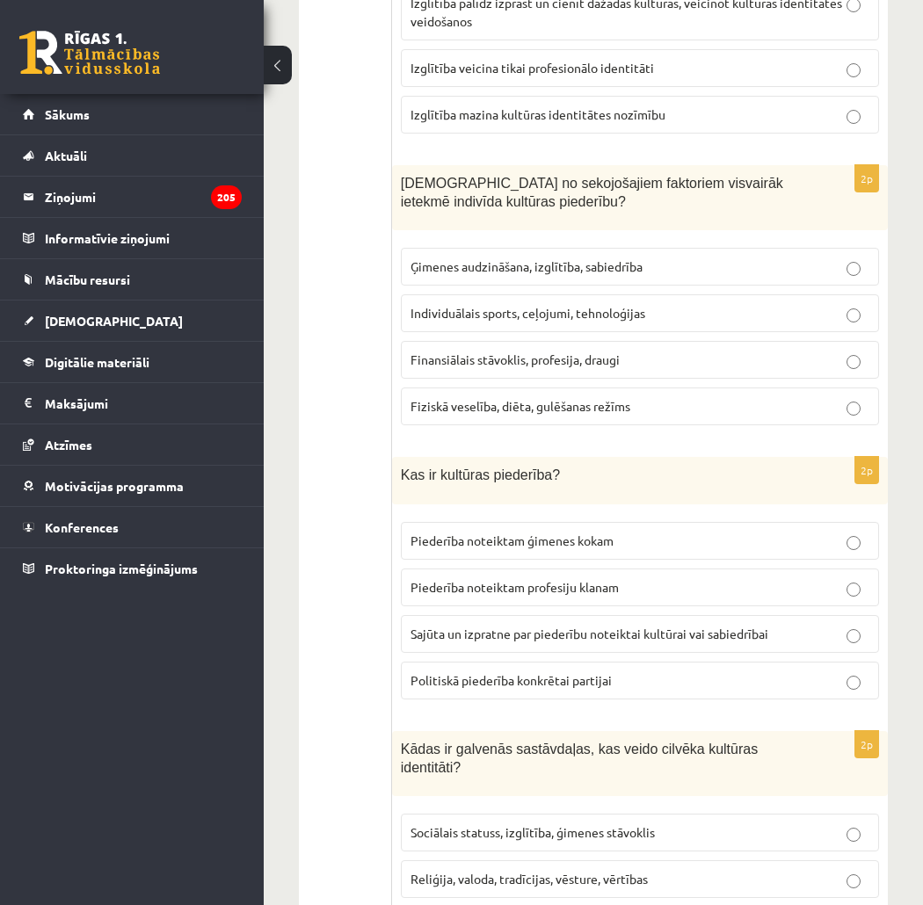
scroll to position [1172, 0]
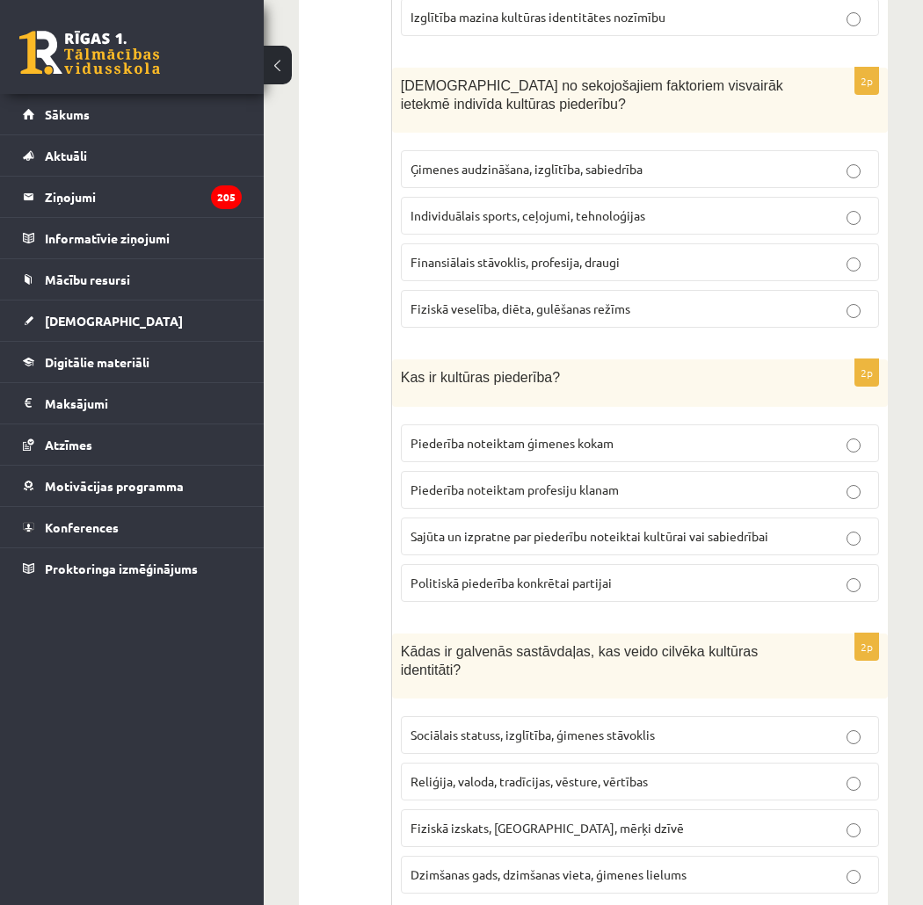
click at [578, 774] on span "Reliģija, valoda, tradīcijas, vēsture, vērtības" at bounding box center [529, 782] width 237 height 16
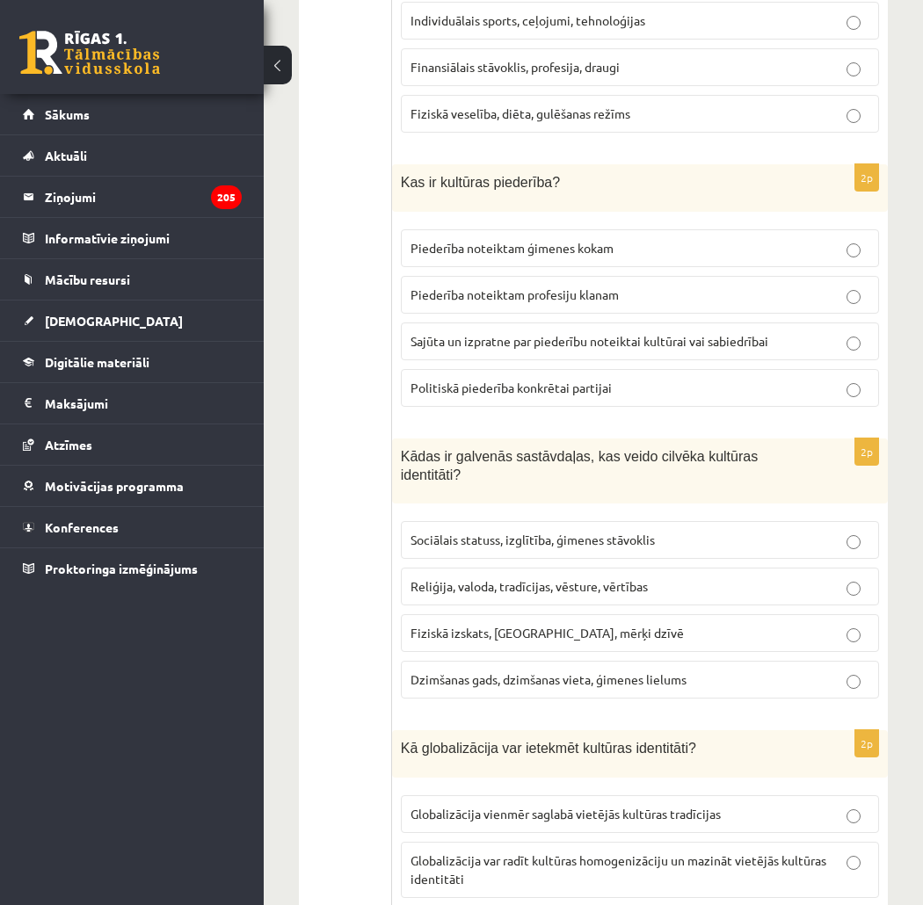
scroll to position [1465, 0]
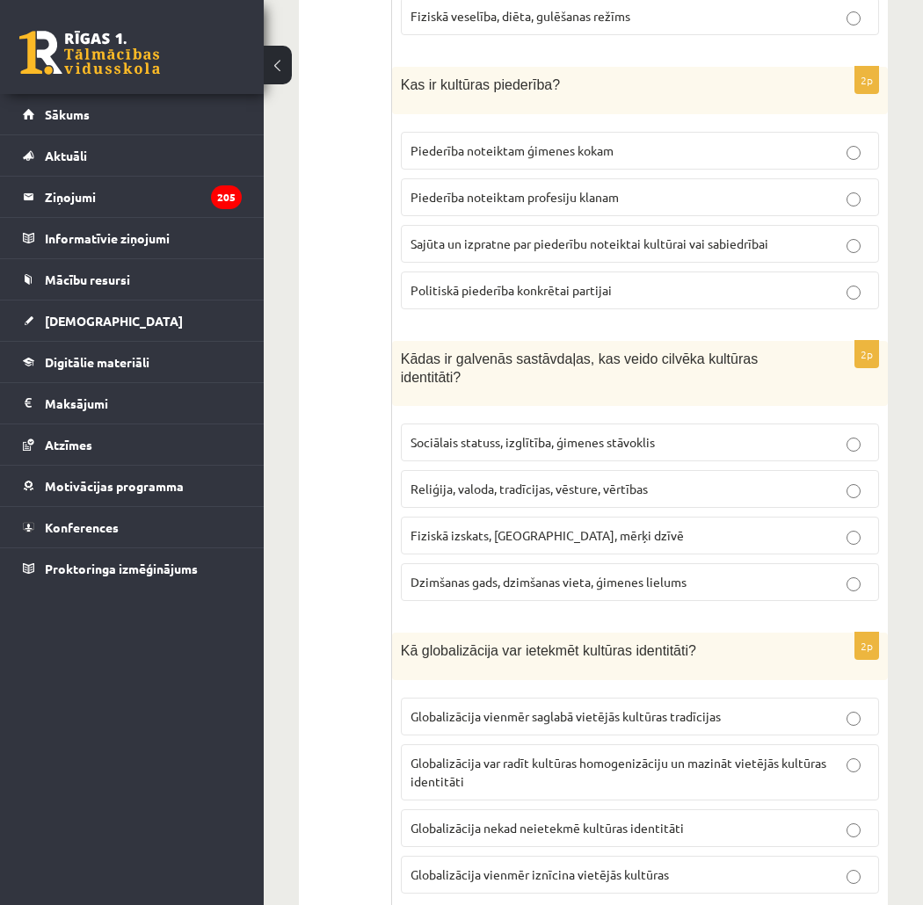
click at [647, 754] on p "Globalizācija var radīt kultūras homogenizāciju un mazināt vietējās kultūras id…" at bounding box center [640, 772] width 459 height 37
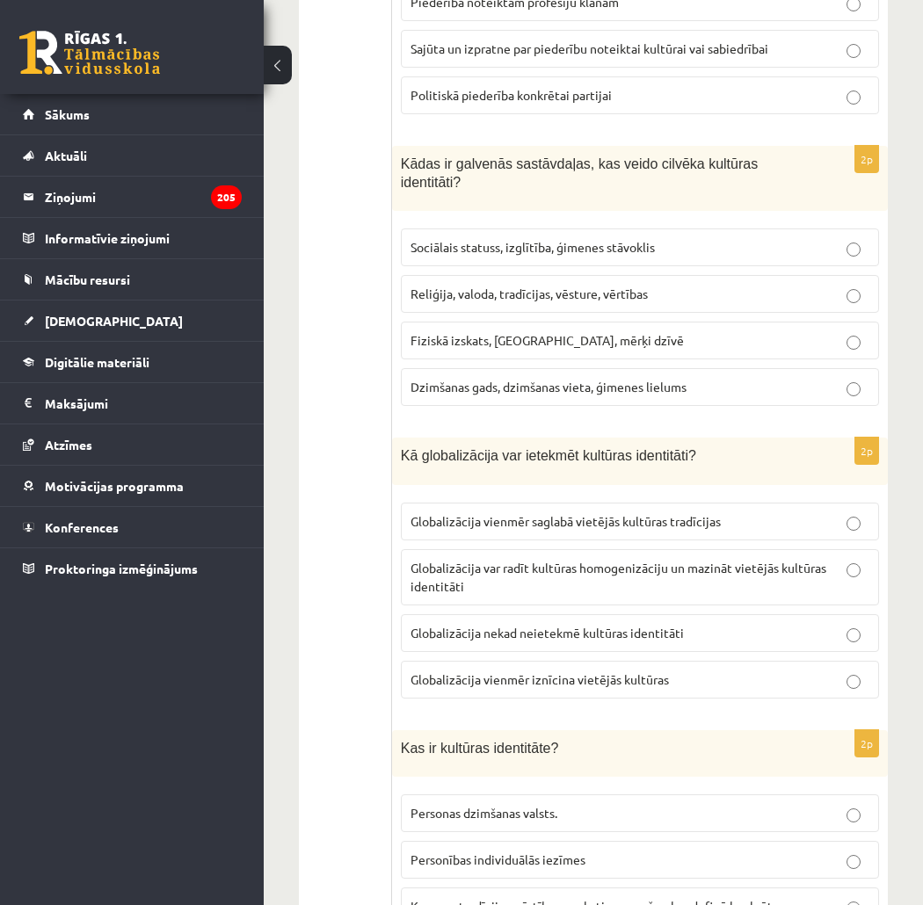
scroll to position [1758, 0]
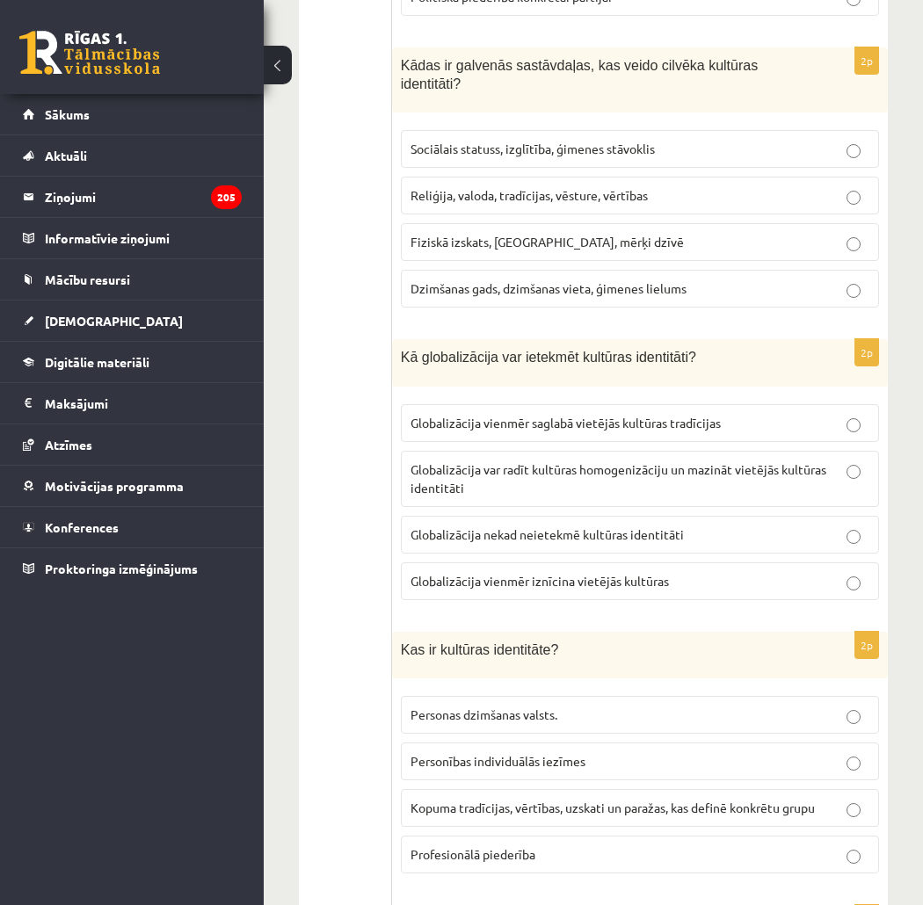
click at [578, 800] on span "Kopuma tradīcijas, vērtības, uzskati un paražas, kas definē konkrētu grupu" at bounding box center [613, 808] width 404 height 16
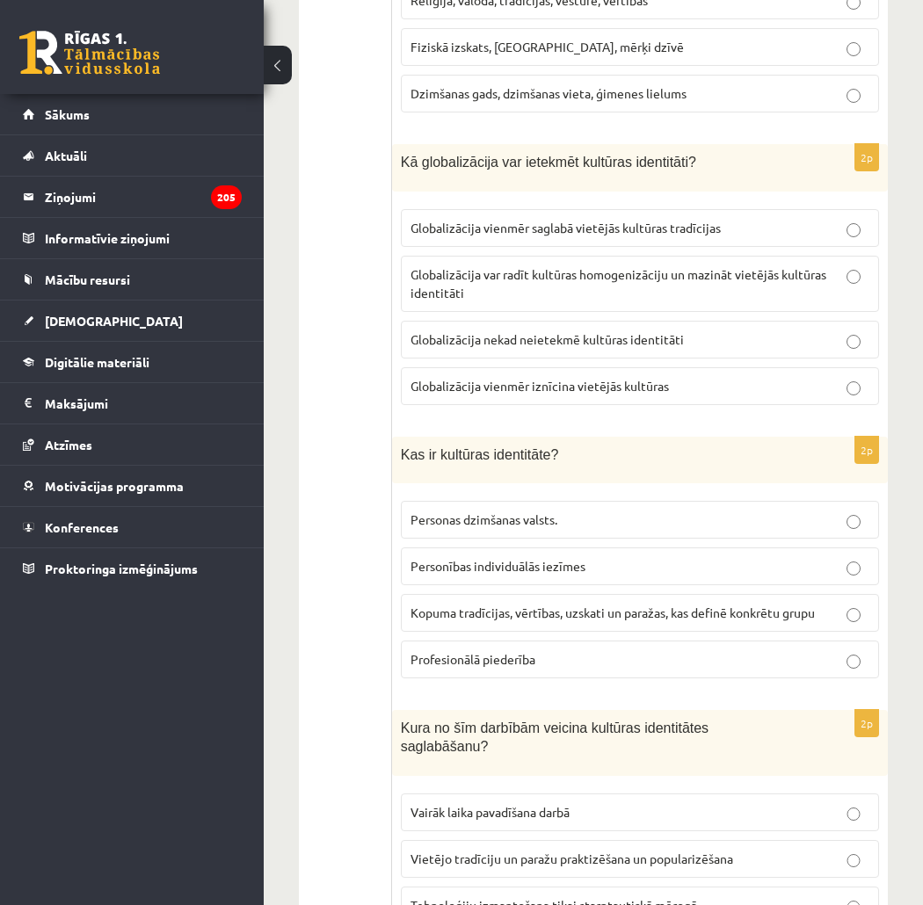
scroll to position [2051, 0]
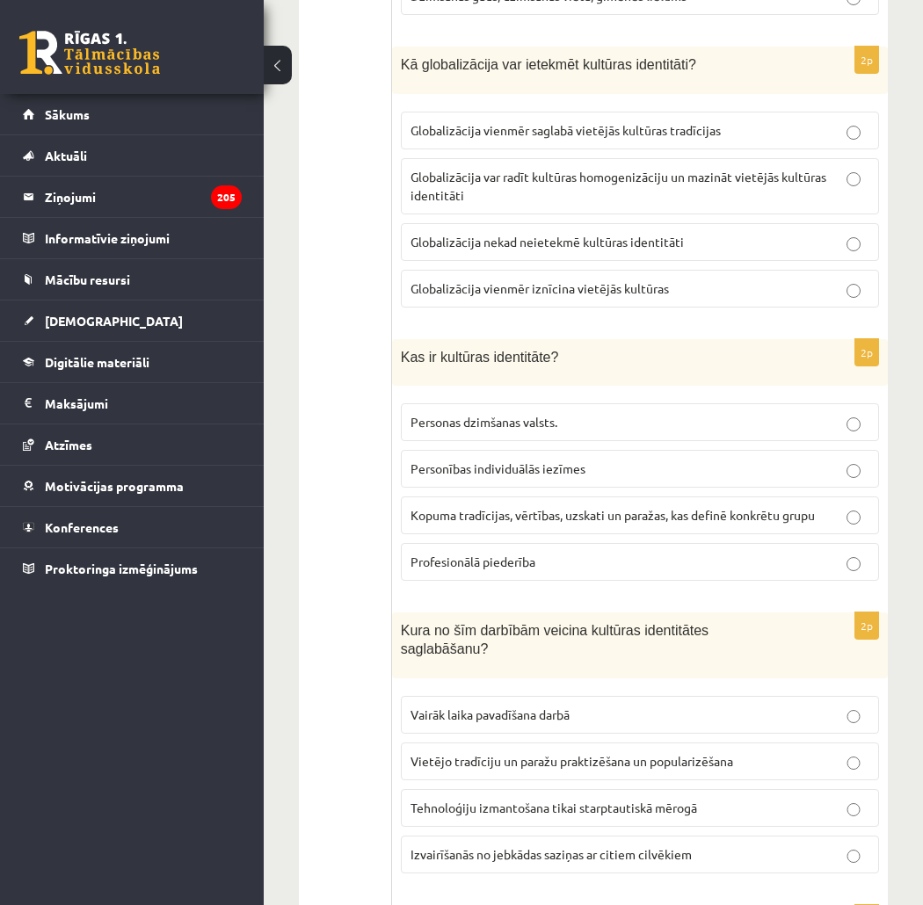
click at [629, 753] on span "Vietējo tradīciju un paražu praktizēšana un popularizēšana" at bounding box center [572, 761] width 323 height 16
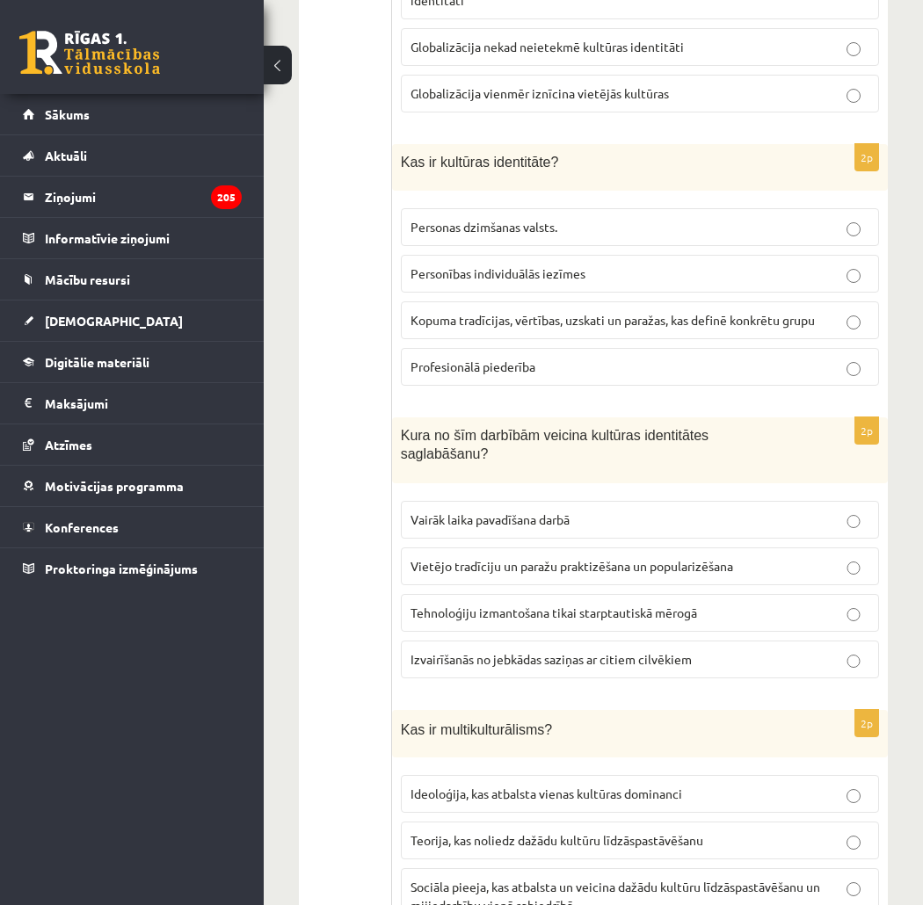
scroll to position [2331, 0]
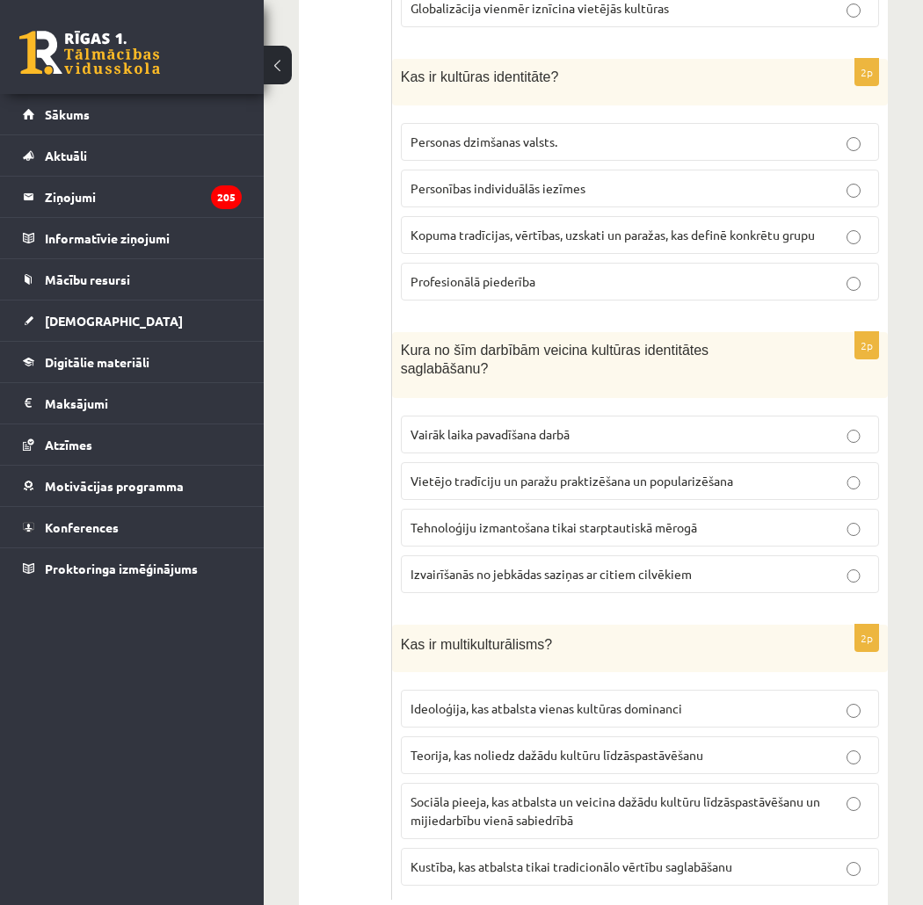
click at [542, 794] on span "Sociāla pieeja, kas atbalsta un veicina dažādu kultūru līdzāspastāvēšanu un mij…" at bounding box center [616, 811] width 410 height 34
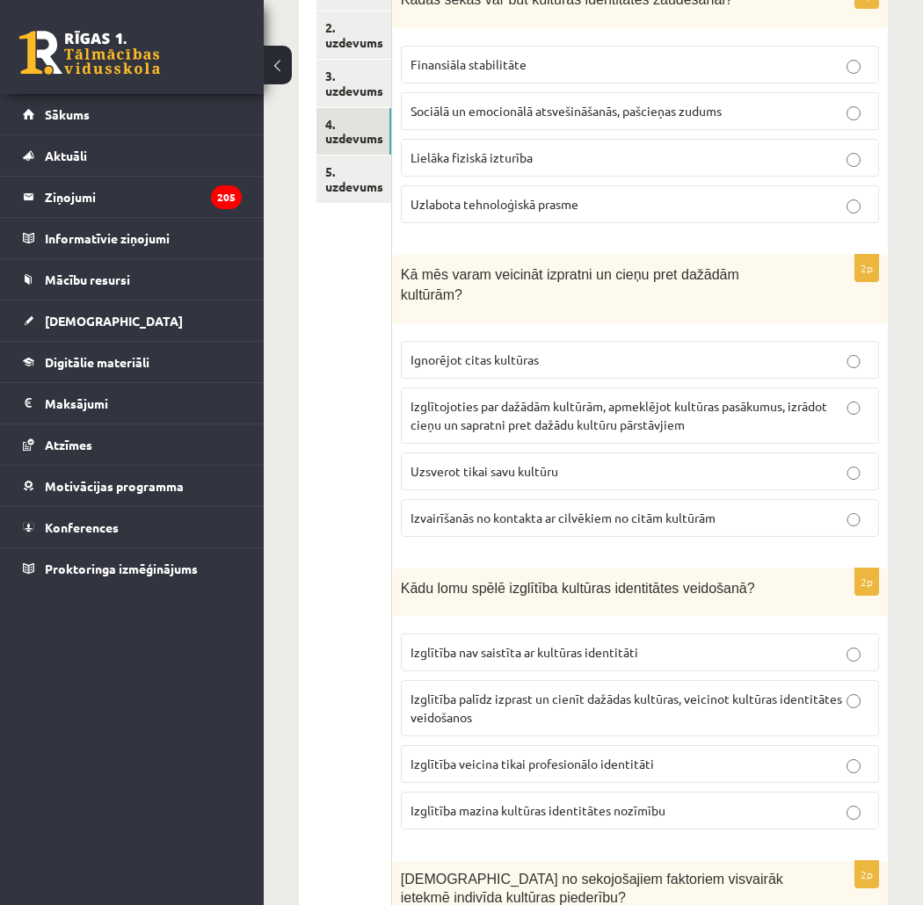
scroll to position [0, 0]
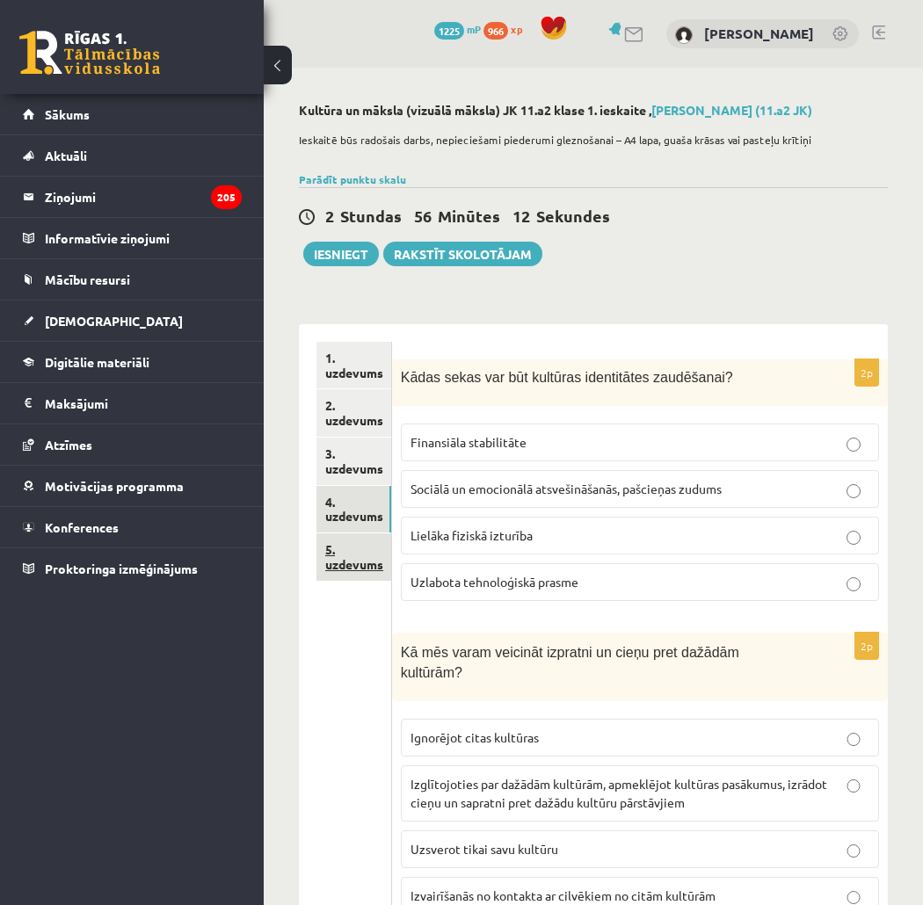
drag, startPoint x: 339, startPoint y: 571, endPoint x: 317, endPoint y: 576, distance: 22.4
click at [338, 572] on link "5. uzdevums" at bounding box center [353, 557] width 75 height 47
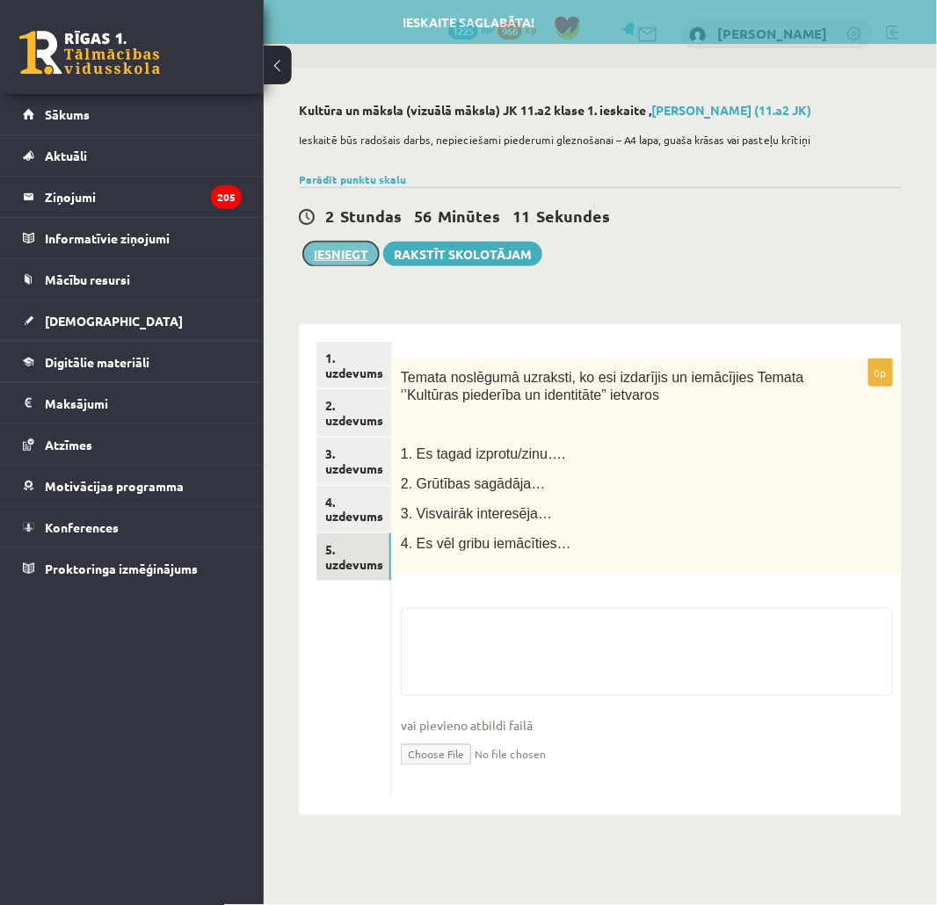
click at [320, 251] on button "Iesniegt" at bounding box center [341, 254] width 76 height 25
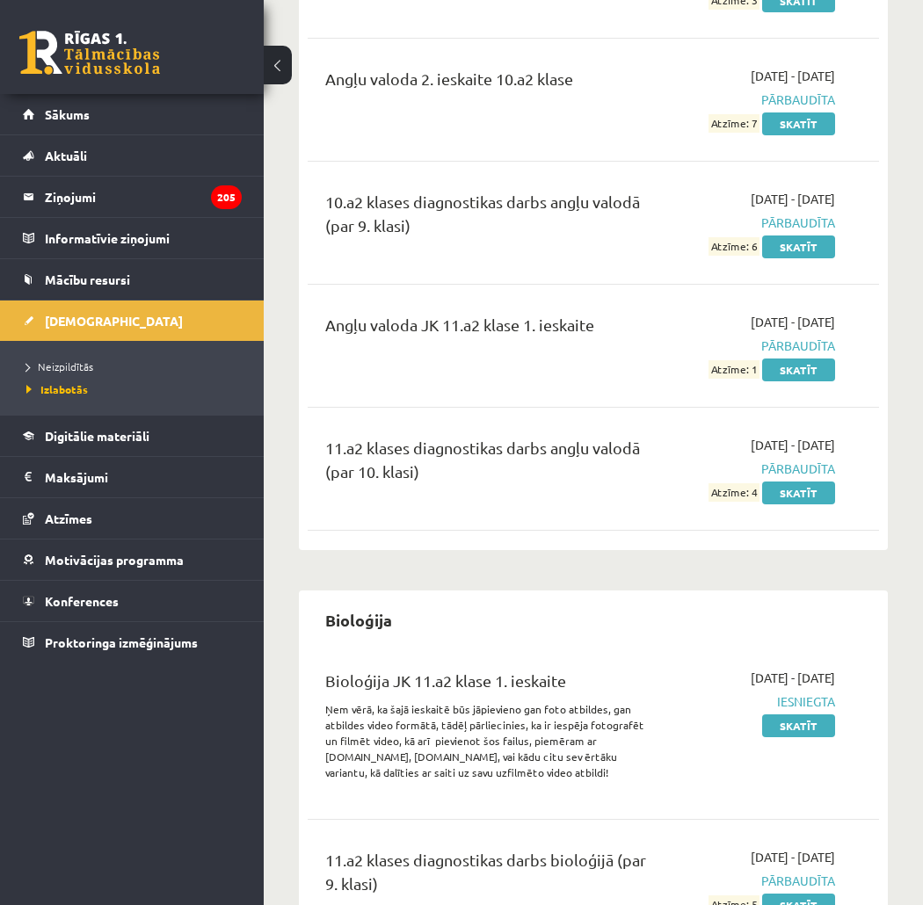
scroll to position [1172, 0]
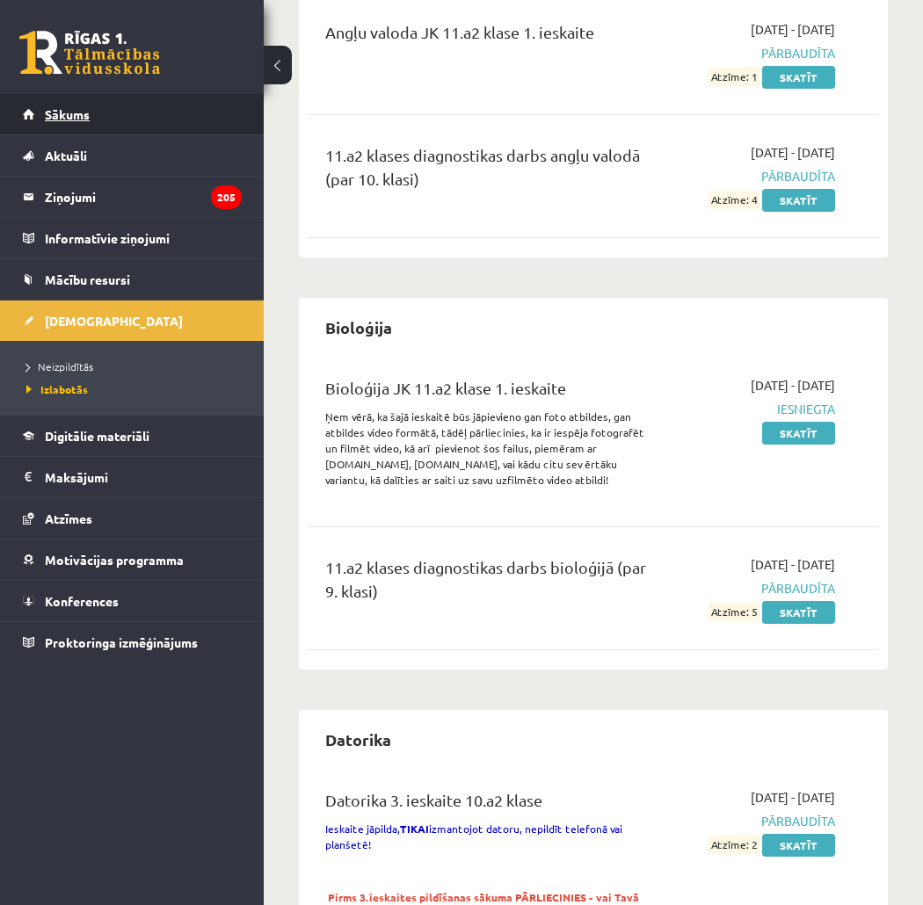
click at [162, 126] on link "Sākums" at bounding box center [132, 114] width 219 height 40
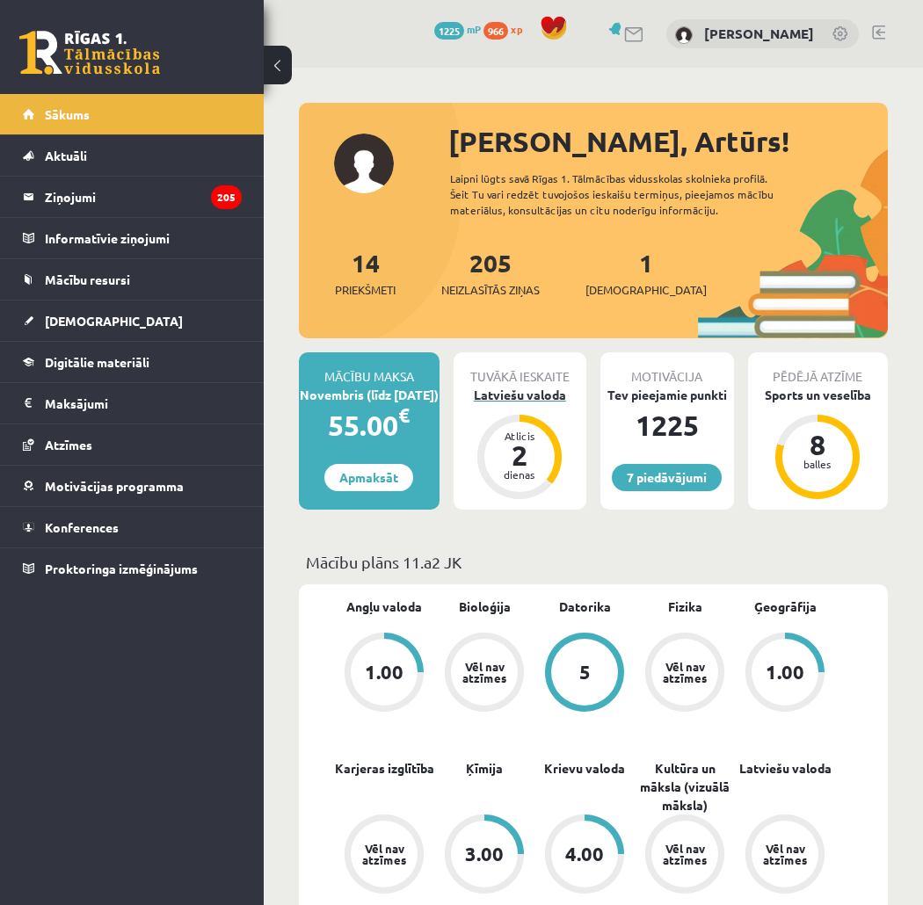
click at [541, 391] on div "Latviešu valoda" at bounding box center [521, 395] width 134 height 18
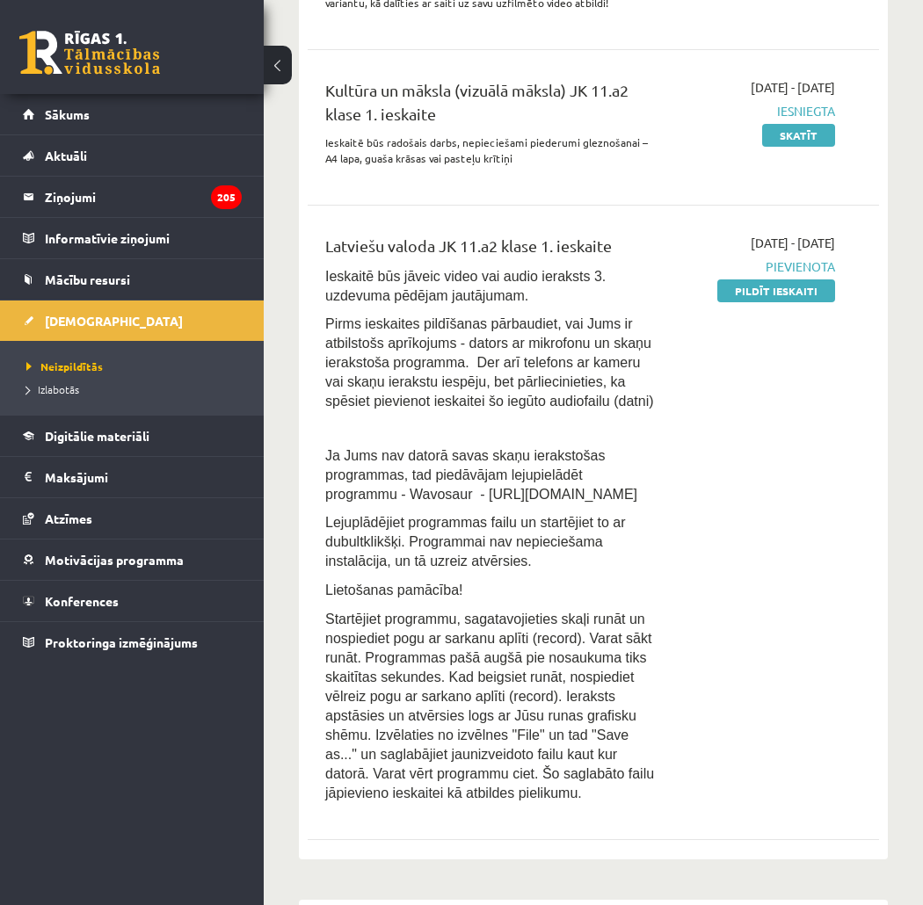
scroll to position [293, 0]
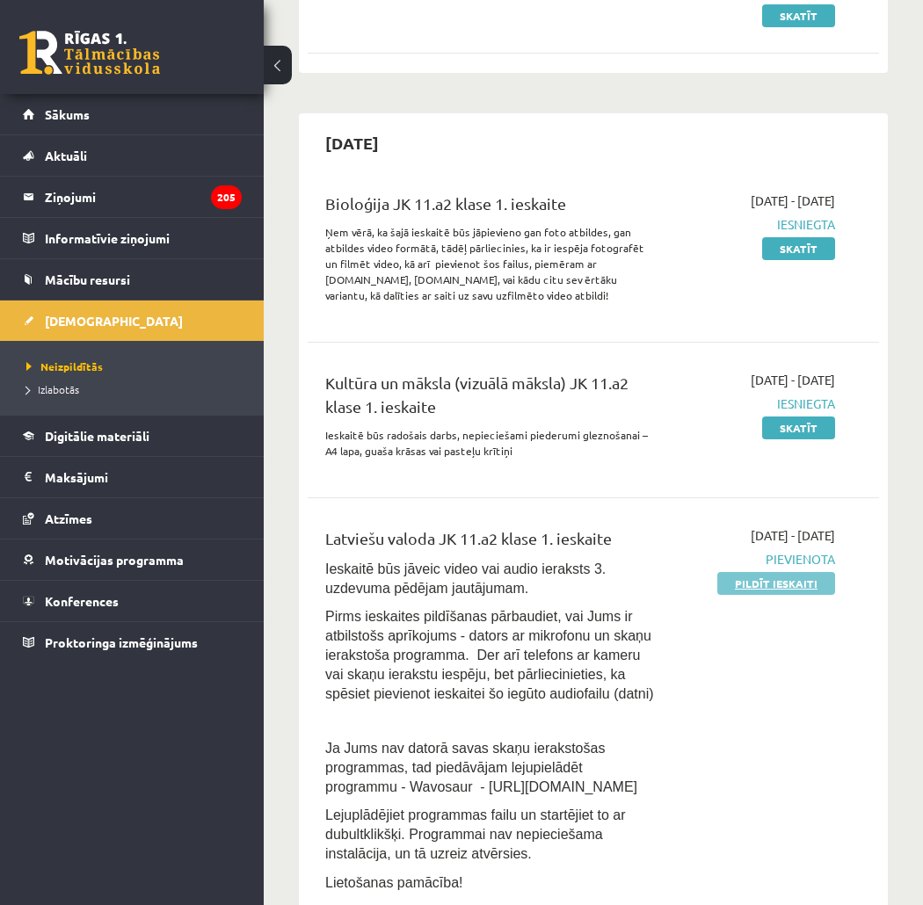
click at [767, 578] on link "Pildīt ieskaiti" at bounding box center [776, 583] width 118 height 23
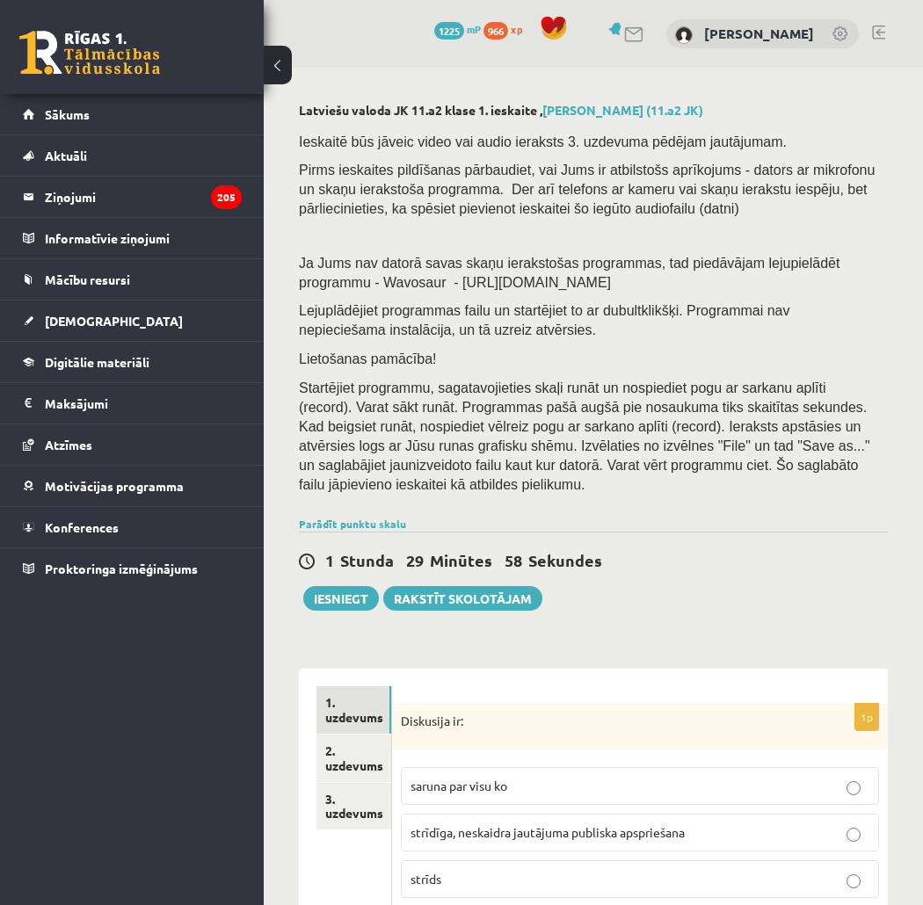
scroll to position [293, 0]
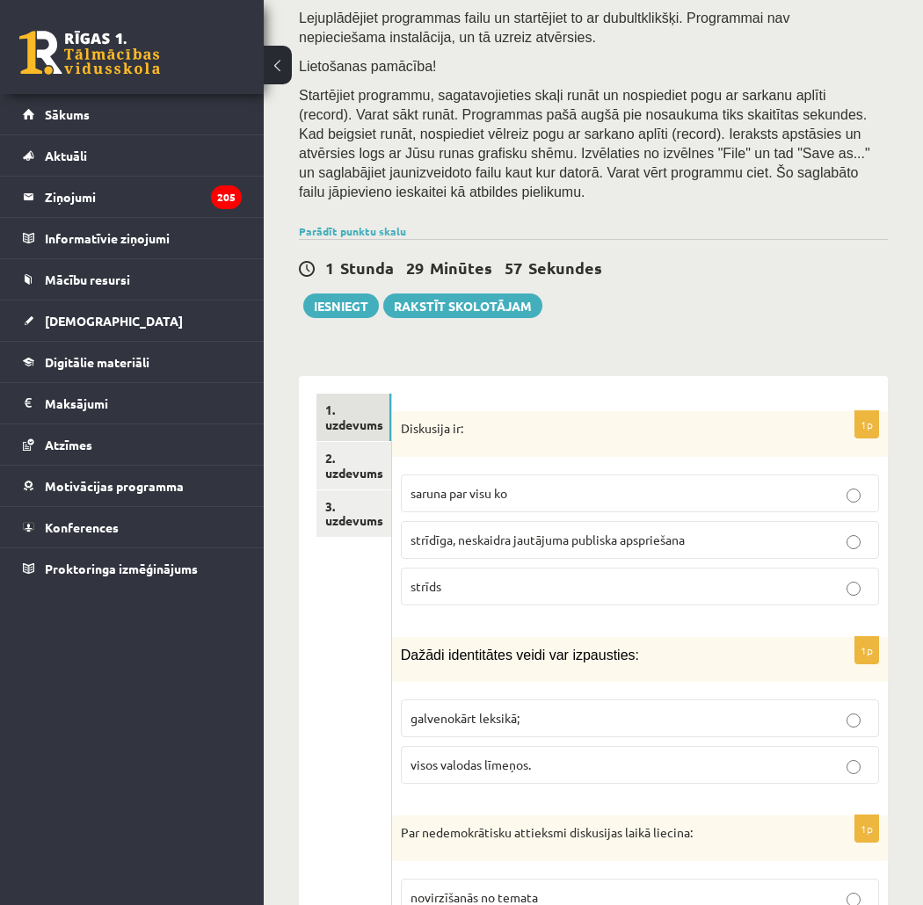
click at [405, 420] on p "Diskusija ir:" at bounding box center [596, 429] width 390 height 18
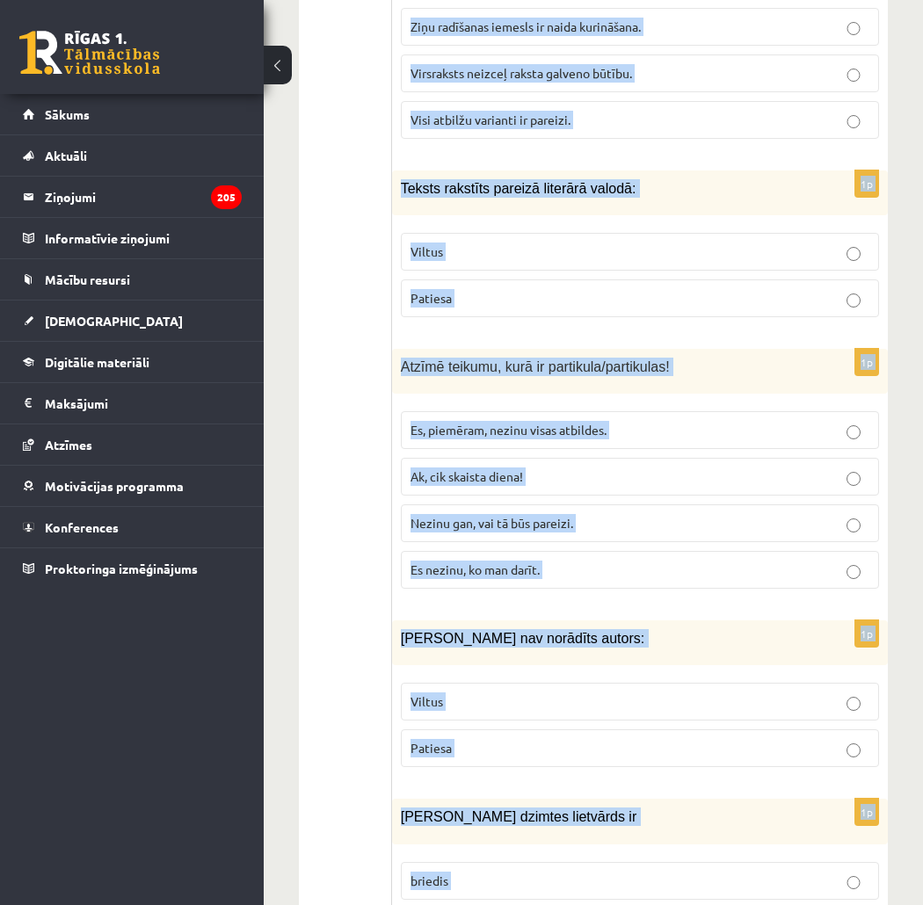
scroll to position [8339, 0]
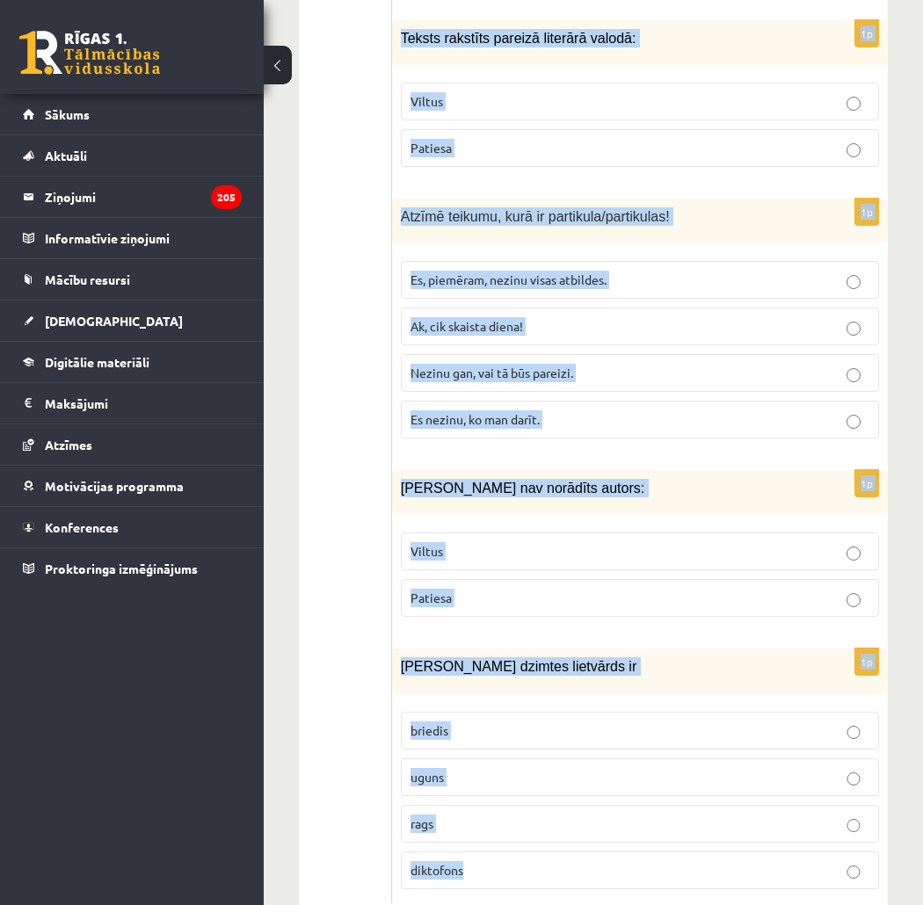
drag, startPoint x: 403, startPoint y: 408, endPoint x: 556, endPoint y: 943, distance: 557.0
copy form "Diskusija ir: saruna par visu ko strīdīga, neskaidra jautājuma publiska apsprie…"
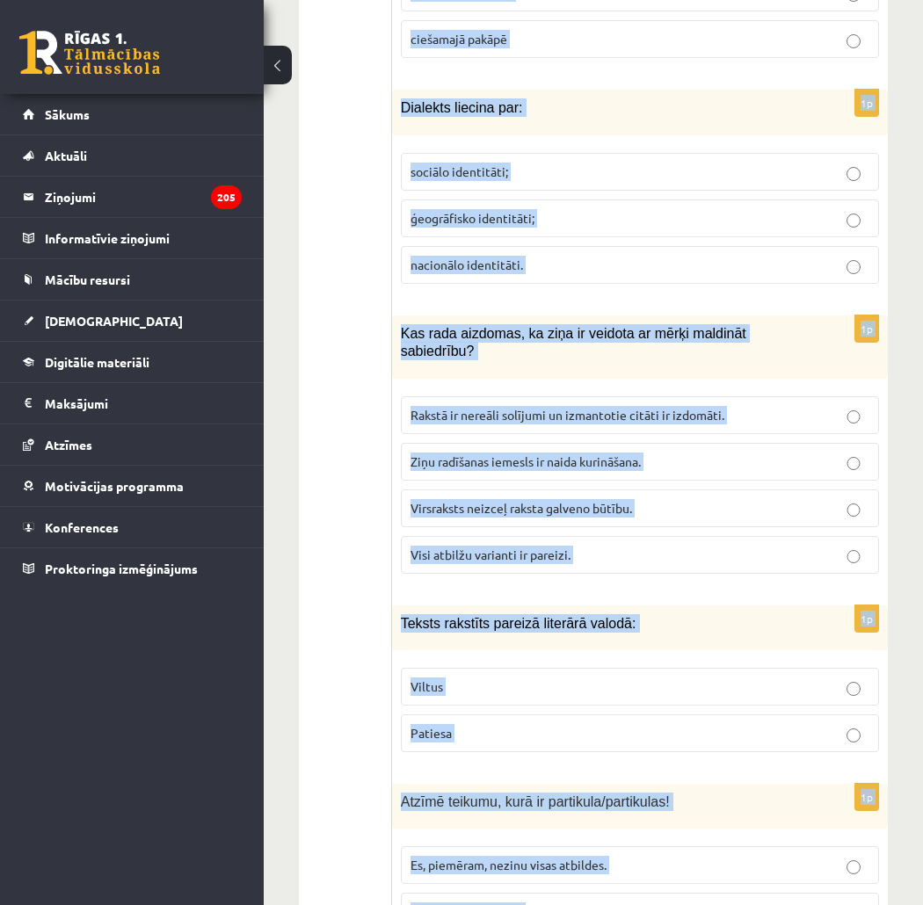
click at [837, 668] on label "Viltus" at bounding box center [640, 687] width 478 height 38
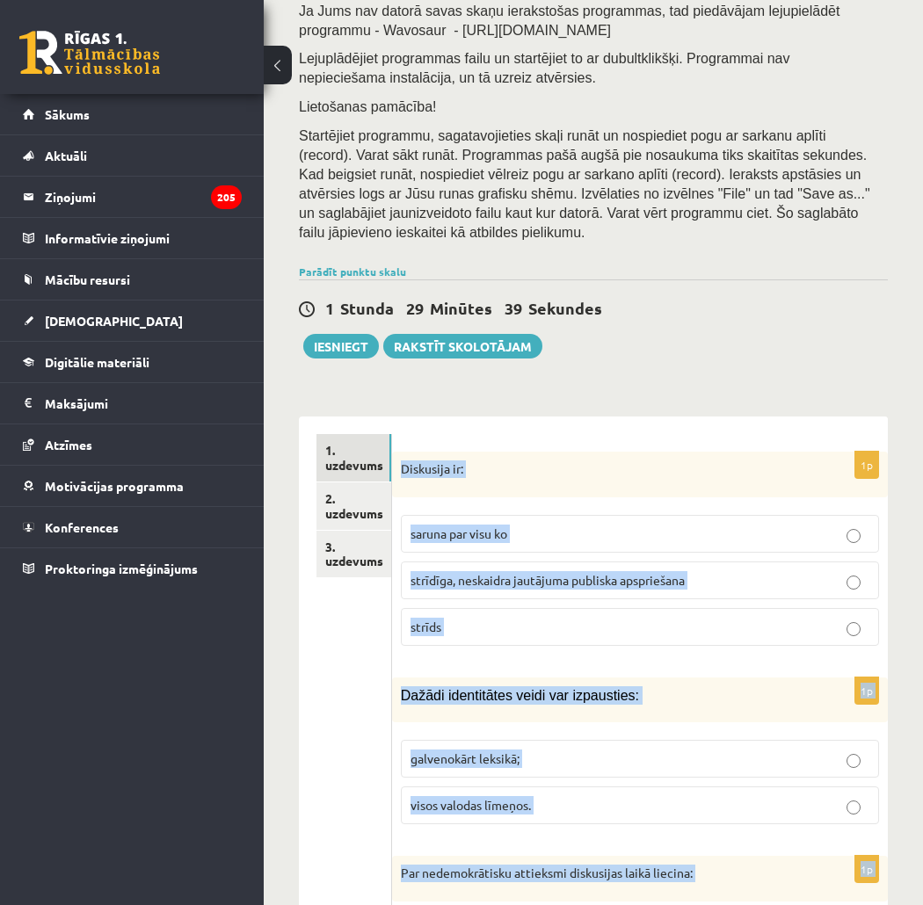
scroll to position [170, 0]
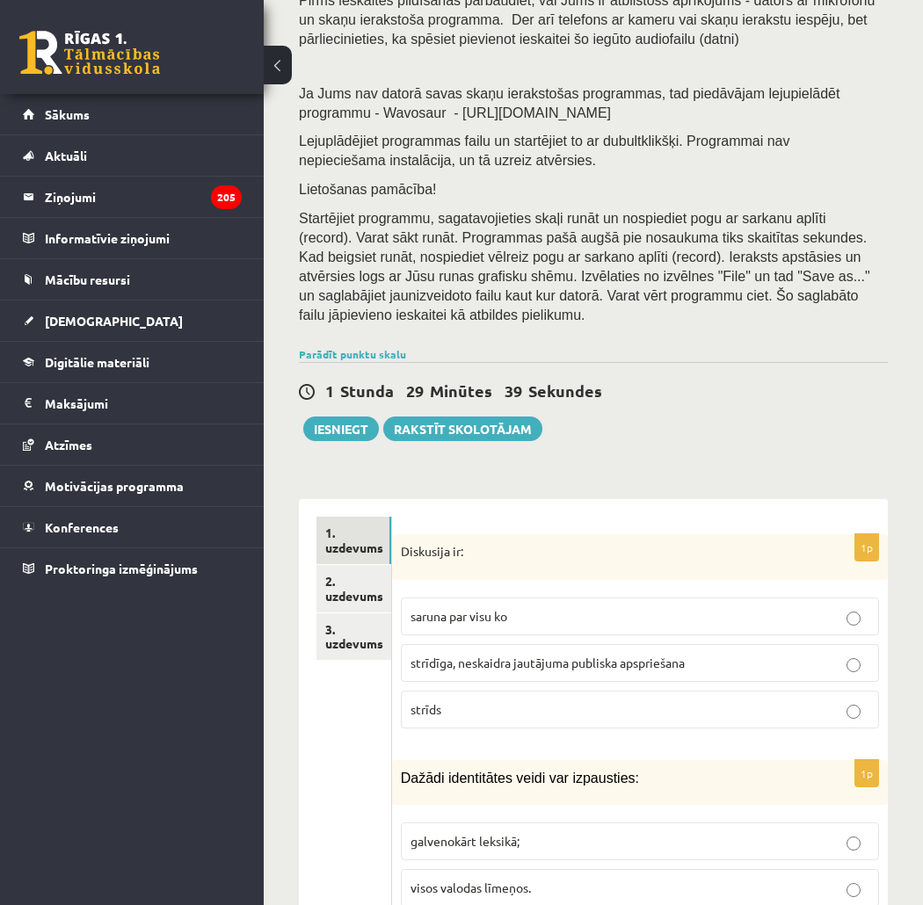
click at [811, 315] on div "Ieskaitē būs jāveic video vai audio ieraksts 3. uzdevuma pēdējam jautājumam. Pi…" at bounding box center [593, 147] width 589 height 389
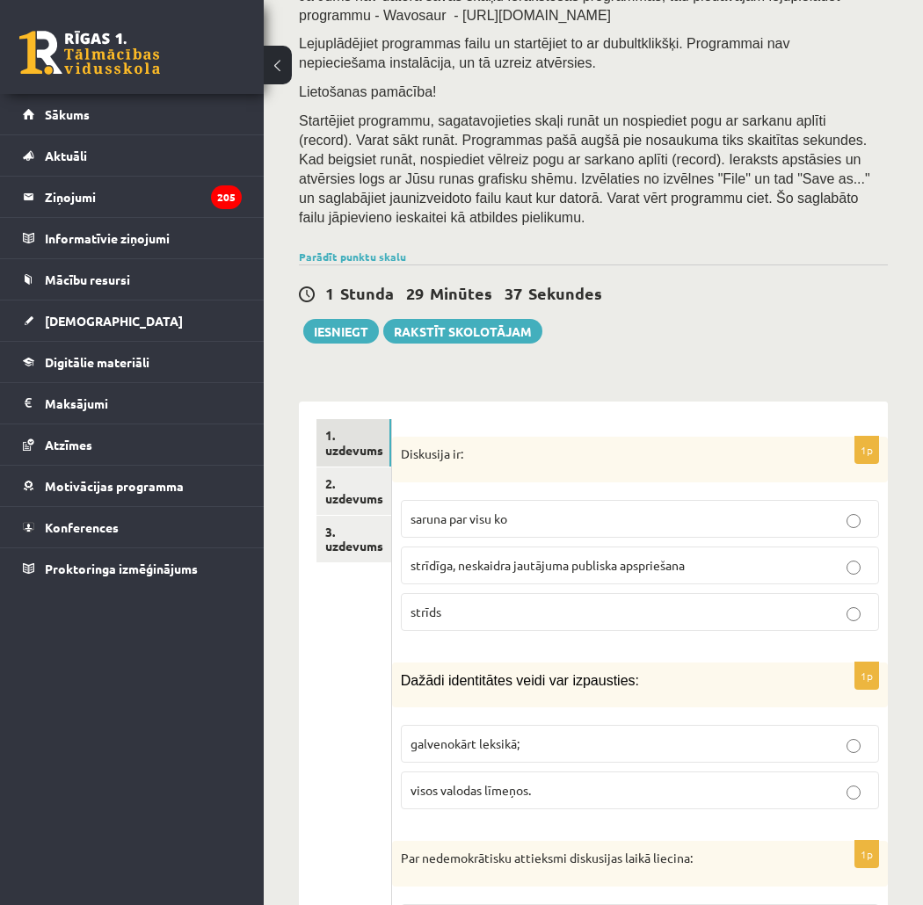
click at [652, 556] on p "strīdīga, neskaidra jautājuma publiska apspriešana" at bounding box center [640, 565] width 459 height 18
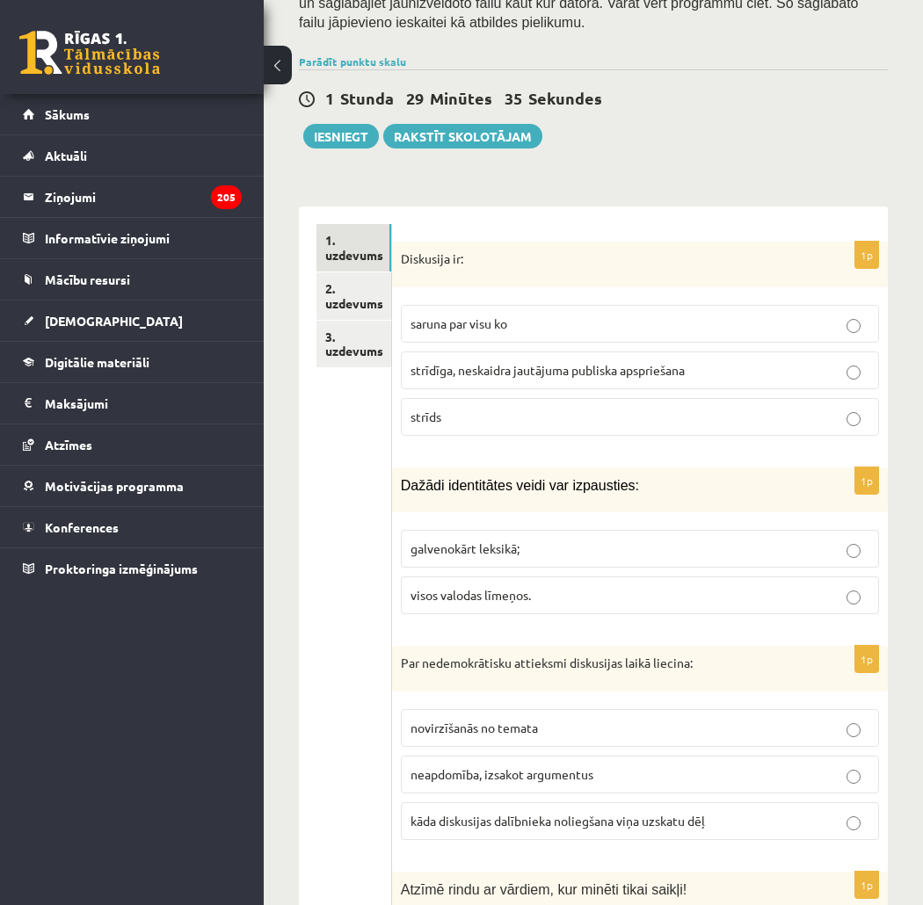
click at [574, 586] on p "visos valodas līmeņos." at bounding box center [640, 595] width 459 height 18
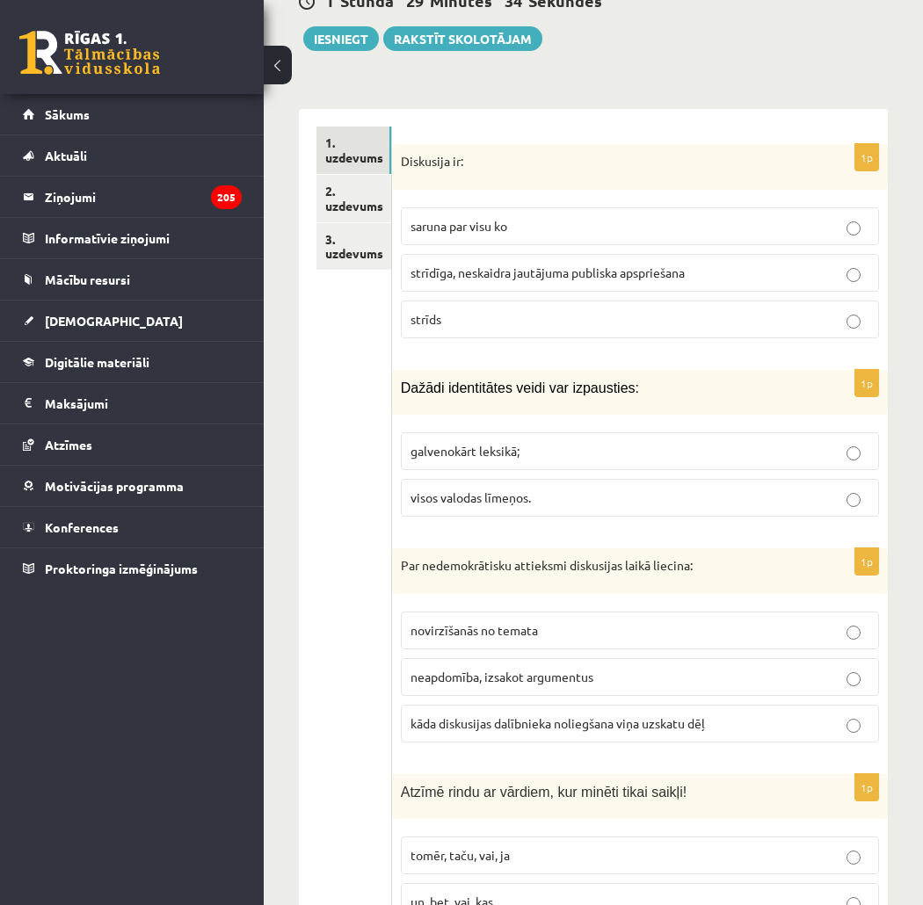
click at [551, 716] on span "kāda diskusijas dalībnieka noliegšana viņa uzskatu dēļ" at bounding box center [558, 724] width 295 height 16
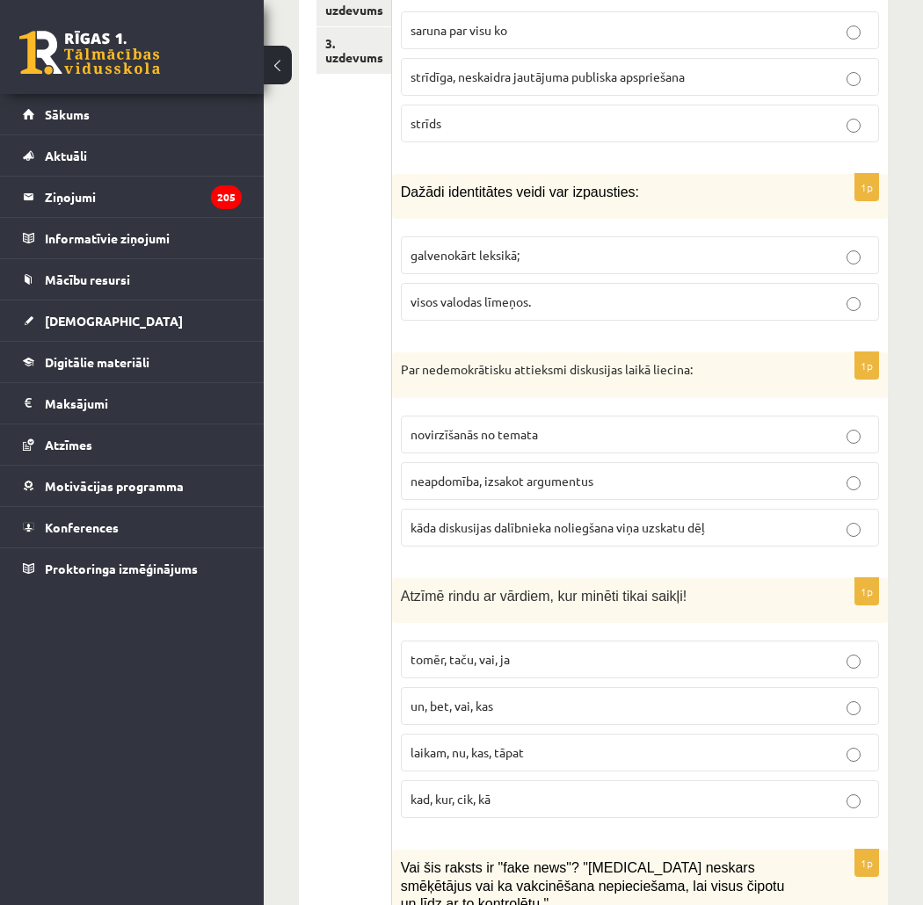
click at [557, 651] on p "tomēr, taču, vai, ja" at bounding box center [640, 660] width 459 height 18
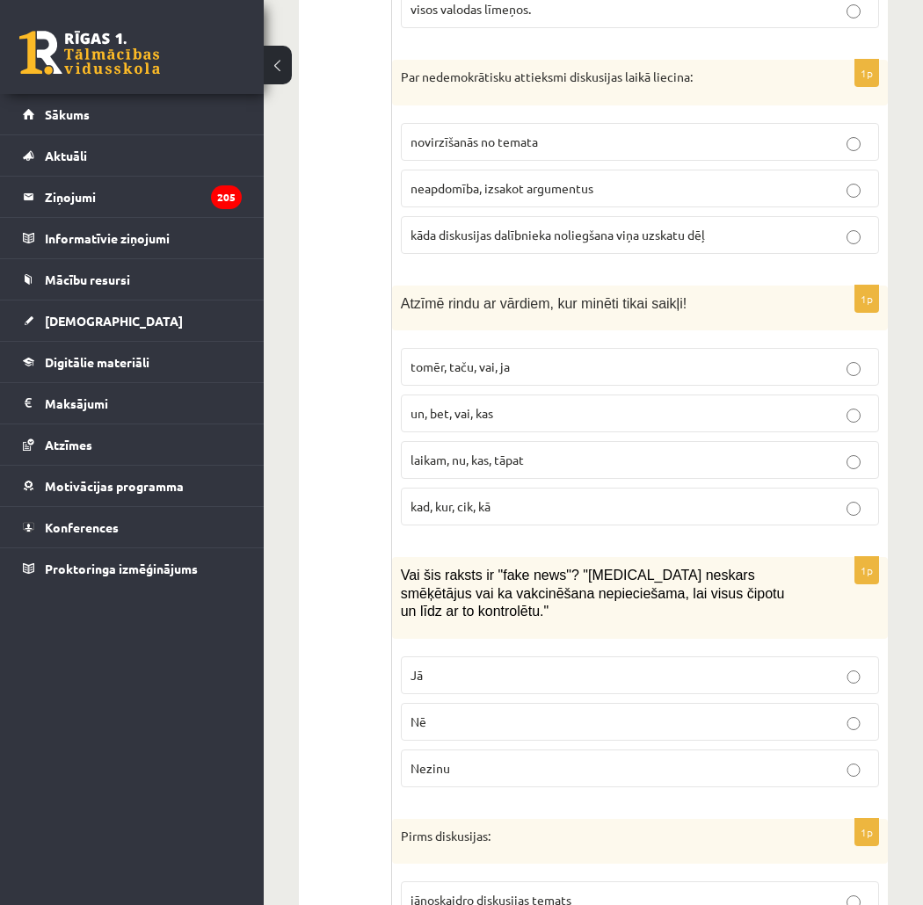
click at [531, 666] on p "Jā" at bounding box center [640, 675] width 459 height 18
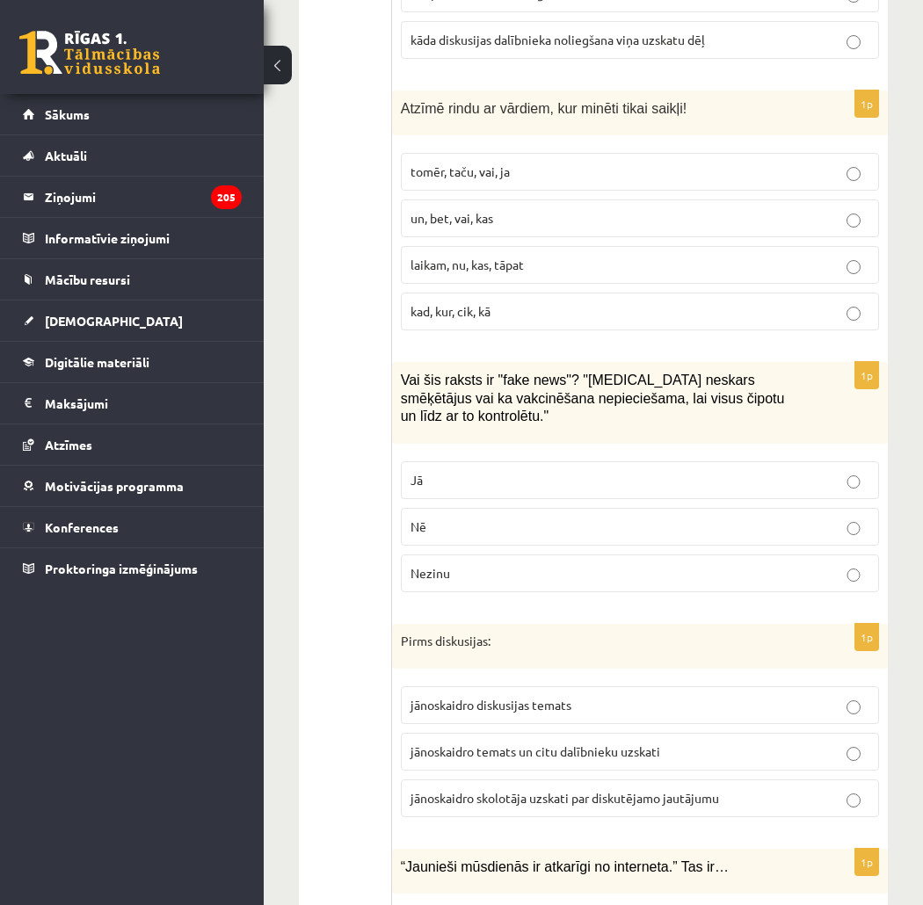
scroll to position [1342, 0]
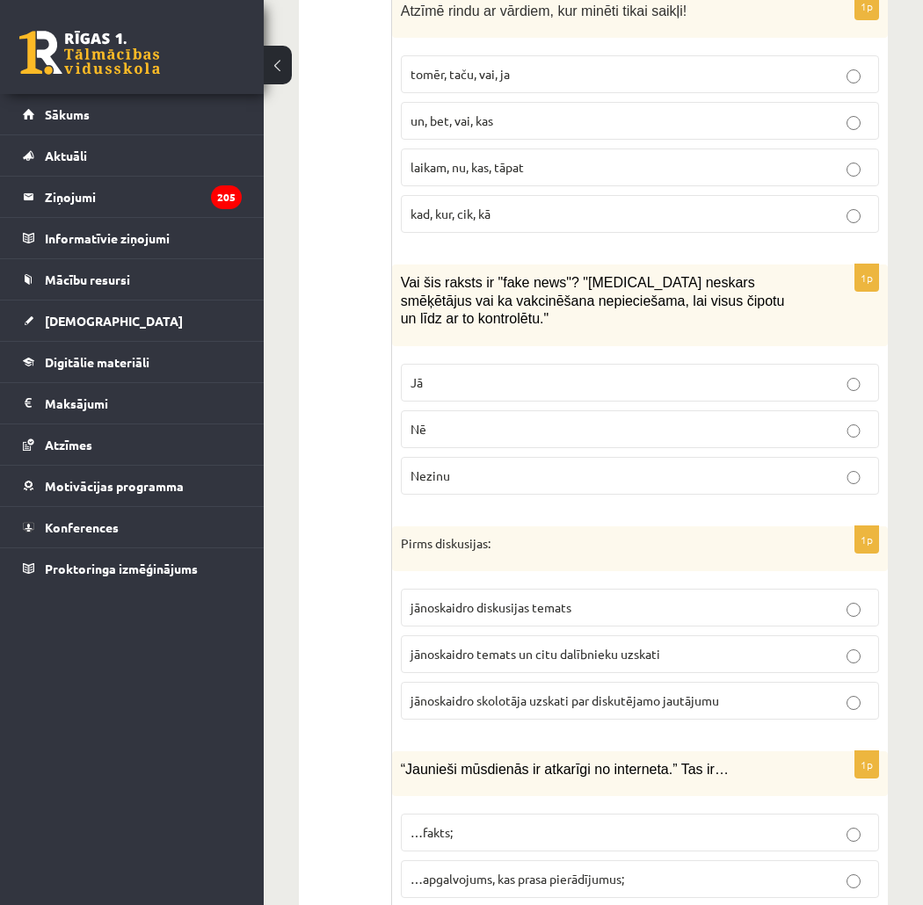
click at [575, 646] on span "jānoskaidro temats un citu dalībnieku uzskati" at bounding box center [536, 654] width 250 height 16
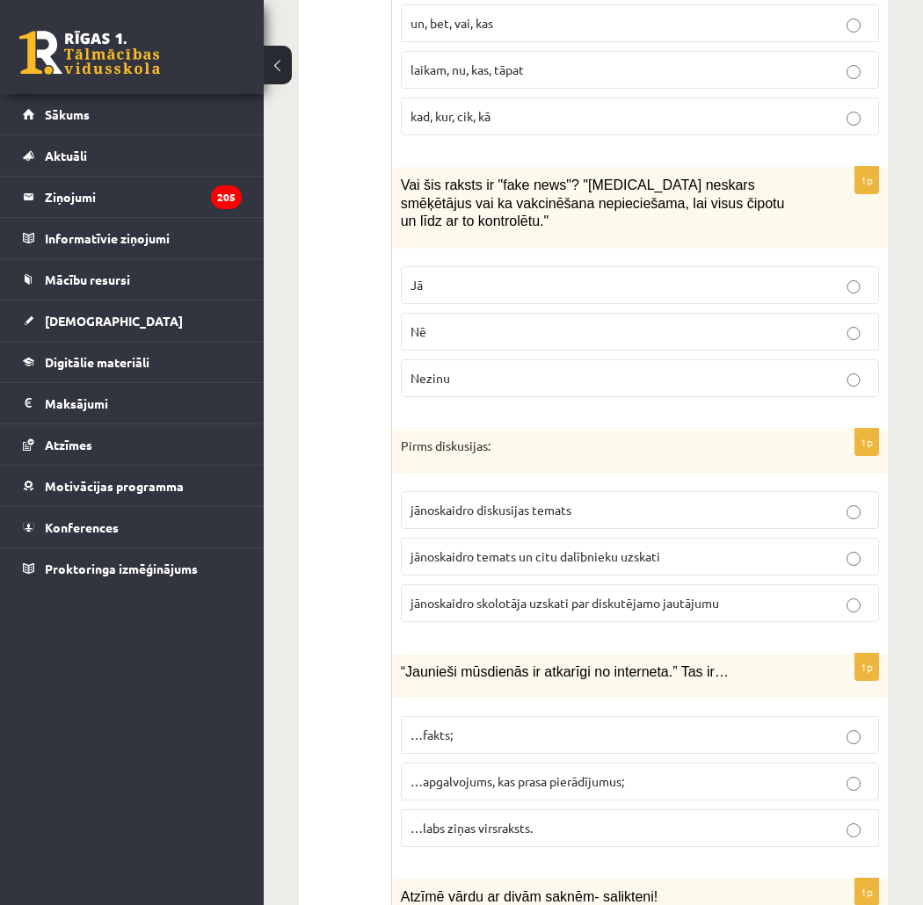
scroll to position [1537, 0]
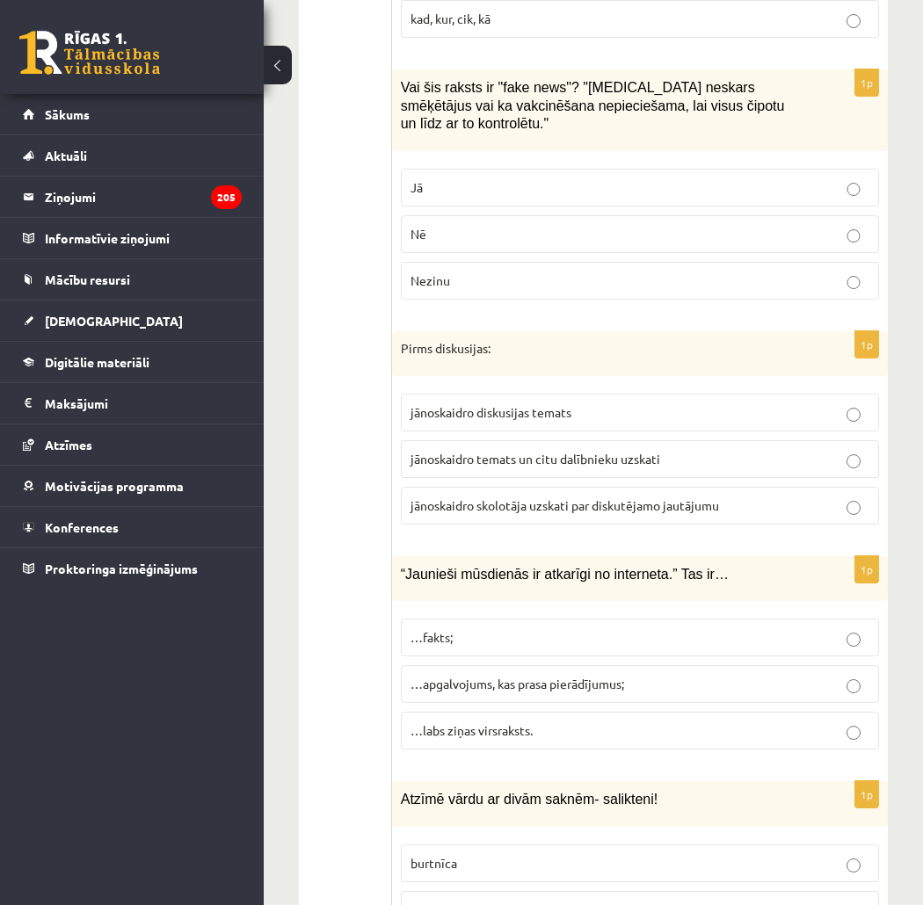
click at [681, 675] on p "…apgalvojums, kas prasa pierādījumus;" at bounding box center [640, 684] width 459 height 18
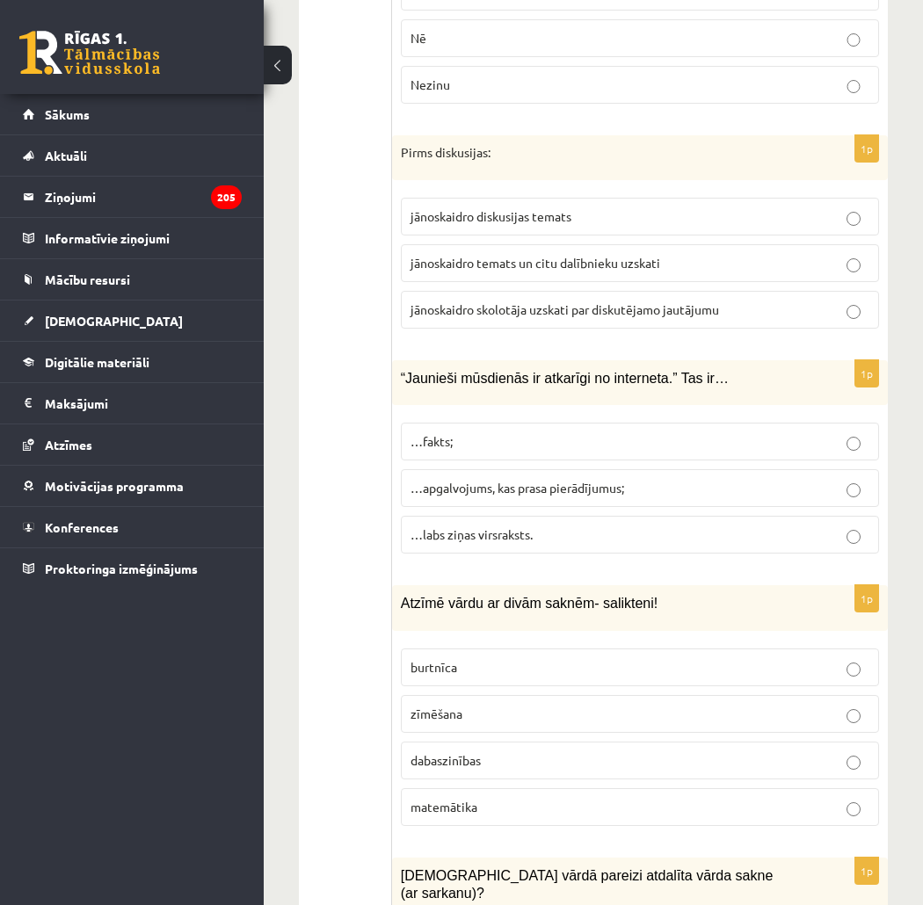
click at [598, 752] on p "dabaszinības" at bounding box center [640, 761] width 459 height 18
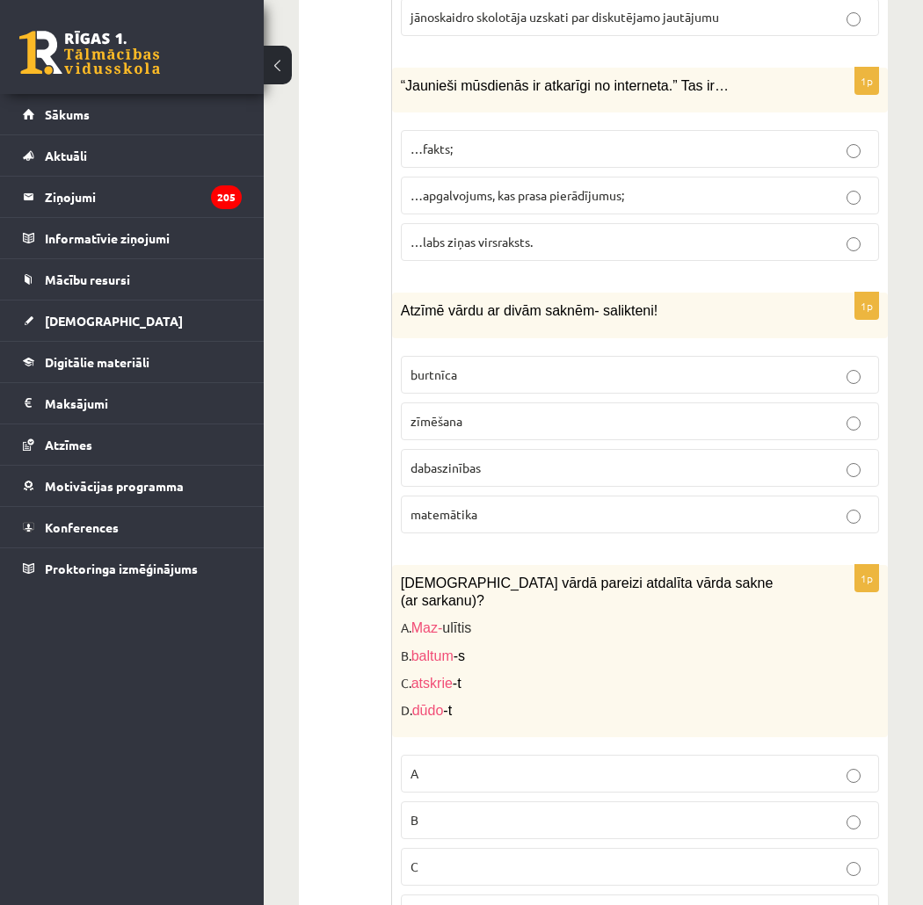
scroll to position [2123, 0]
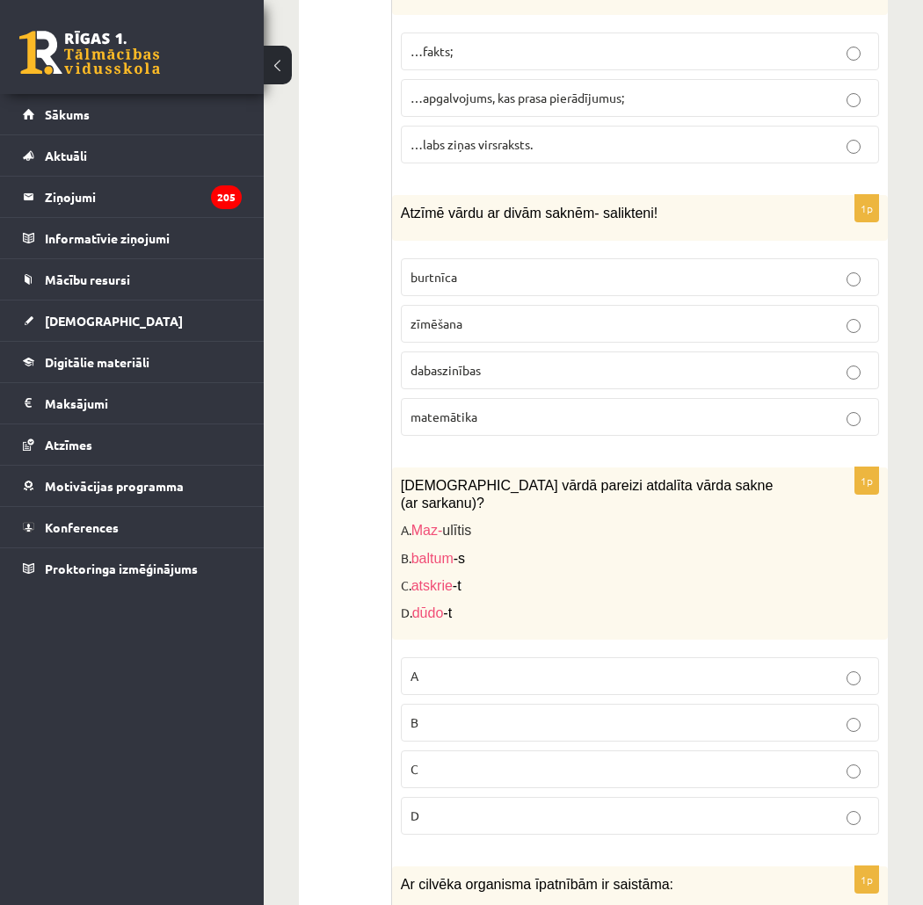
click at [551, 760] on p "C" at bounding box center [640, 769] width 459 height 18
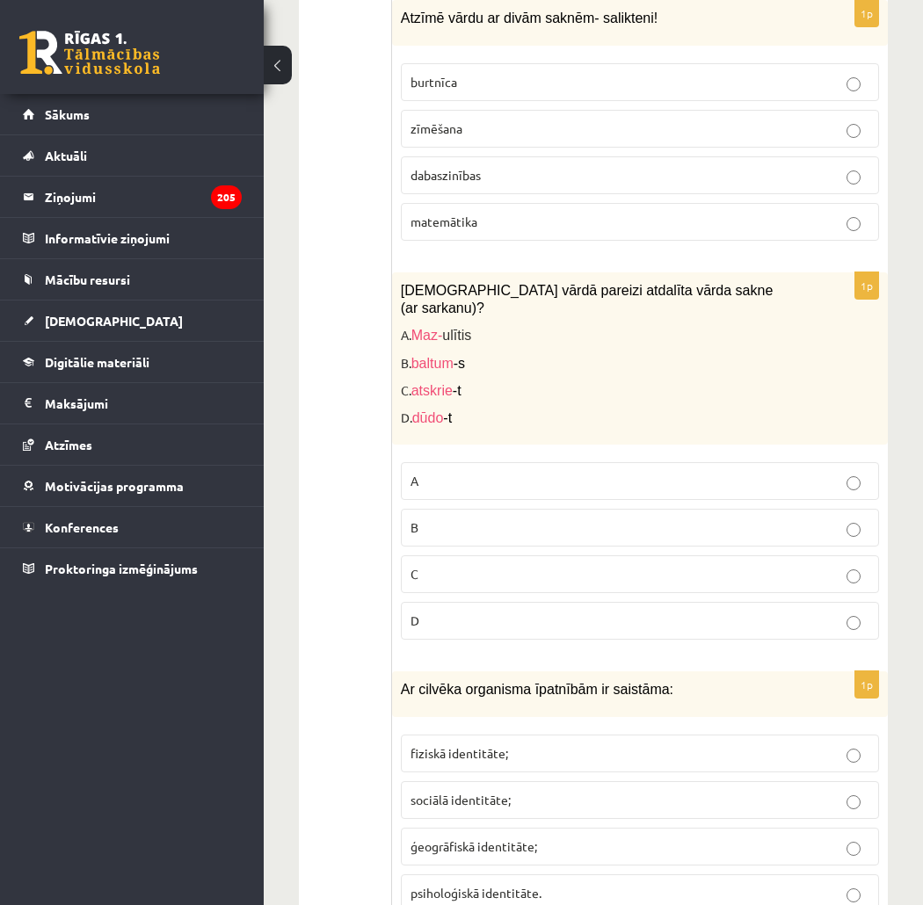
scroll to position [2416, 0]
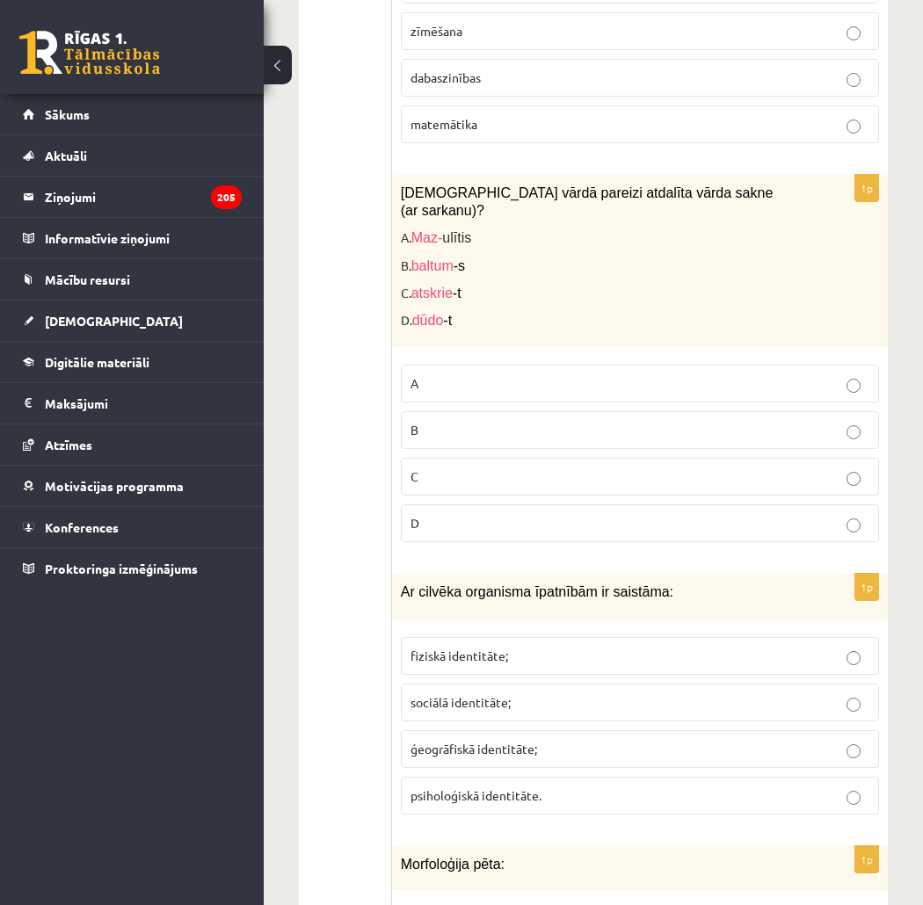
click at [621, 647] on p "fiziskā identitāte;" at bounding box center [640, 656] width 459 height 18
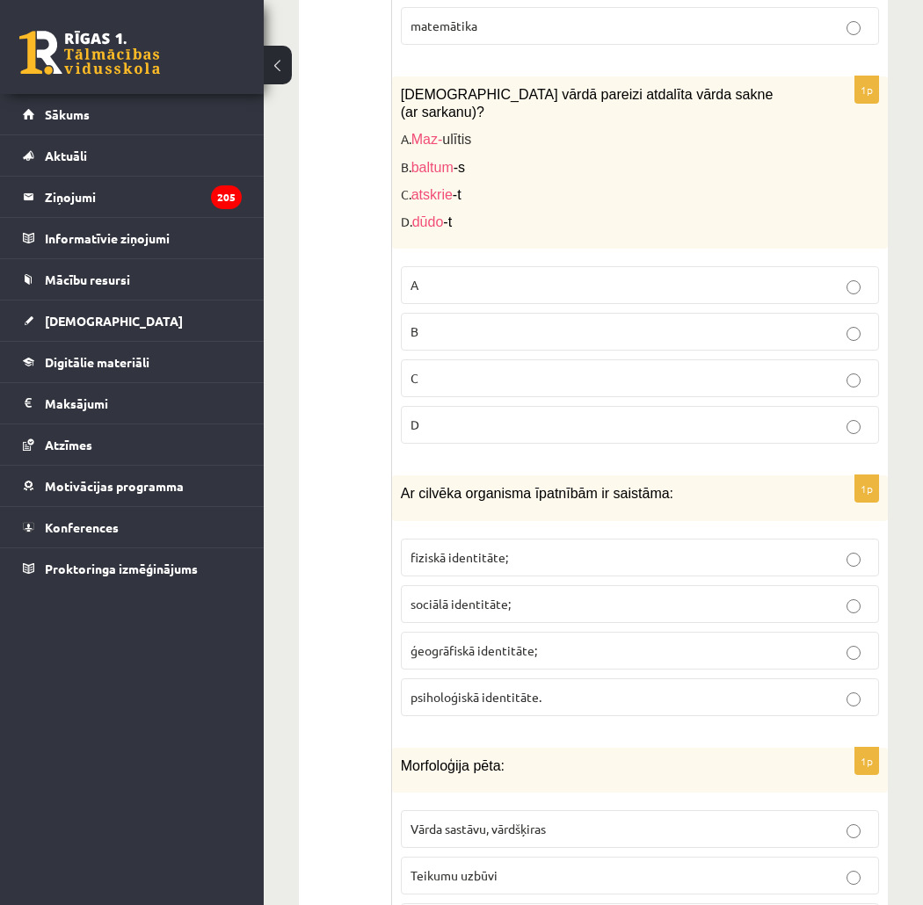
scroll to position [2612, 0]
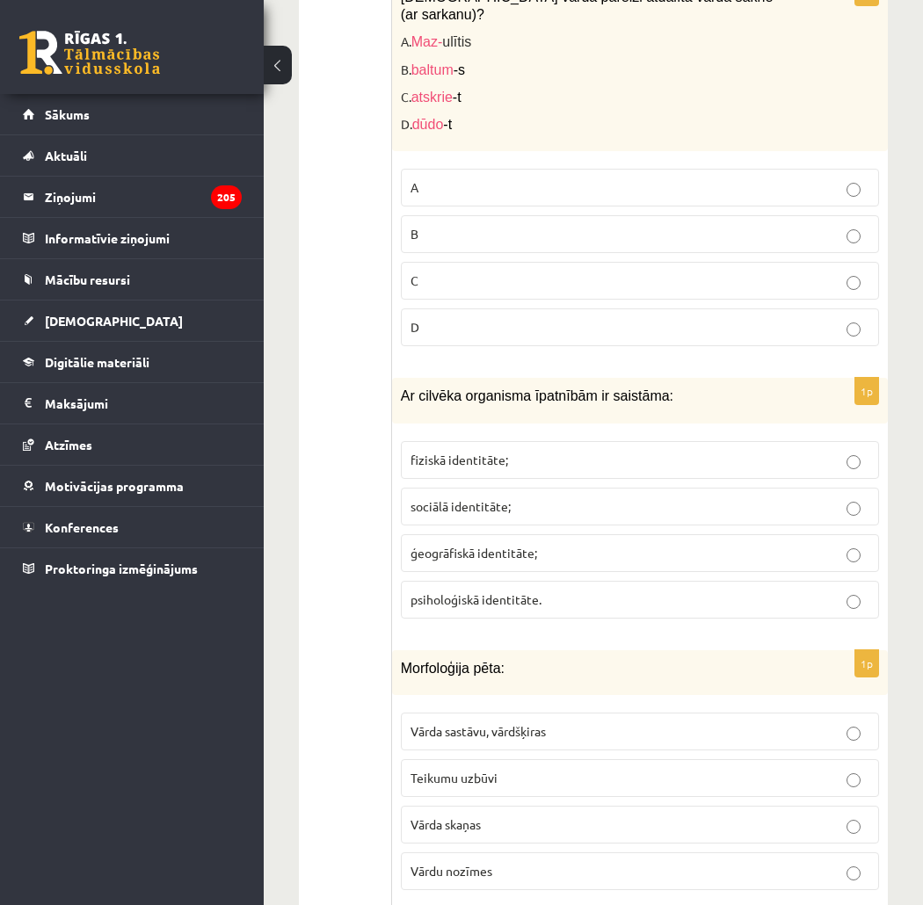
click at [587, 723] on p "Vārda sastāvu, vārdšķiras" at bounding box center [640, 732] width 459 height 18
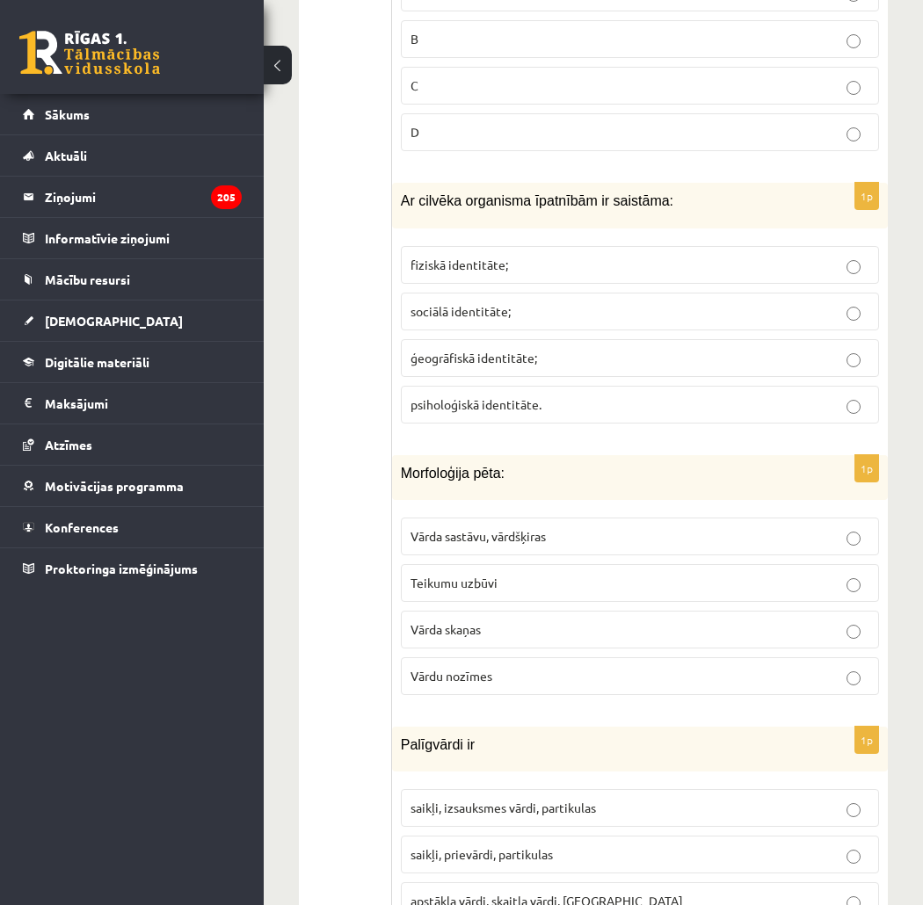
scroll to position [3002, 0]
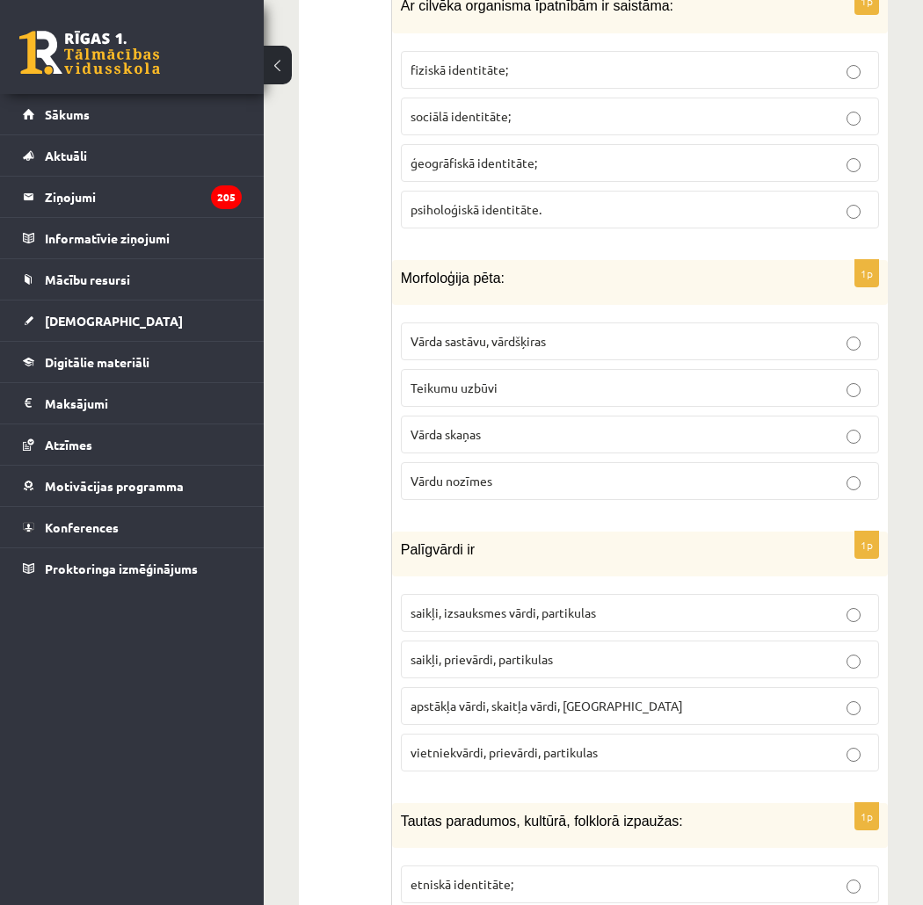
click at [584, 651] on p "saikļi, prievārdi, partikulas" at bounding box center [640, 660] width 459 height 18
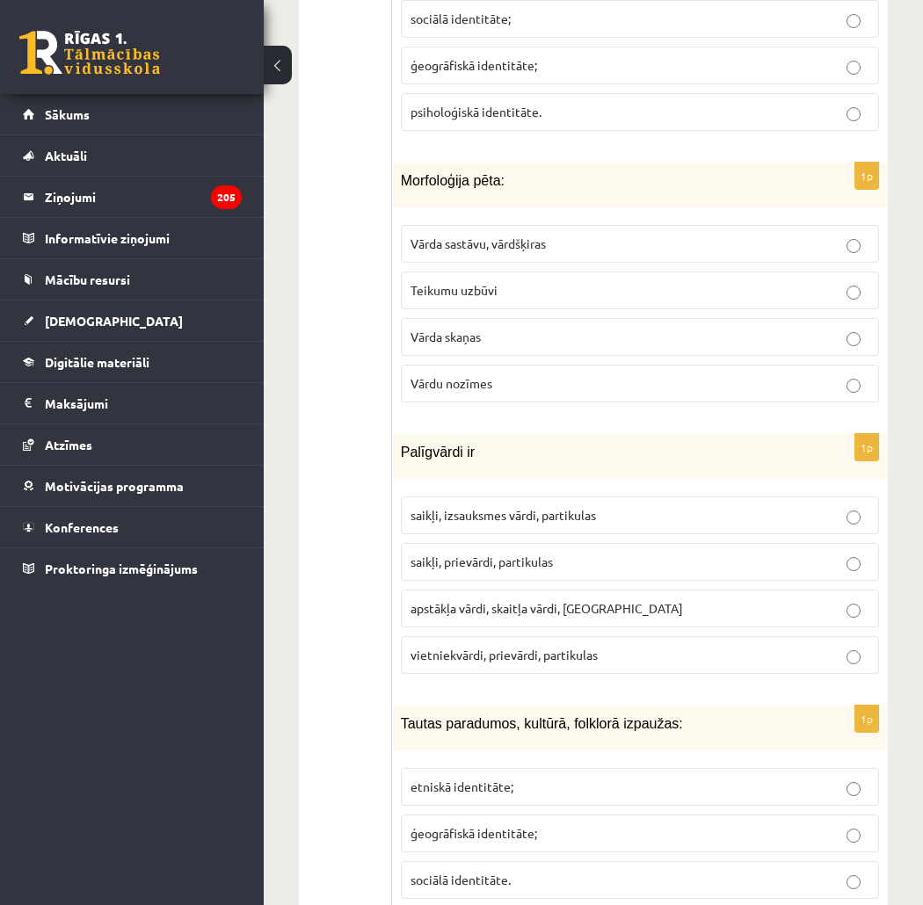
scroll to position [3197, 0]
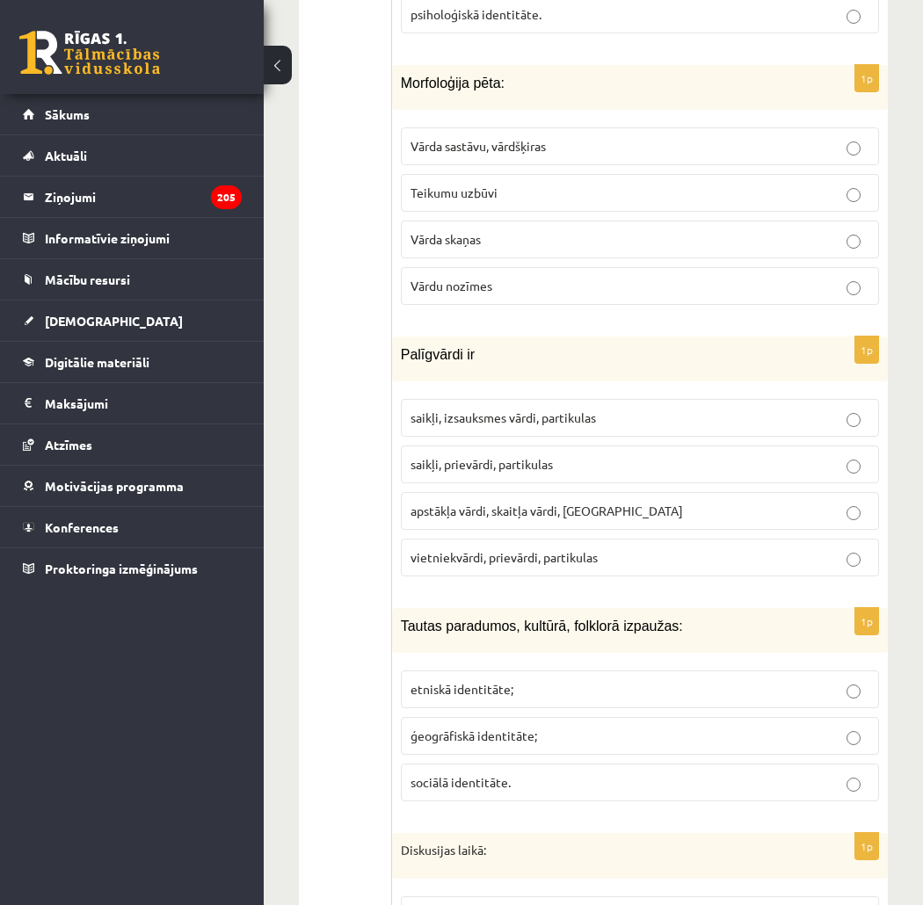
click at [651, 680] on p "etniskā identitāte;" at bounding box center [640, 689] width 459 height 18
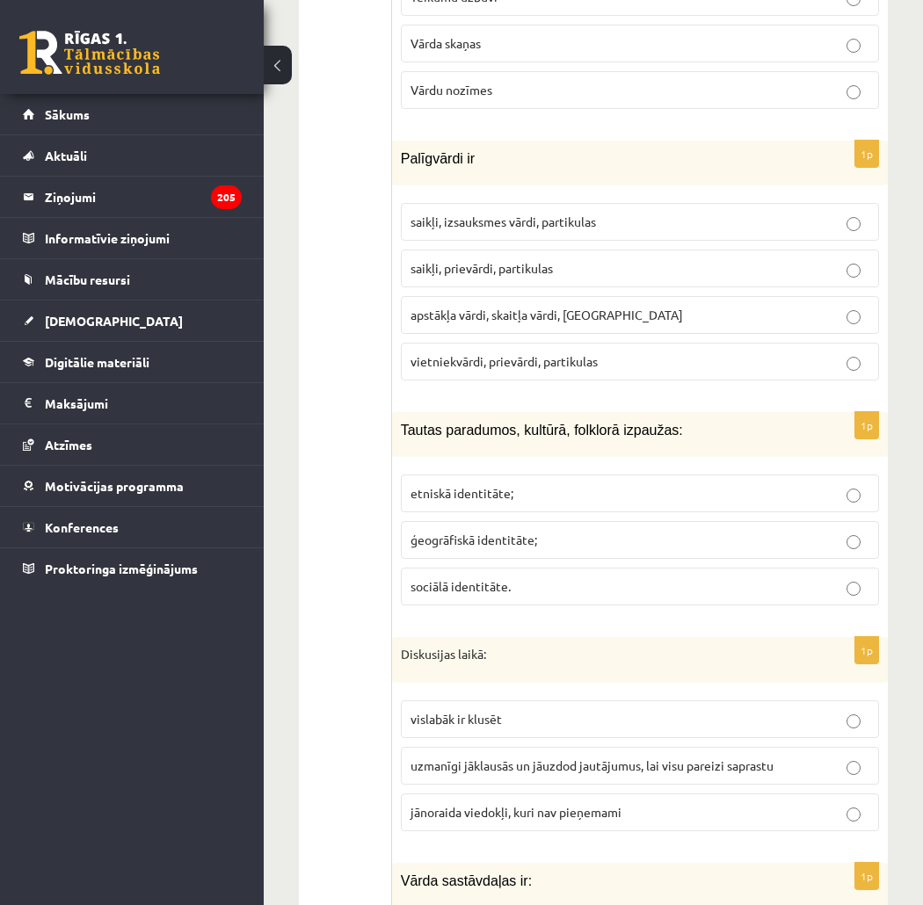
click at [636, 747] on label "uzmanīgi jāklausās un jāuzdod jautājumus, lai visu pareizi saprastu" at bounding box center [640, 766] width 478 height 38
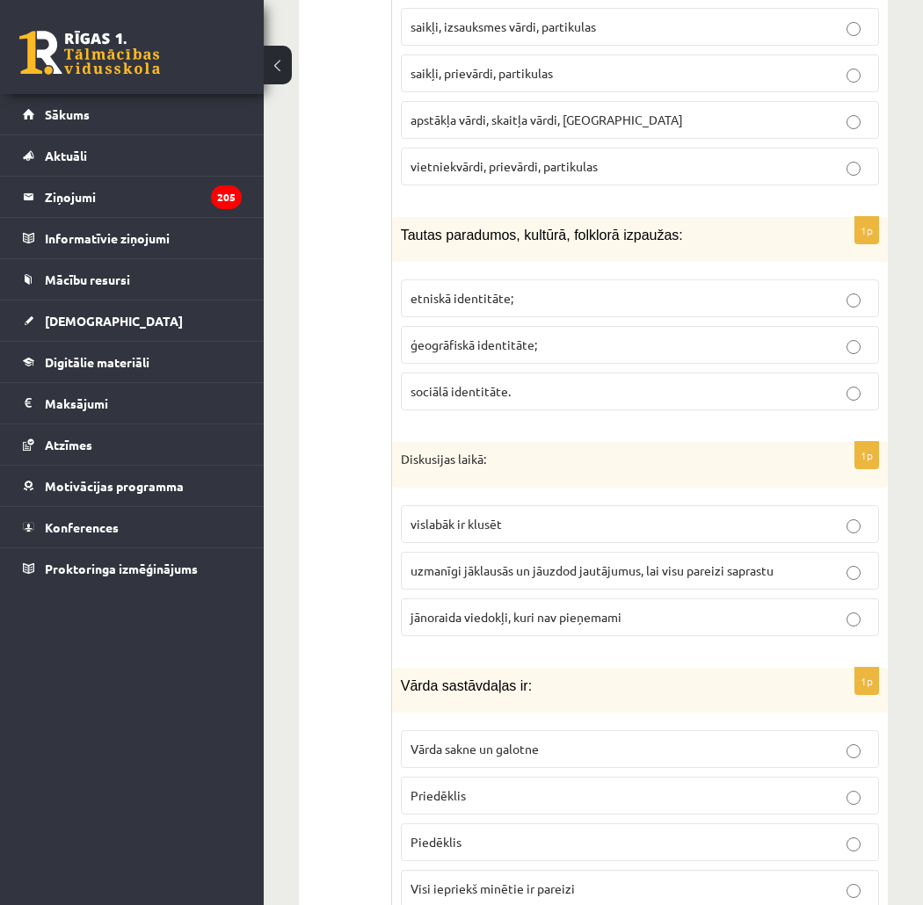
drag, startPoint x: 559, startPoint y: 846, endPoint x: 564, endPoint y: 791, distance: 54.7
click at [560, 881] on span "Visi iepriekš minētie ir pareizi" at bounding box center [493, 889] width 164 height 16
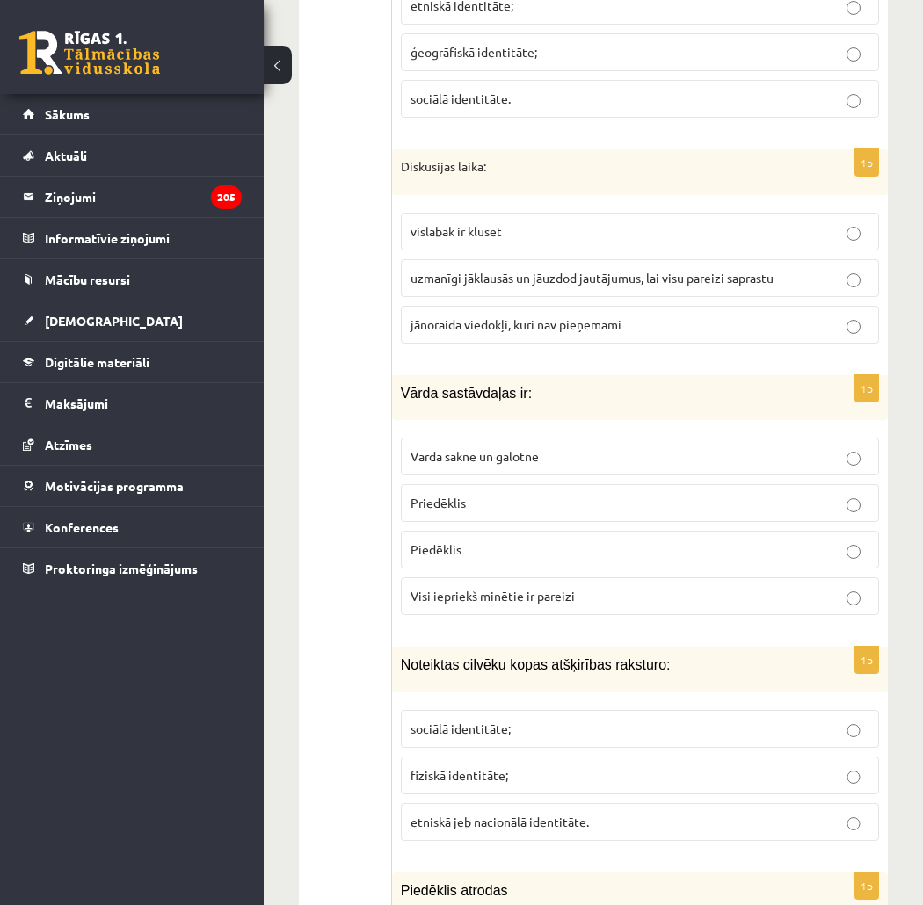
scroll to position [3979, 0]
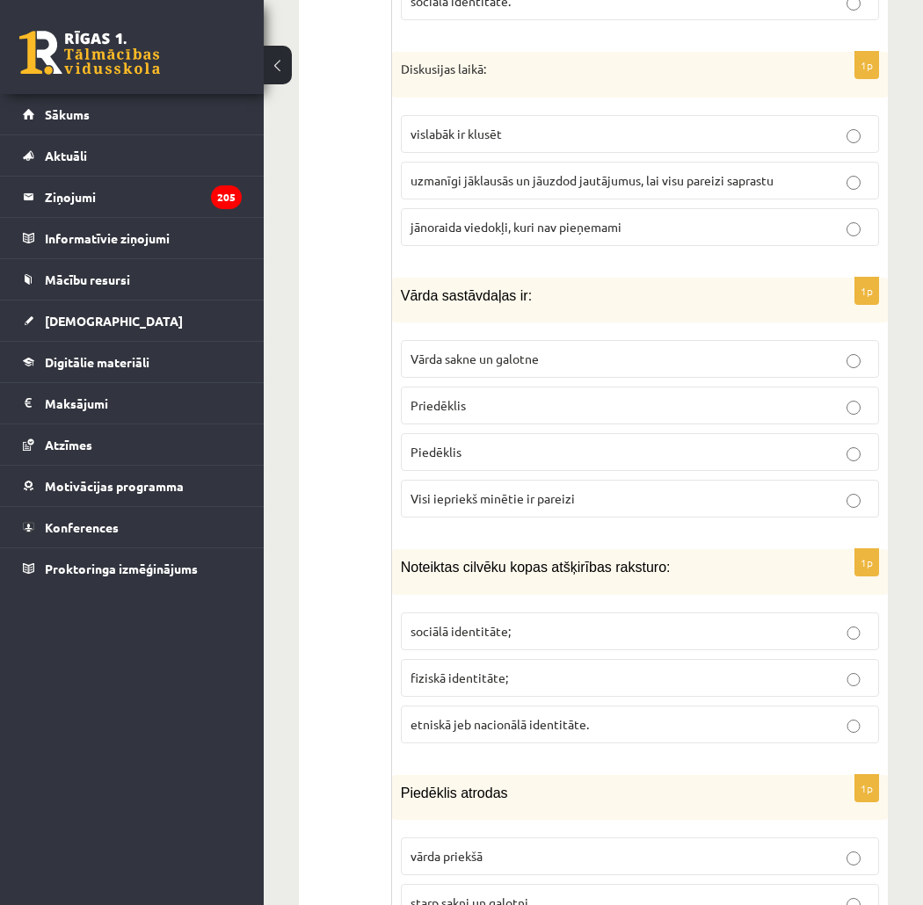
click at [528, 716] on span "etniskā jeb nacionālā identitāte." at bounding box center [500, 724] width 178 height 16
click at [491, 895] on span "starp sakni un galotni" at bounding box center [470, 903] width 118 height 16
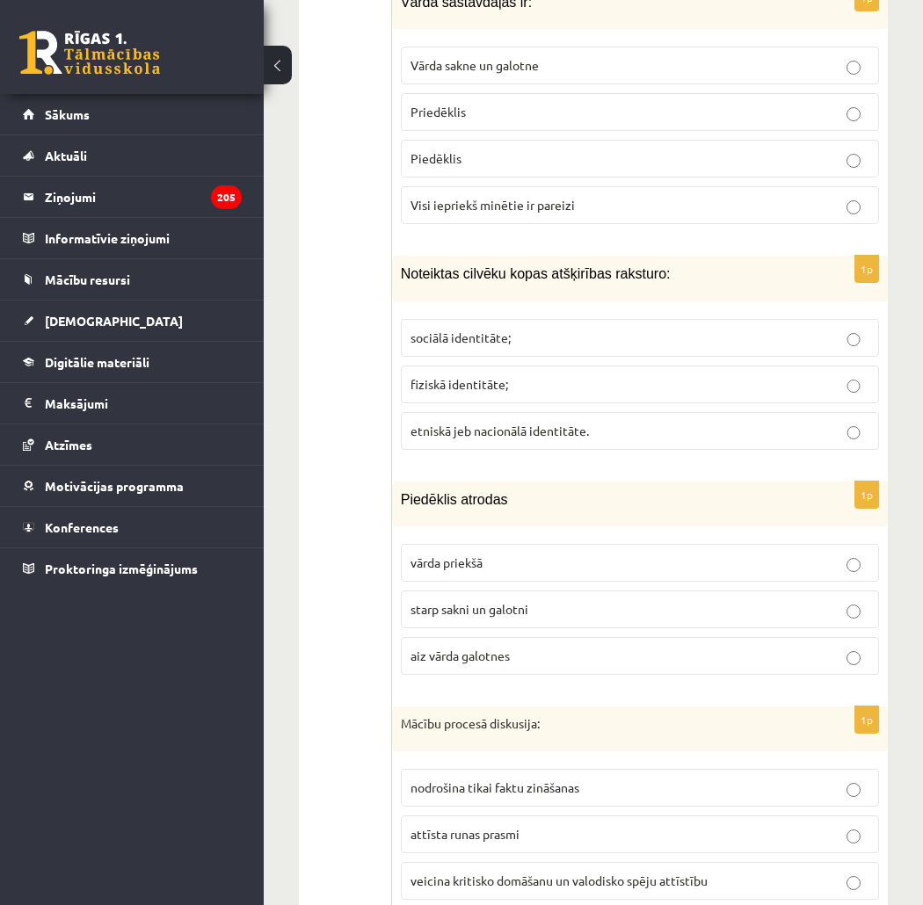
scroll to position [4370, 0]
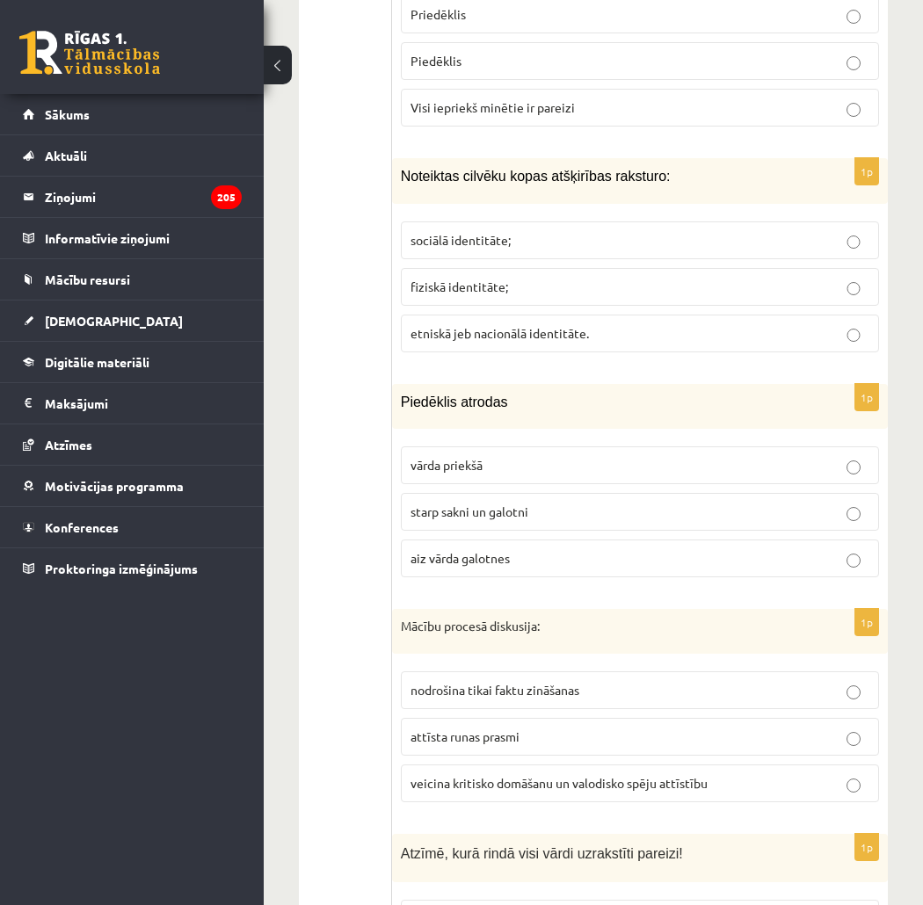
click at [684, 774] on p "veicina kritisko domāšanu un valodisko spēju attīstību" at bounding box center [640, 783] width 459 height 18
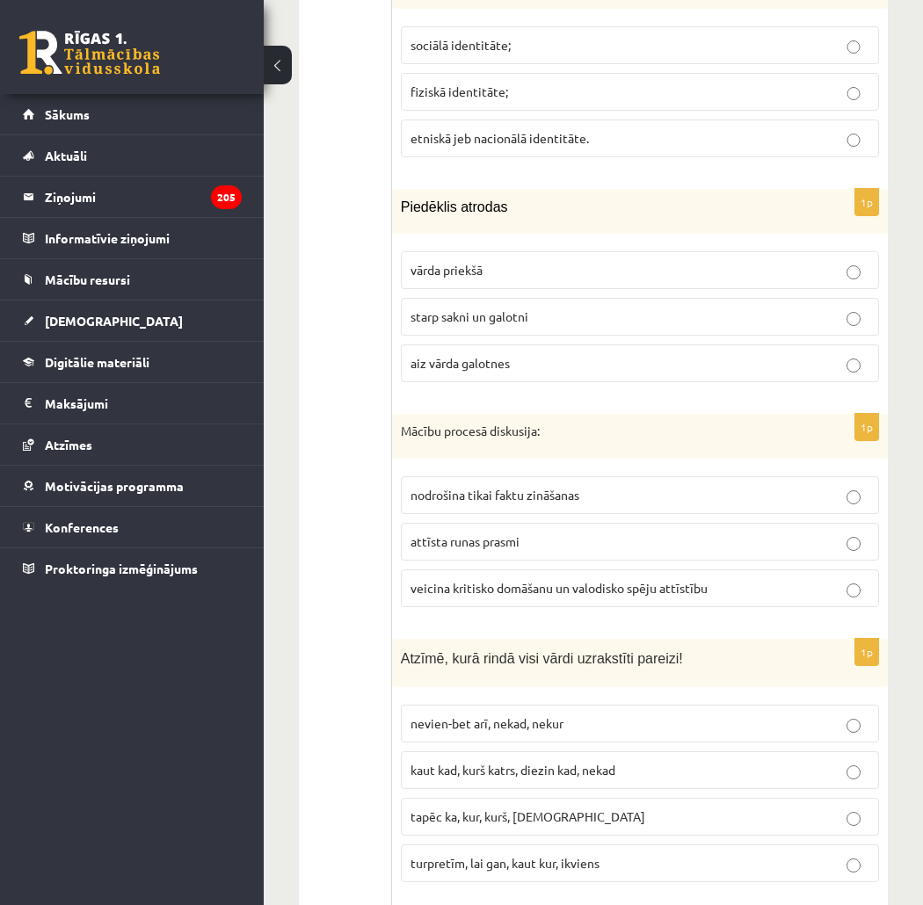
scroll to position [4663, 0]
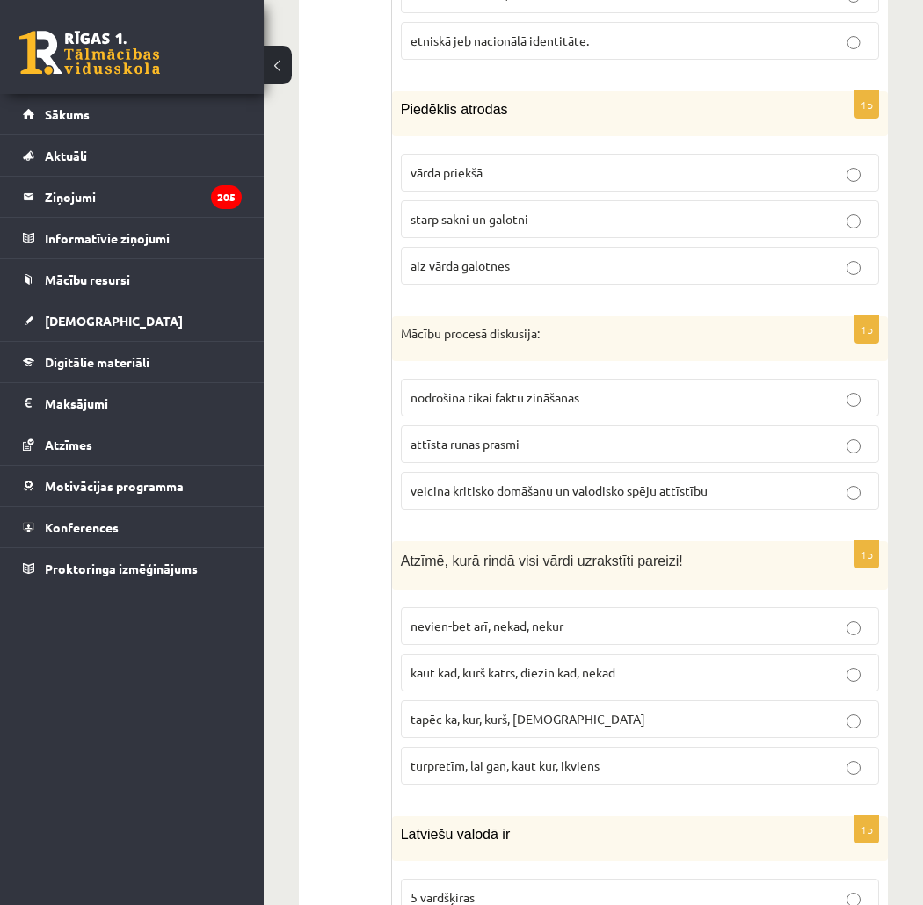
click at [594, 747] on label "turpretīm, lai gan, kaut kur, ikviens" at bounding box center [640, 766] width 478 height 38
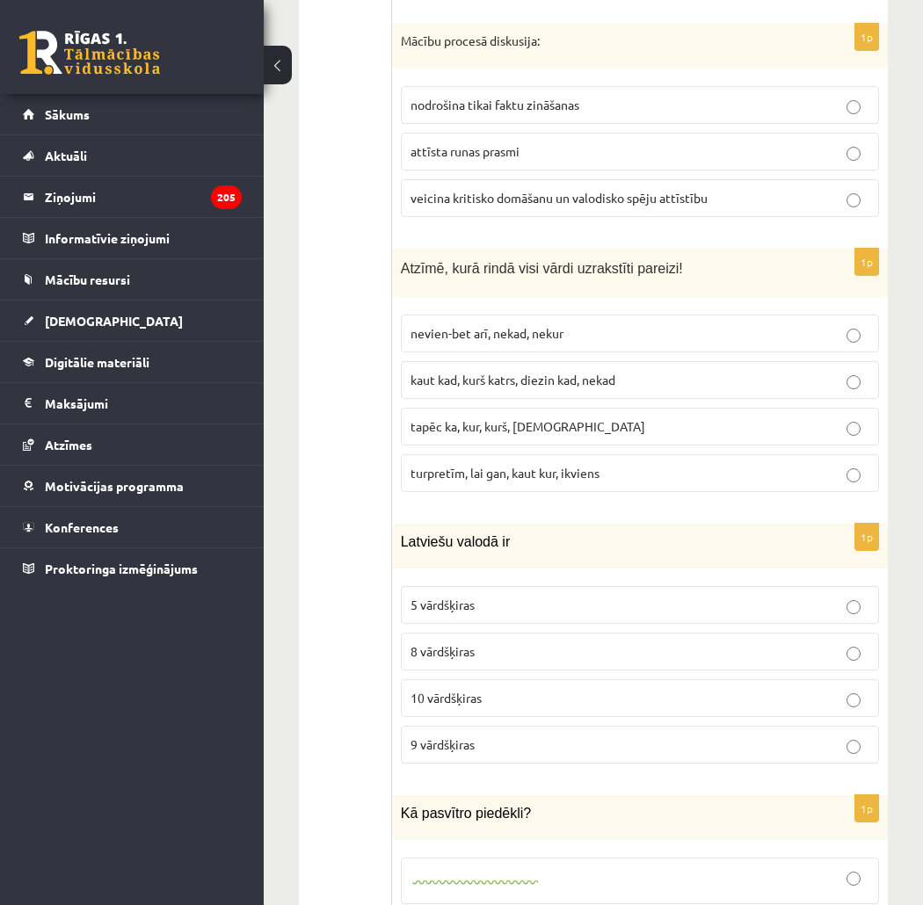
click at [491, 643] on p "8 vārdšķiras" at bounding box center [640, 652] width 459 height 18
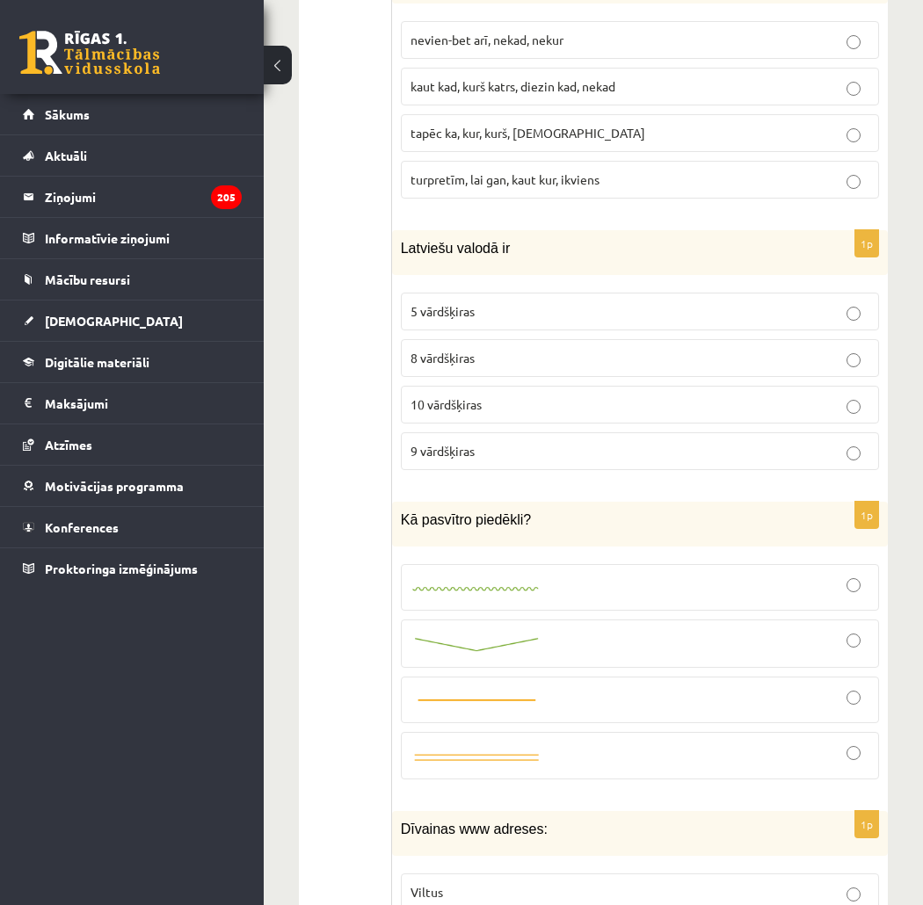
scroll to position [5444, 0]
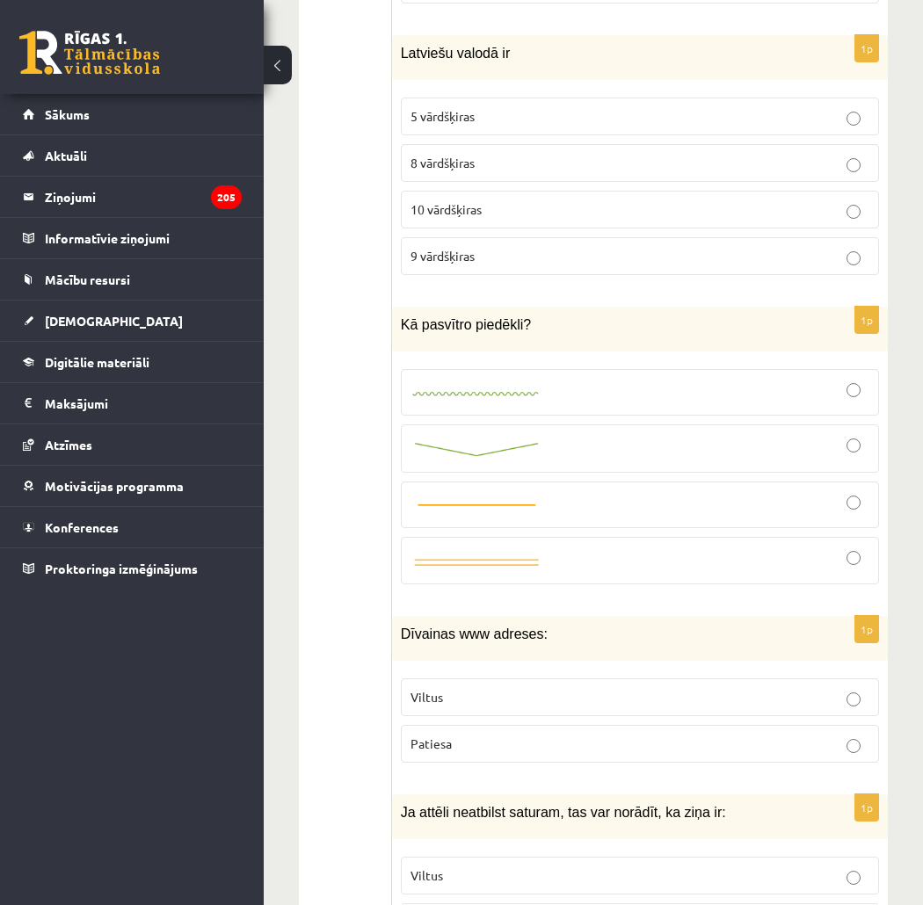
click at [533, 688] on p "Viltus" at bounding box center [640, 697] width 459 height 18
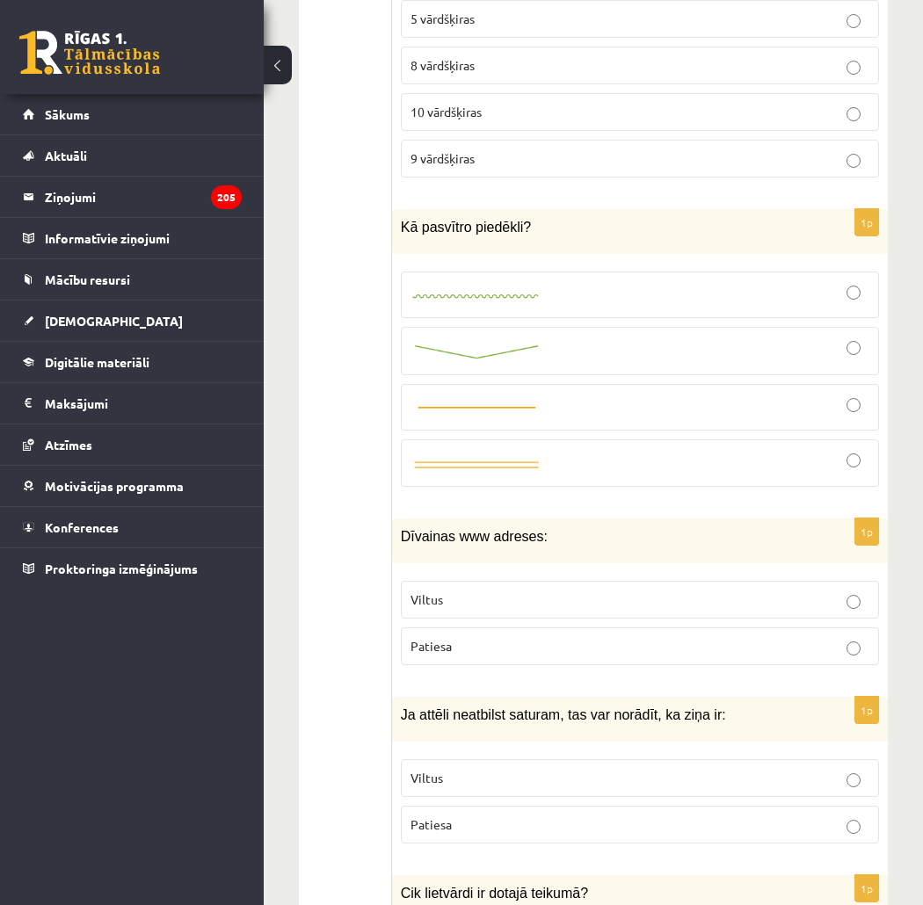
scroll to position [5640, 0]
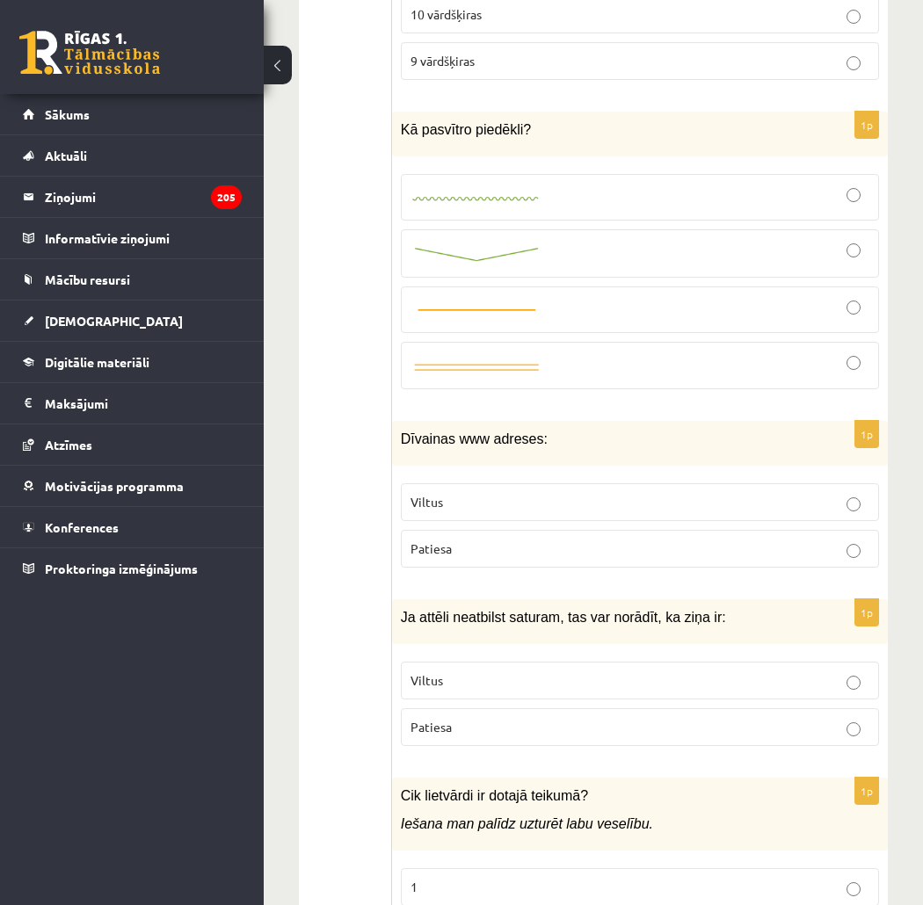
click at [511, 672] on p "Viltus" at bounding box center [640, 681] width 459 height 18
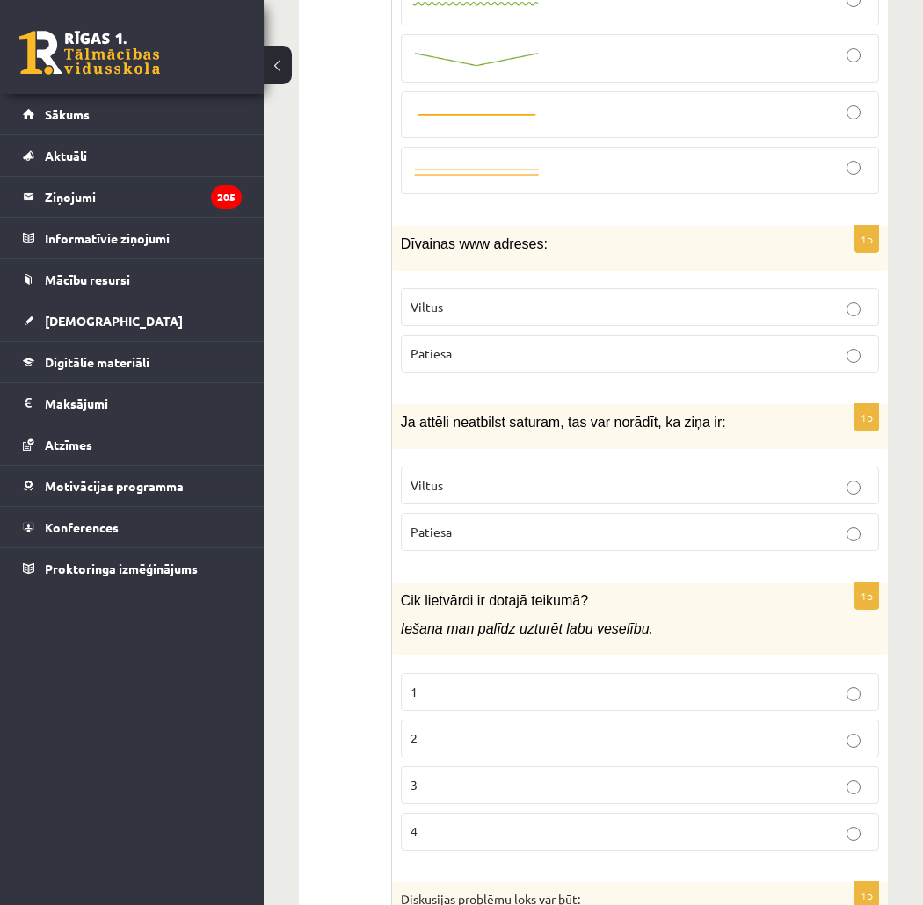
scroll to position [5932, 0]
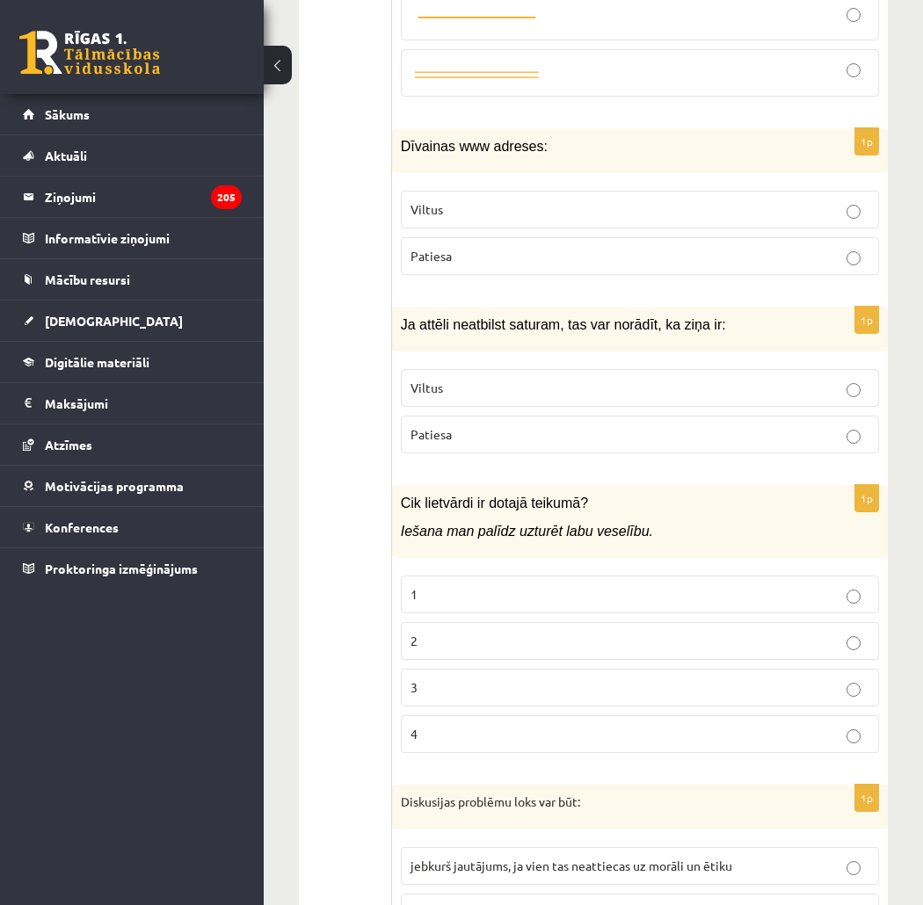
click at [486, 669] on label "3" at bounding box center [640, 688] width 478 height 38
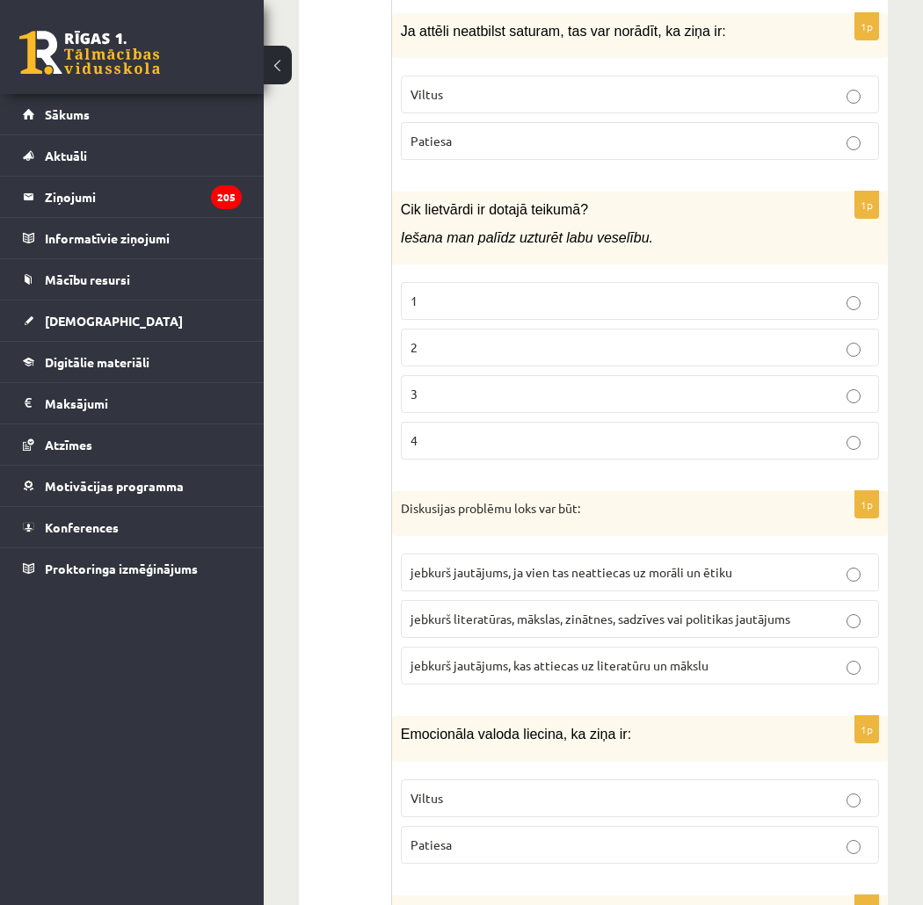
scroll to position [6323, 0]
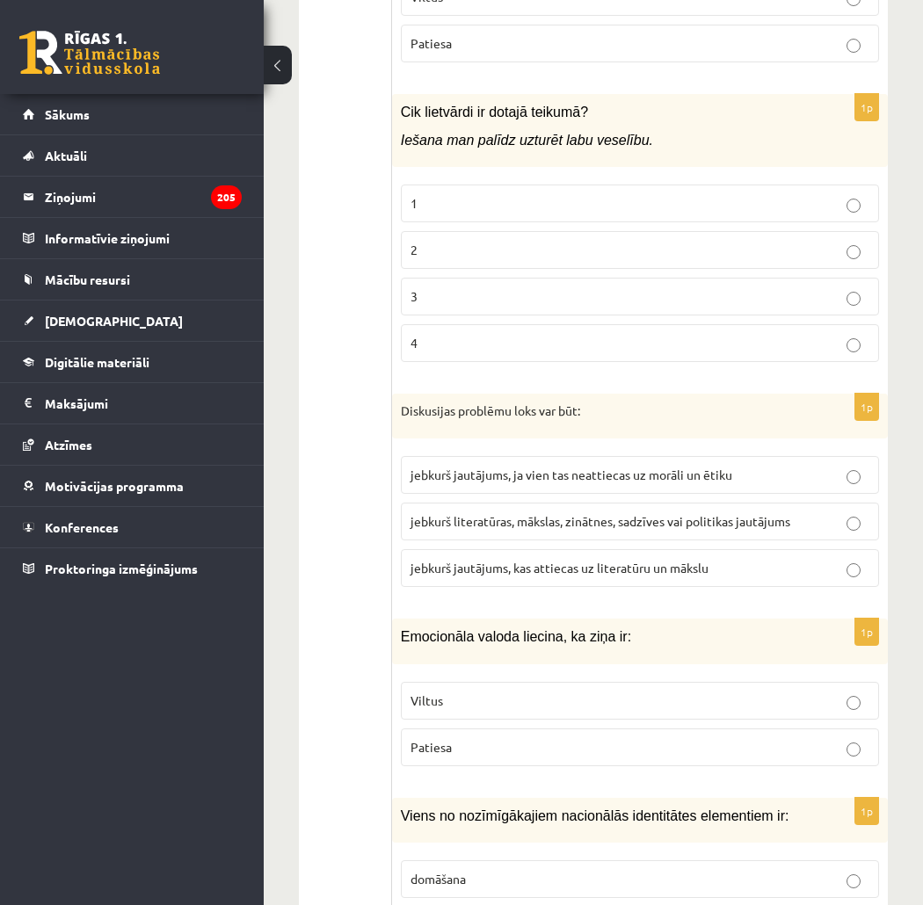
click at [586, 513] on span "jebkurš literatūras, mākslas, zinātnes, sadzīves vai politikas jautājums" at bounding box center [601, 521] width 380 height 16
click at [559, 692] on p "Viltus" at bounding box center [640, 701] width 459 height 18
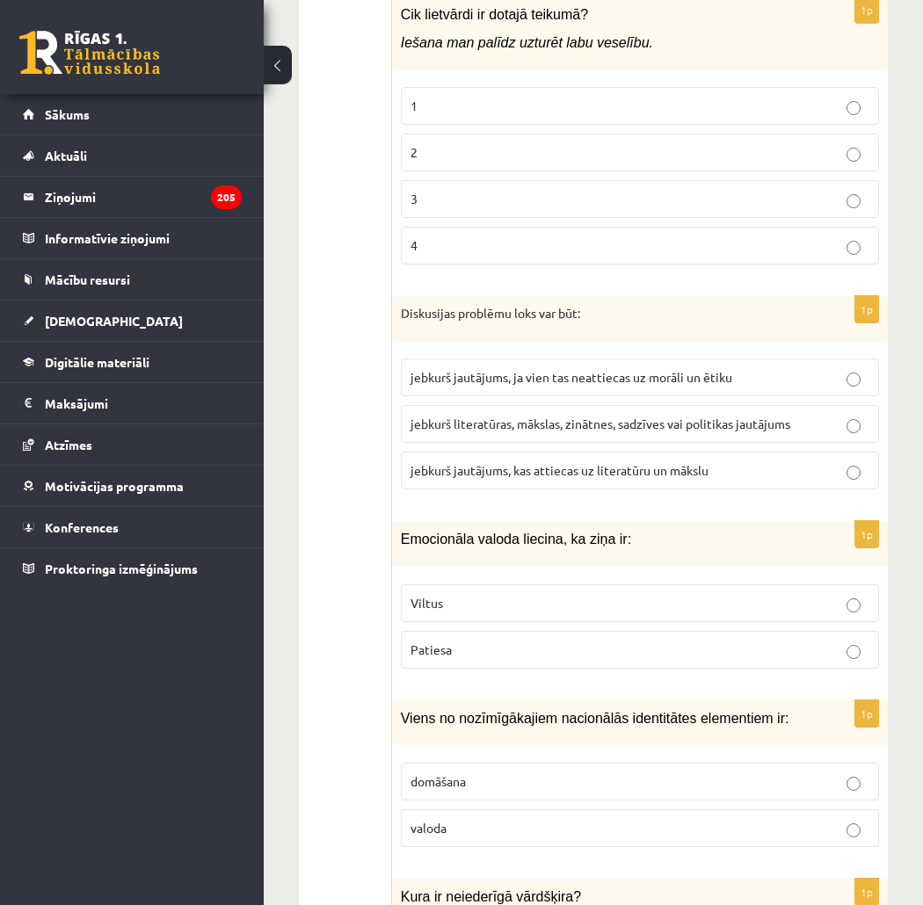
click at [515, 819] on p "valoda" at bounding box center [640, 828] width 459 height 18
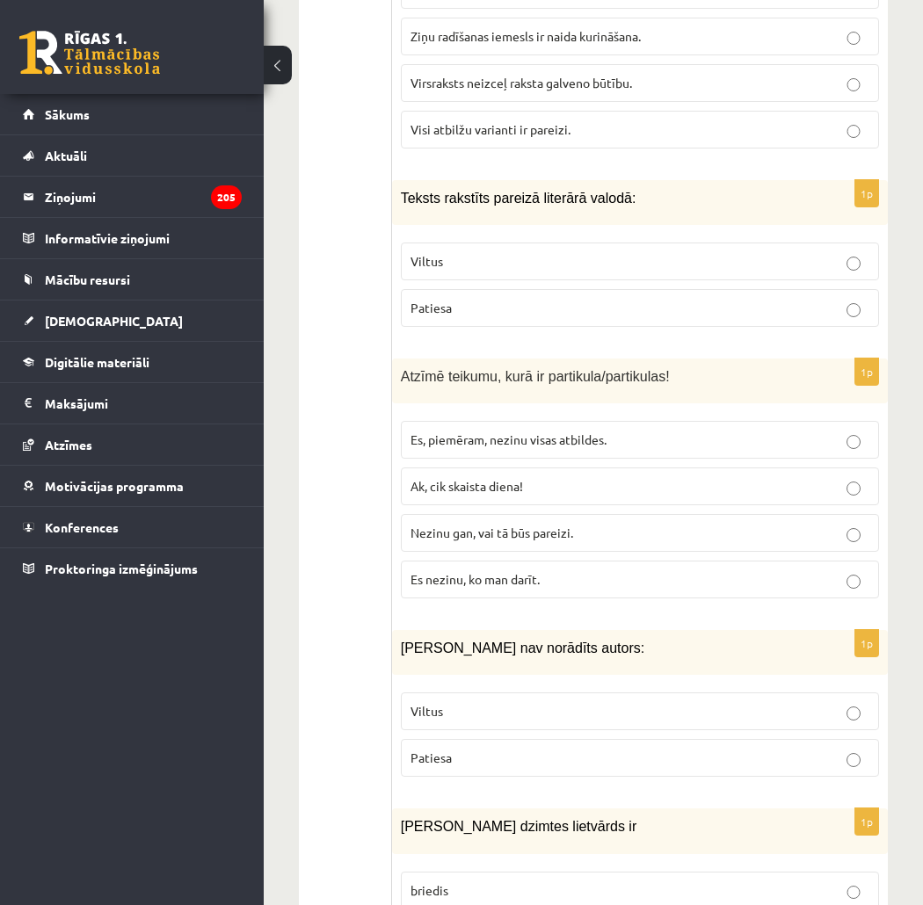
scroll to position [8339, 0]
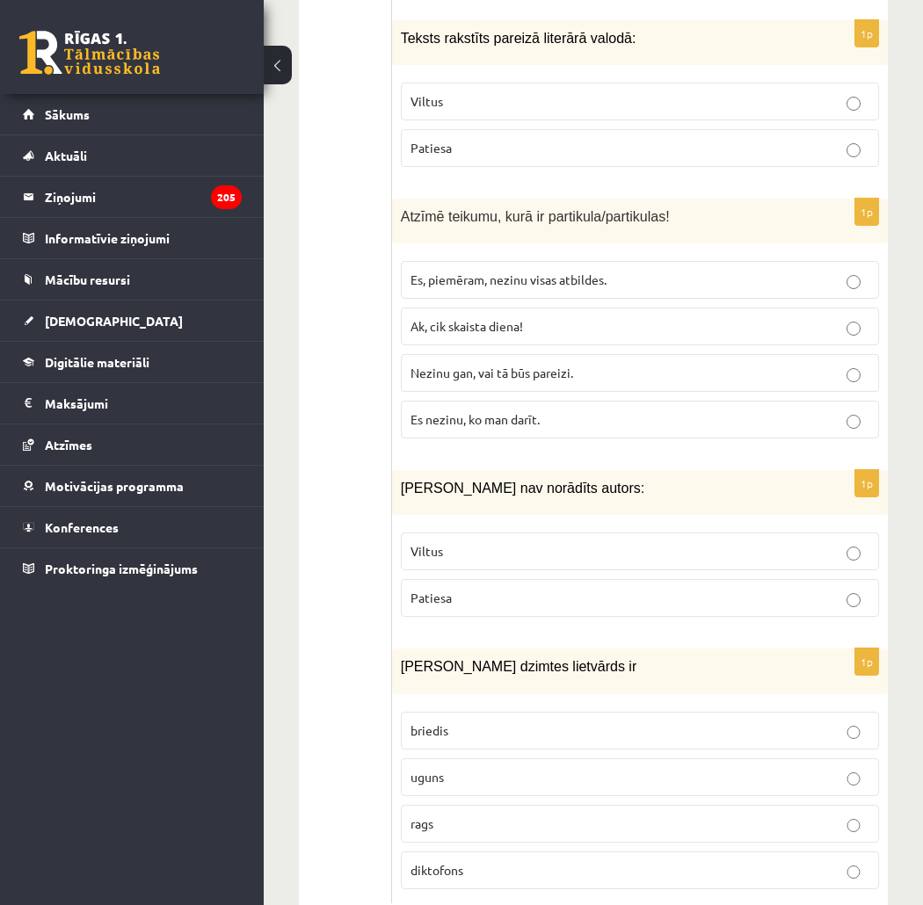
click at [567, 768] on p "uguns" at bounding box center [640, 777] width 459 height 18
click at [573, 542] on p "Viltus" at bounding box center [640, 551] width 459 height 18
click at [536, 364] on p "Nezinu gan, vai tā būs pareizi." at bounding box center [640, 373] width 459 height 18
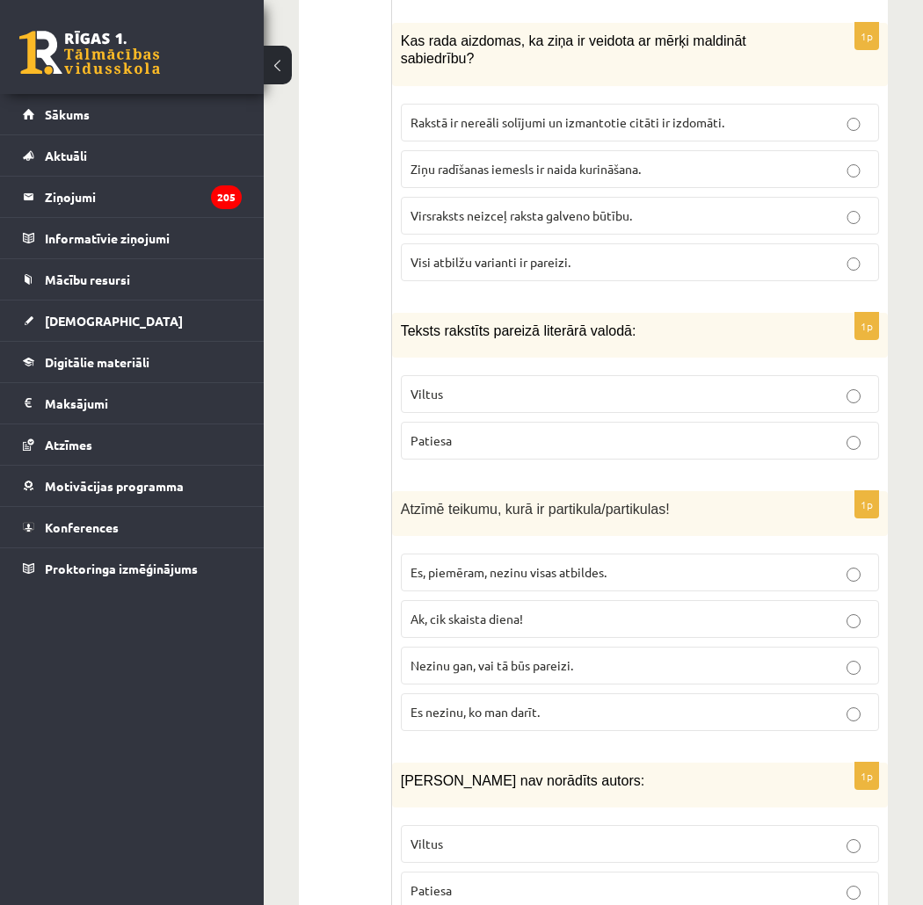
click at [570, 432] on p "Patiesa" at bounding box center [640, 441] width 459 height 18
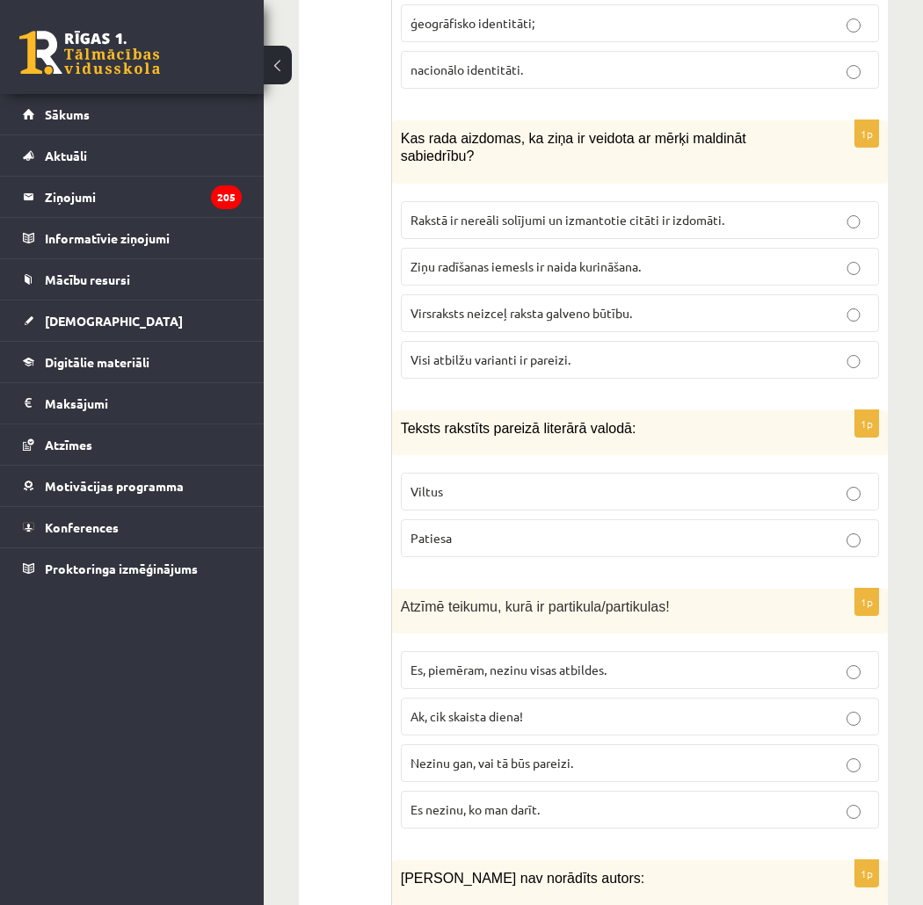
scroll to position [7851, 0]
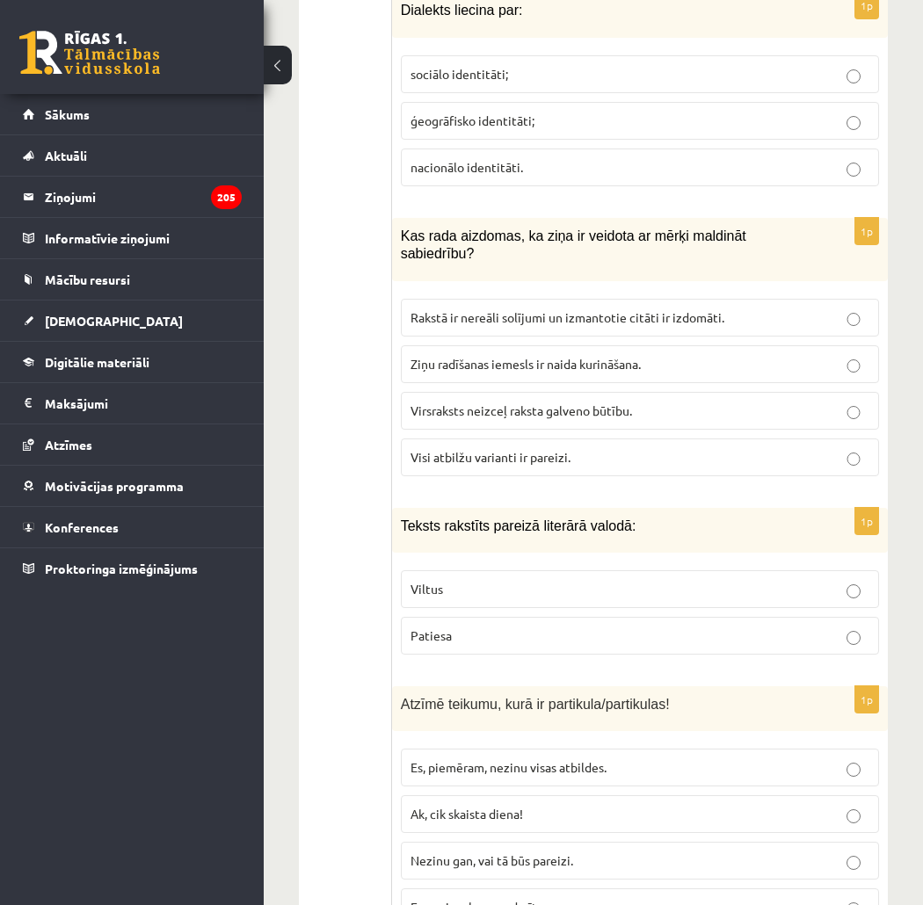
click at [581, 448] on p "Visi atbilžu varianti ir pareizi." at bounding box center [640, 457] width 459 height 18
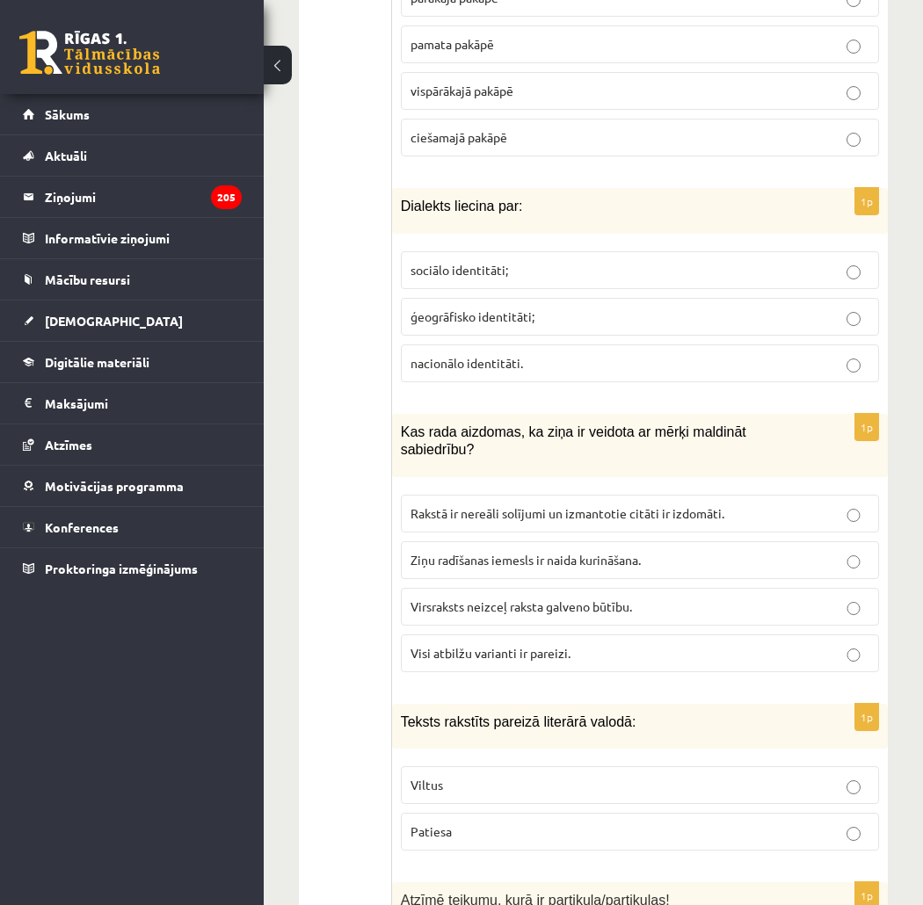
scroll to position [7558, 0]
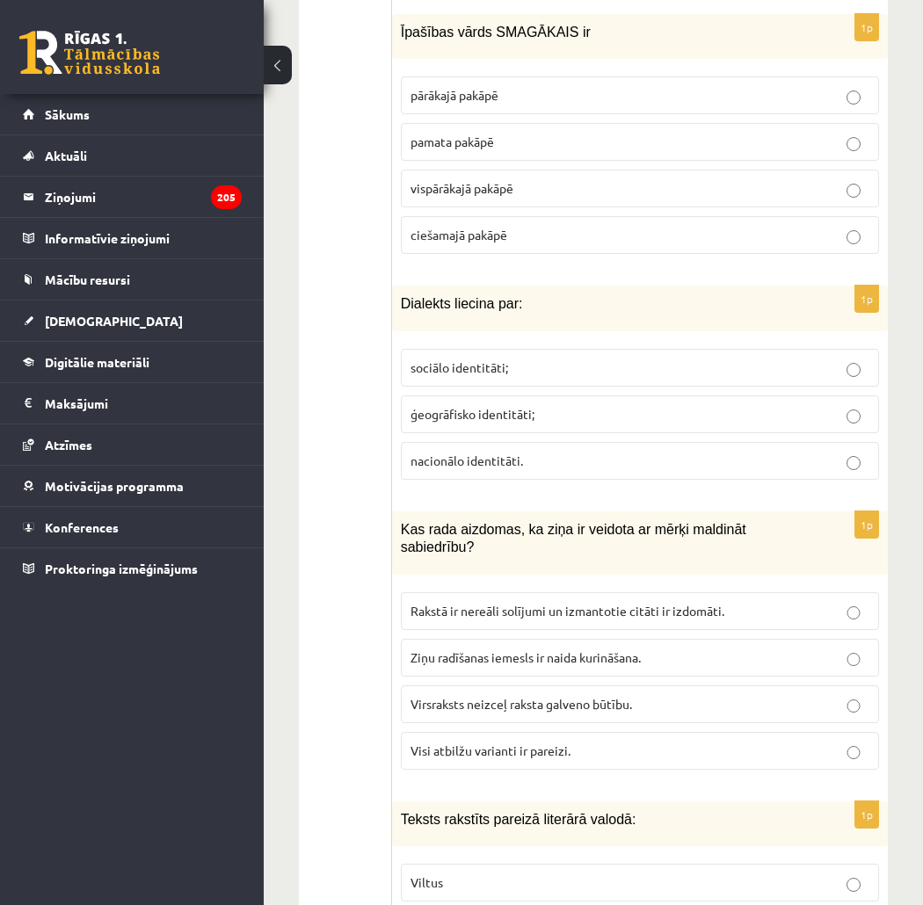
click at [578, 396] on label "ģeogrāfisko identitāti;" at bounding box center [640, 415] width 478 height 38
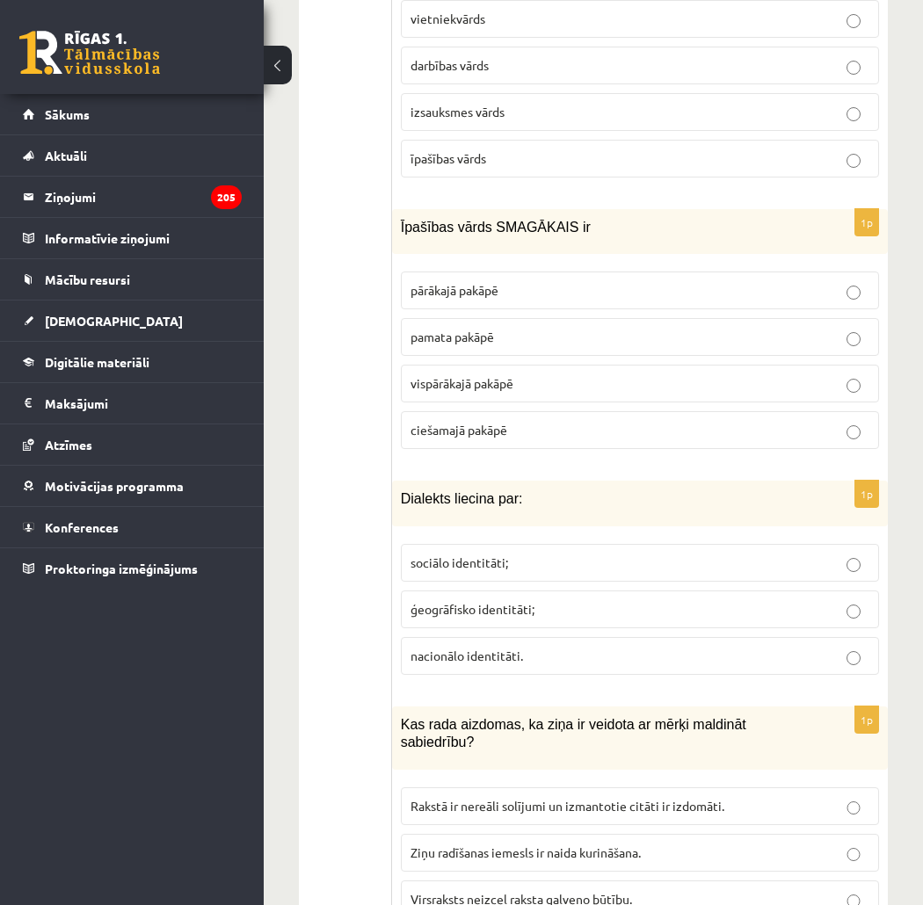
click at [513, 281] on p "pārākajā pakāpē" at bounding box center [640, 290] width 459 height 18
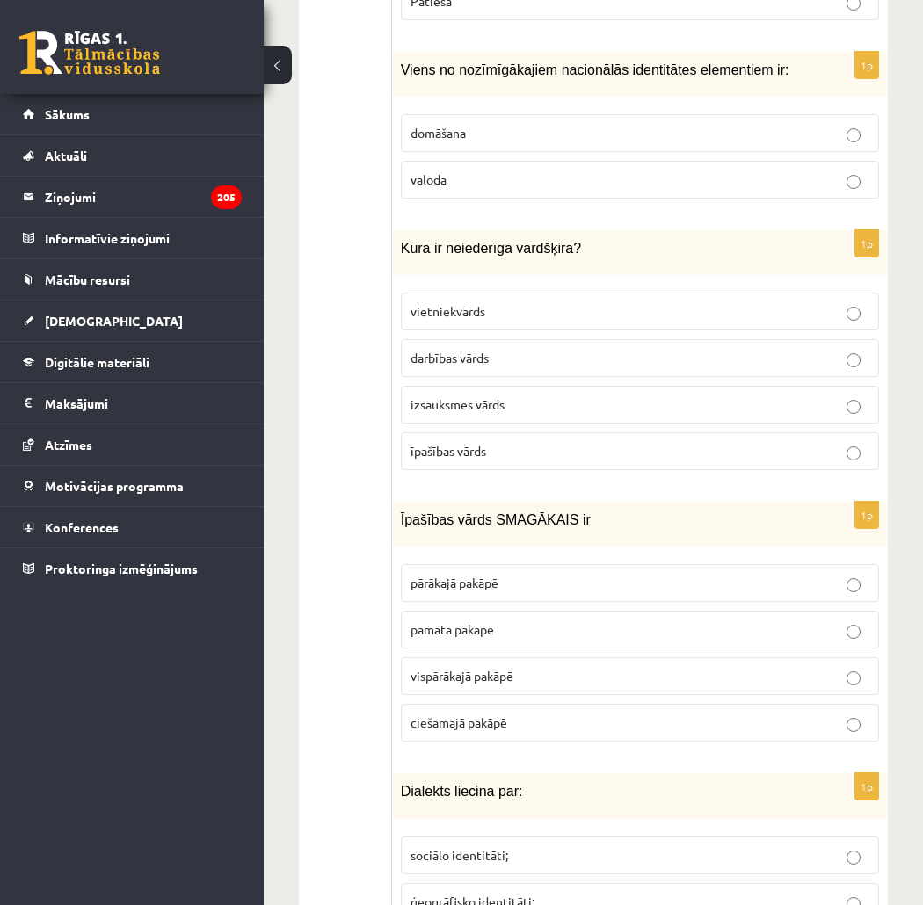
click at [573, 396] on p "izsauksmes vārds" at bounding box center [640, 405] width 459 height 18
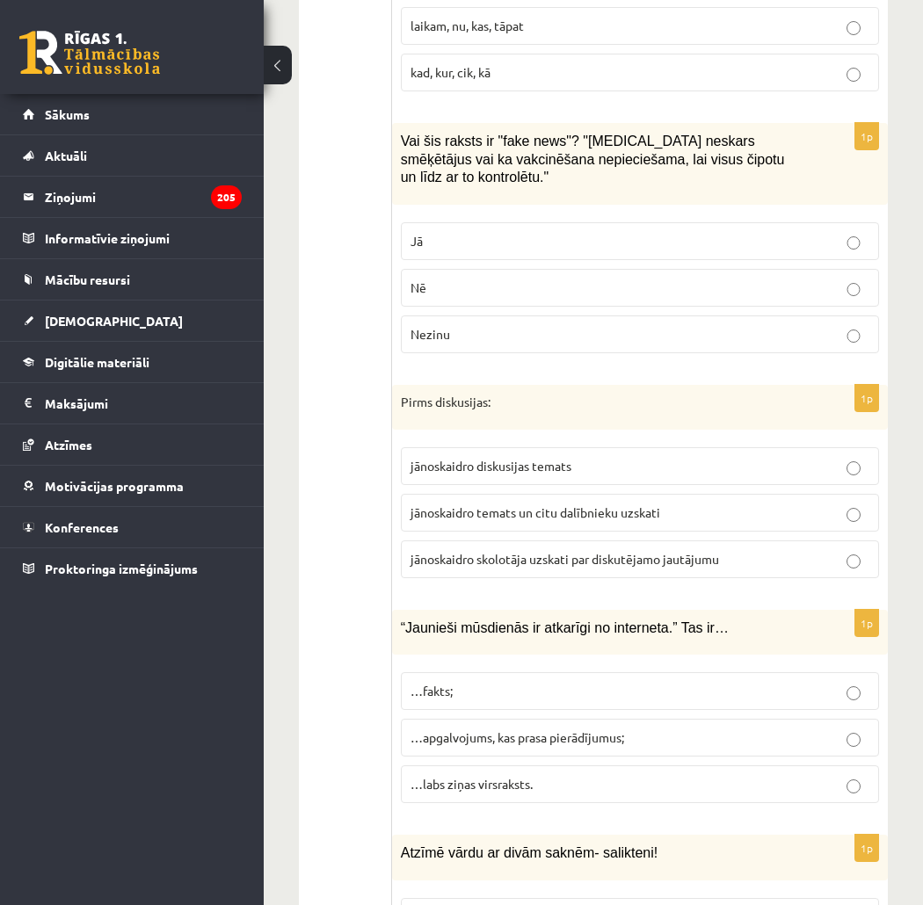
scroll to position [0, 0]
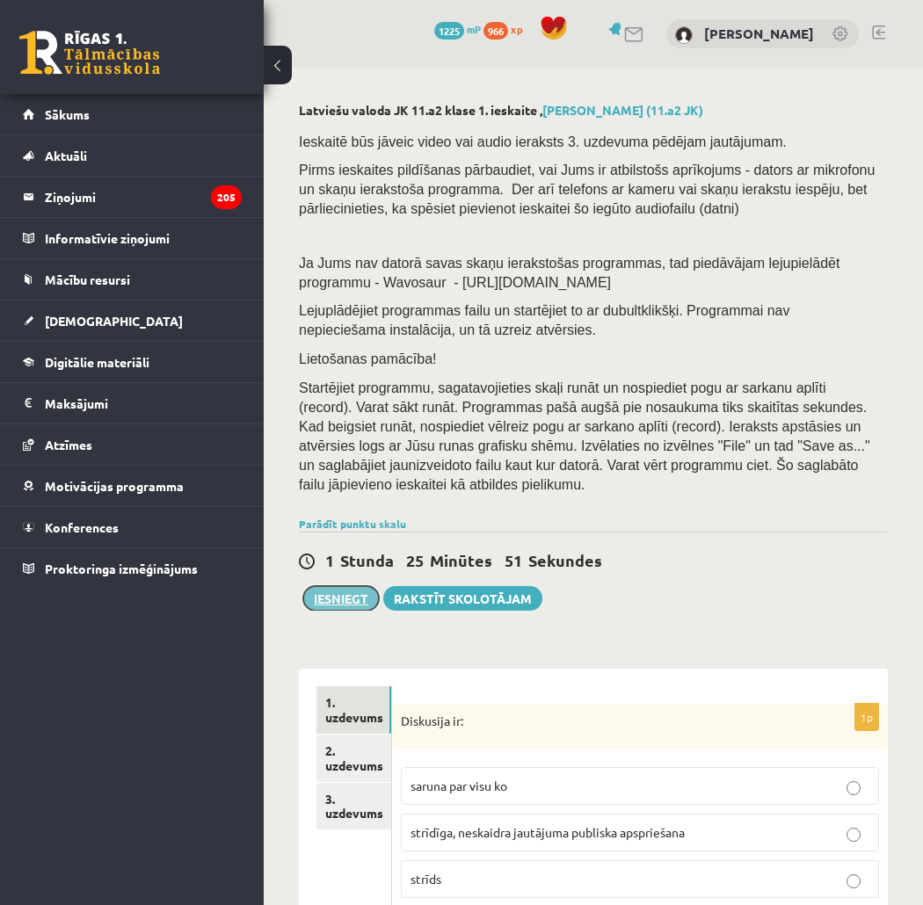
click at [345, 586] on button "Iesniegt" at bounding box center [341, 598] width 76 height 25
